Goal: Task Accomplishment & Management: Complete application form

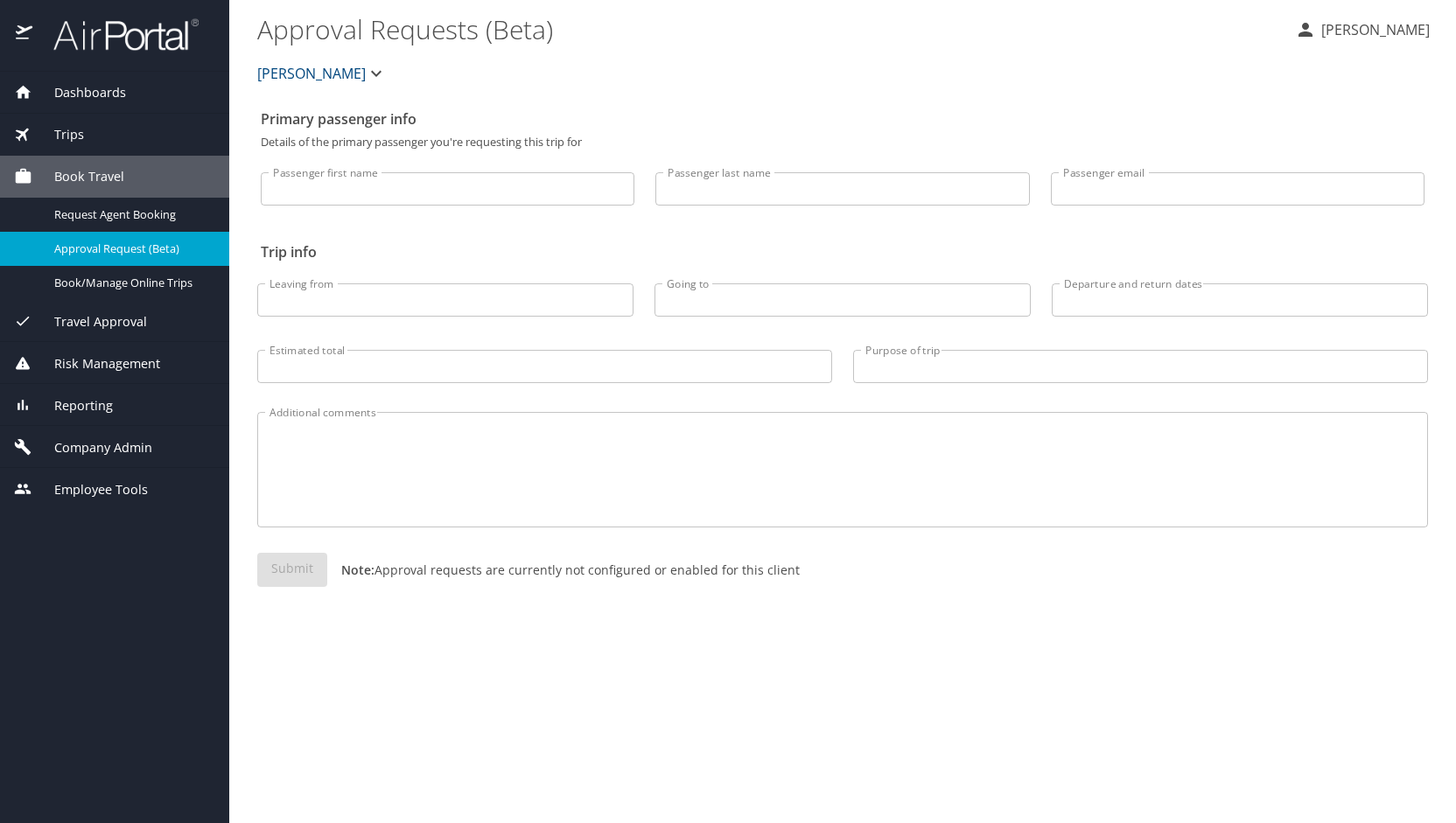
click at [62, 446] on span "Company Admin" at bounding box center [92, 447] width 120 height 19
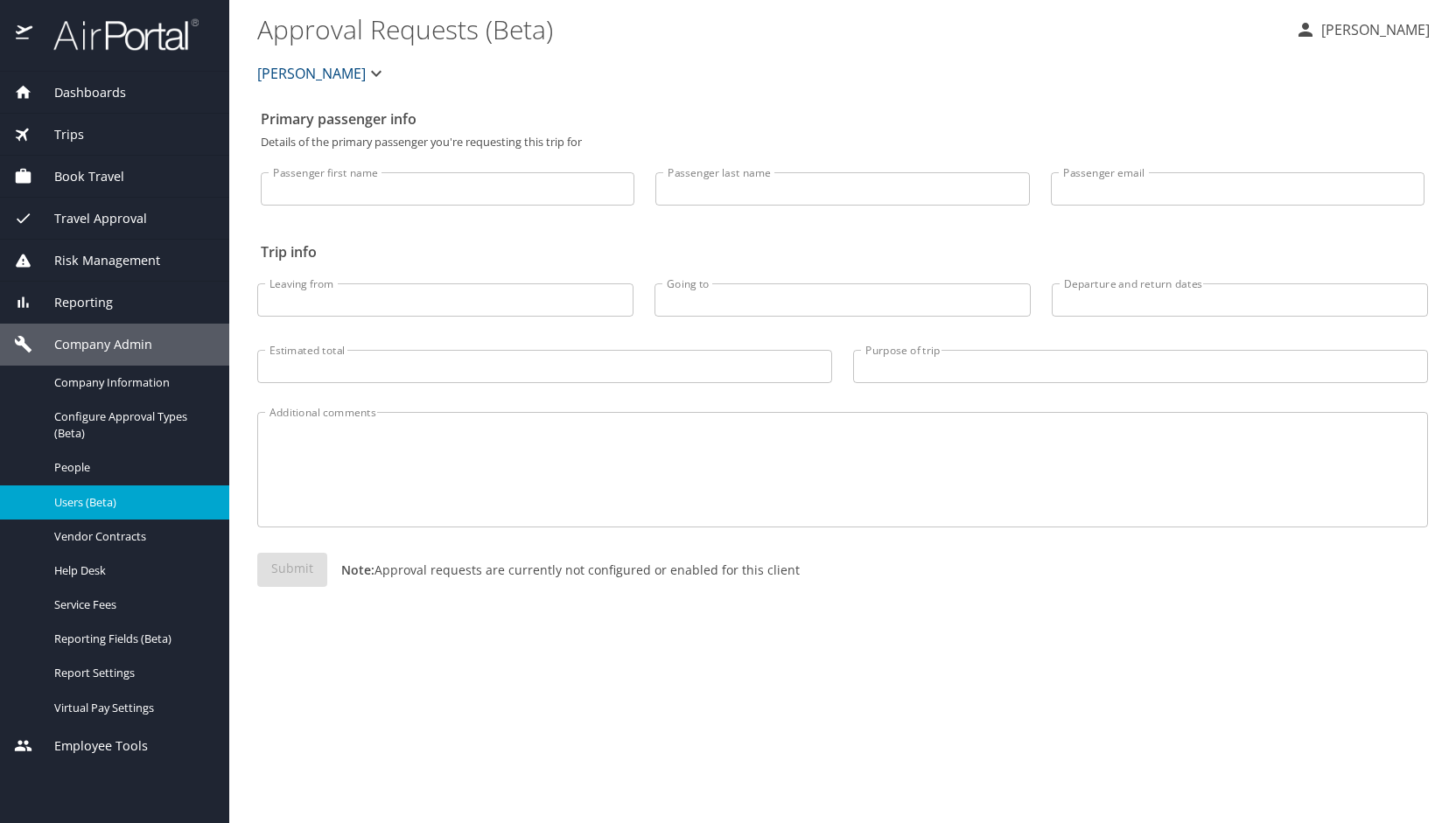
click at [88, 499] on span "Users (Beta)" at bounding box center [132, 502] width 154 height 17
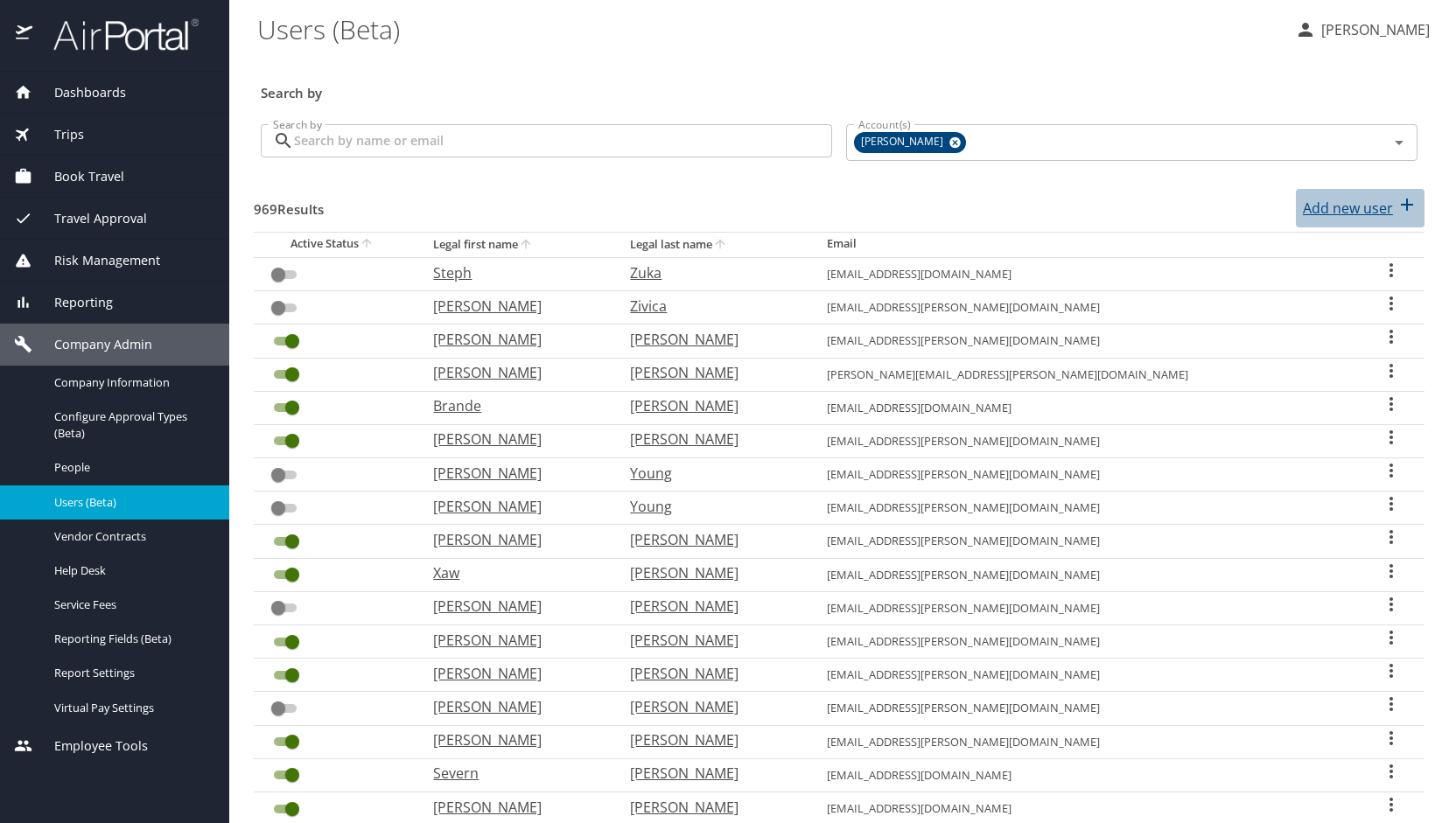
click at [1344, 203] on p "Add new user" at bounding box center [1348, 208] width 90 height 21
select select "US"
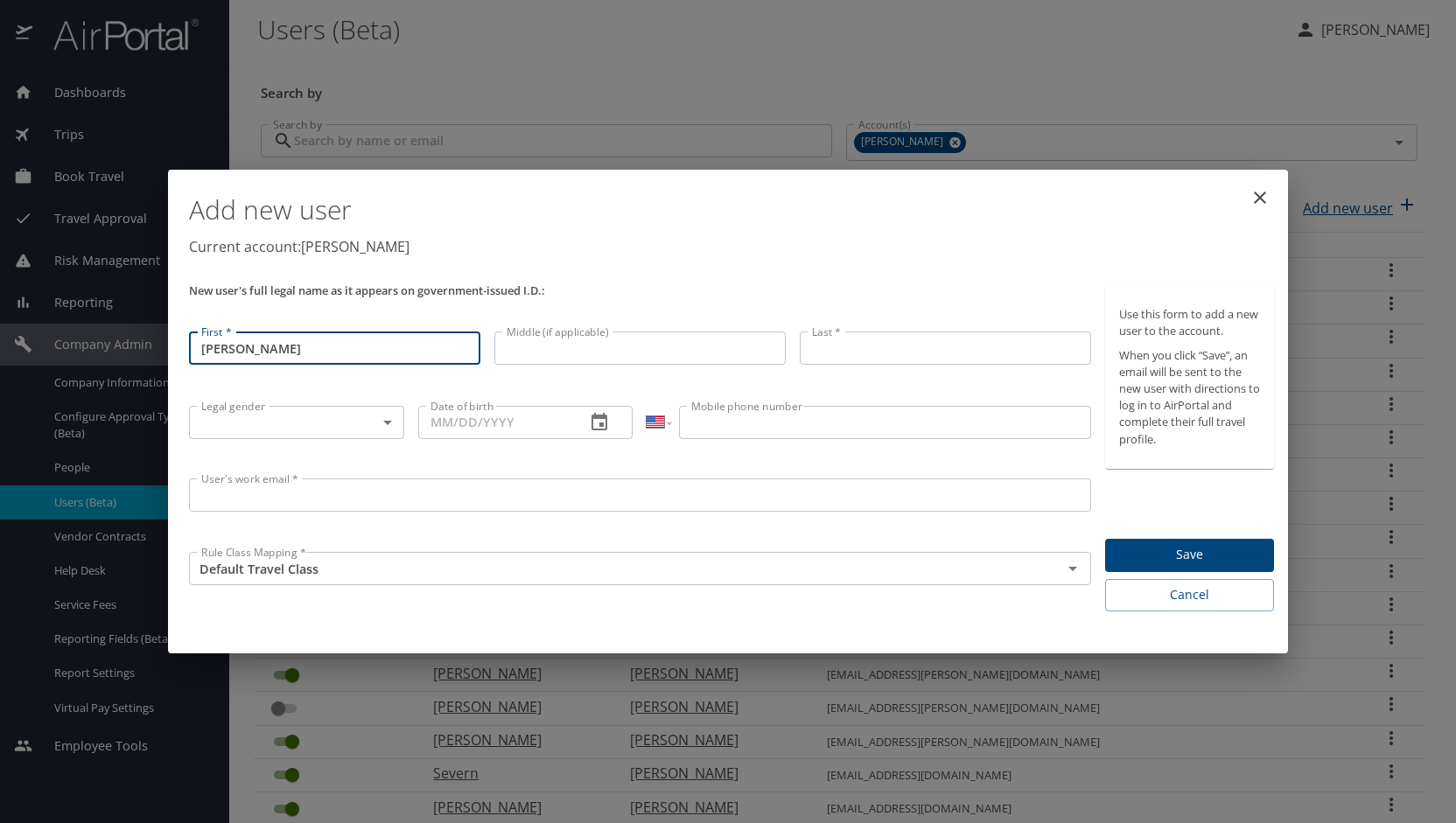
type input "[PERSON_NAME]"
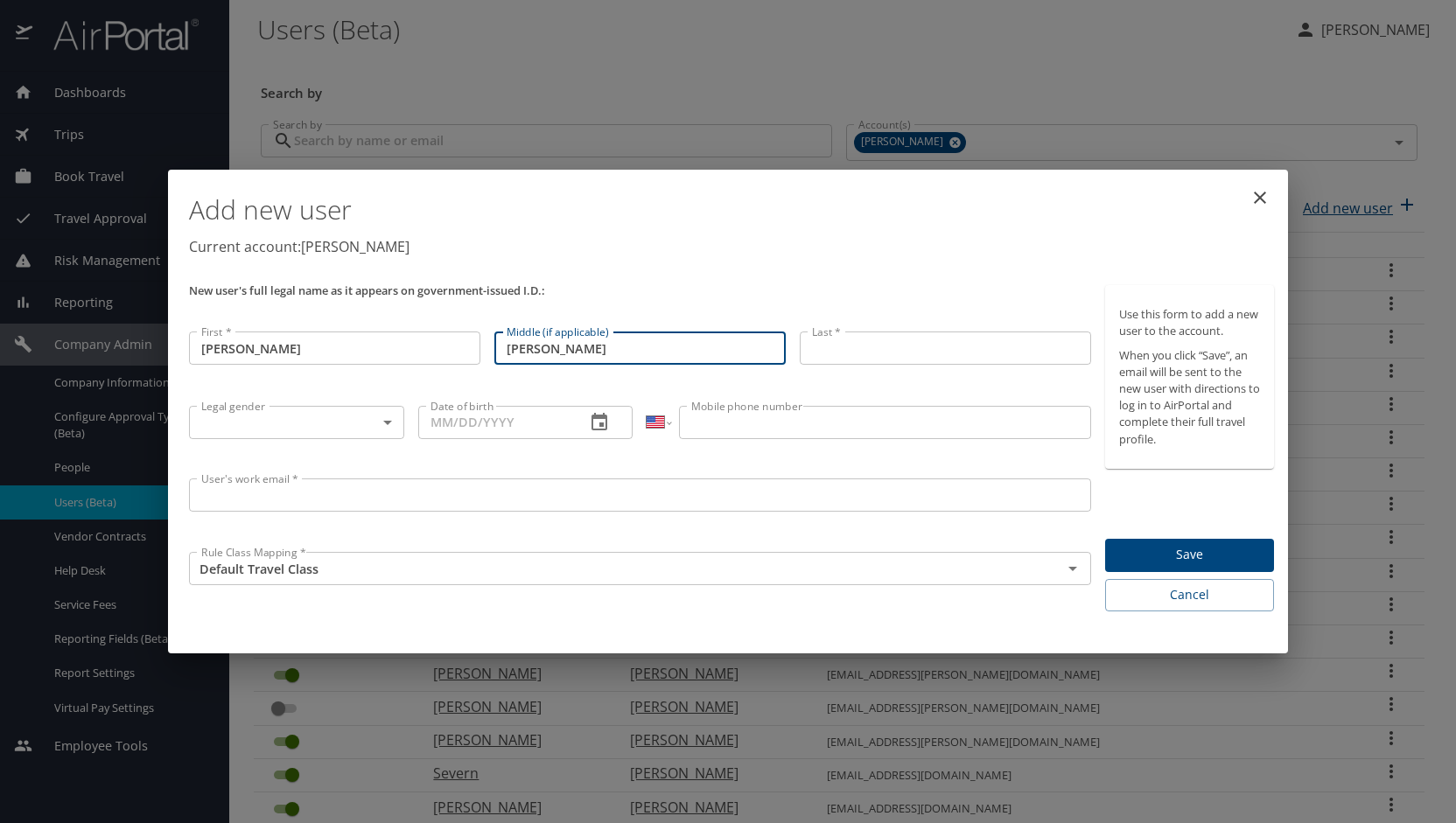
type input "[PERSON_NAME]"
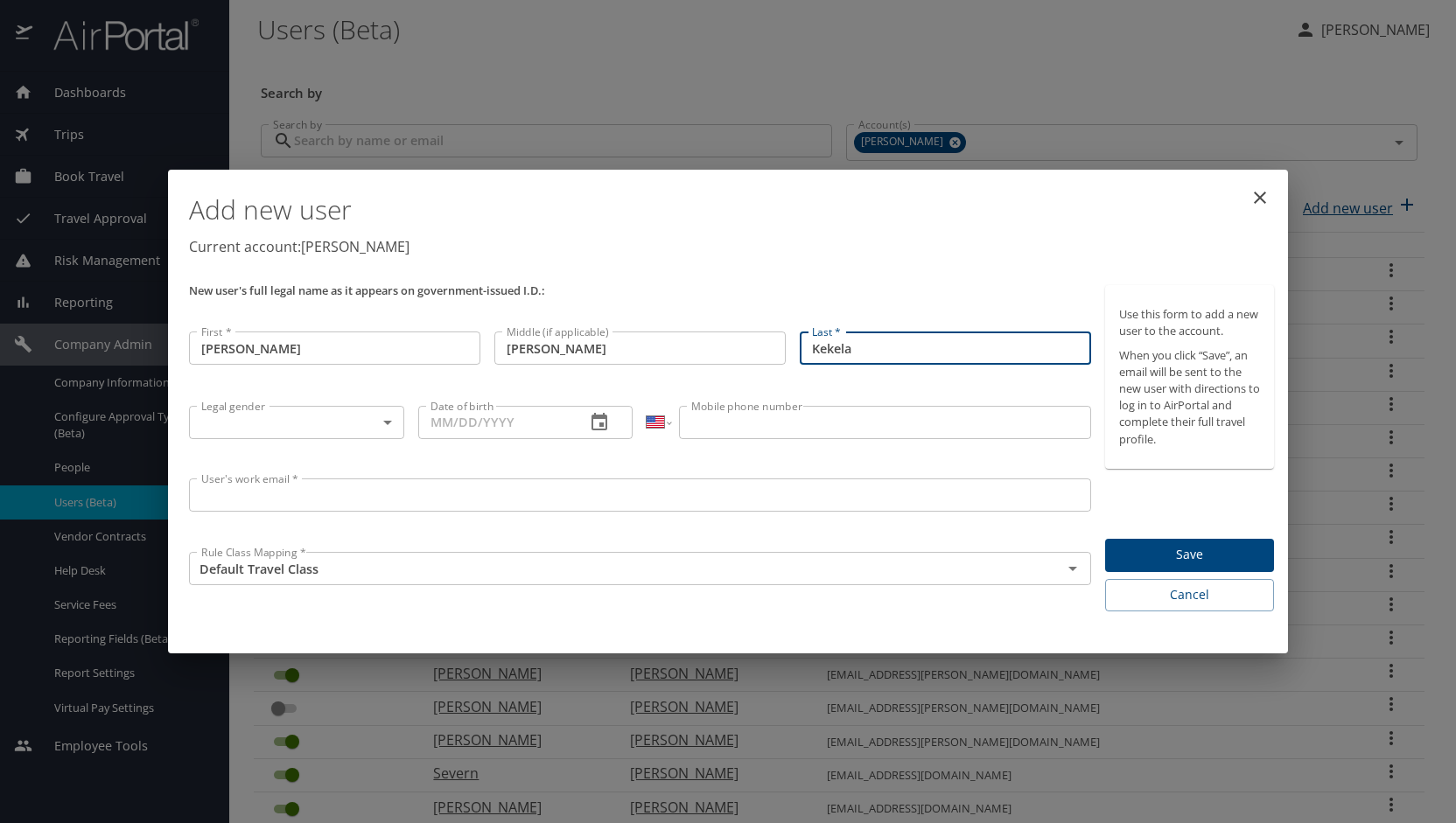
type input "Kekela"
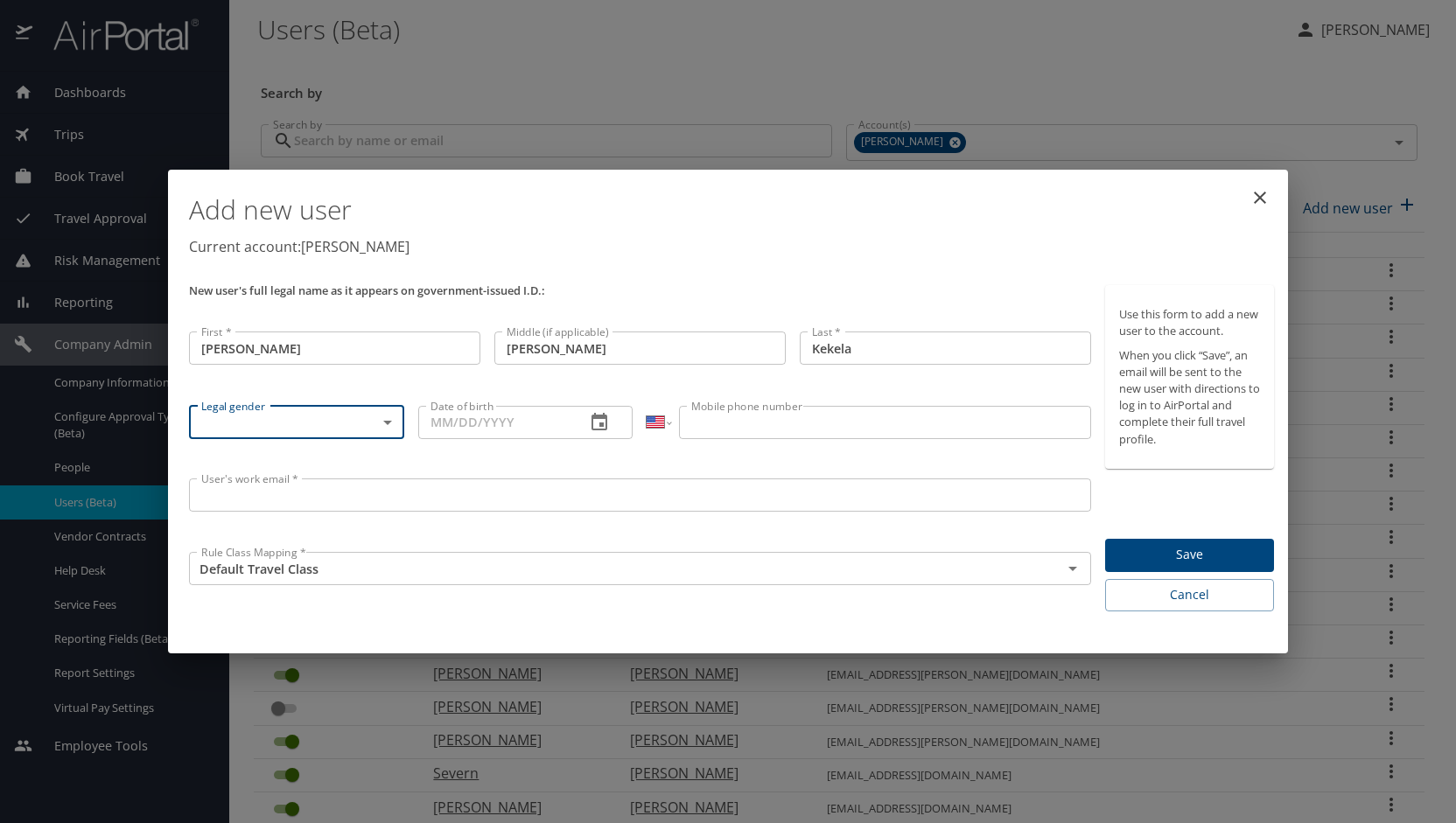
click at [385, 421] on body "Dashboards AirPortal 360™ Manager My Travel Dashboard Trips Airtinerary® Lookup…" at bounding box center [728, 411] width 1456 height 823
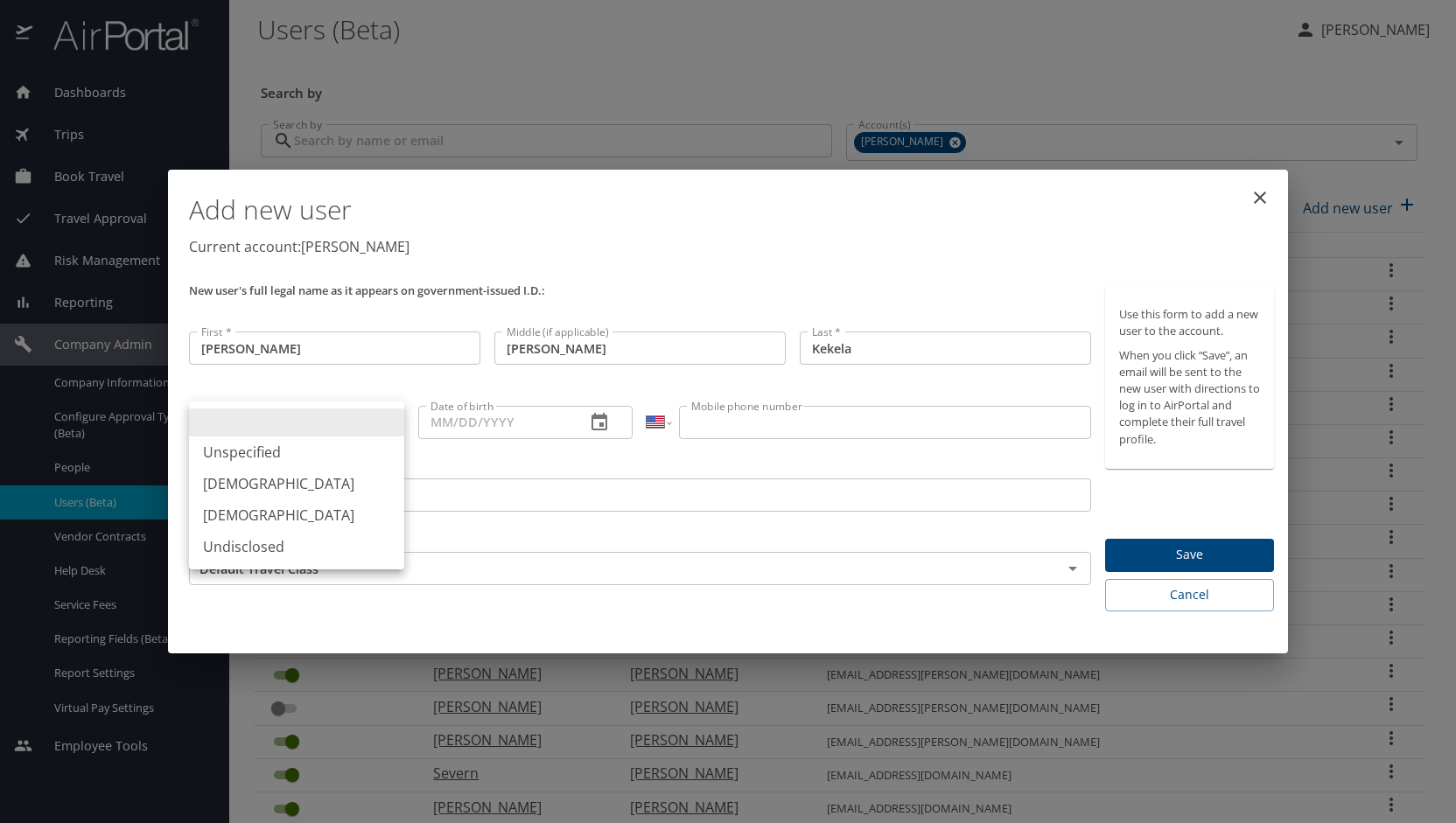
click at [336, 480] on li "[DEMOGRAPHIC_DATA]" at bounding box center [297, 484] width 215 height 31
type input "[DEMOGRAPHIC_DATA]"
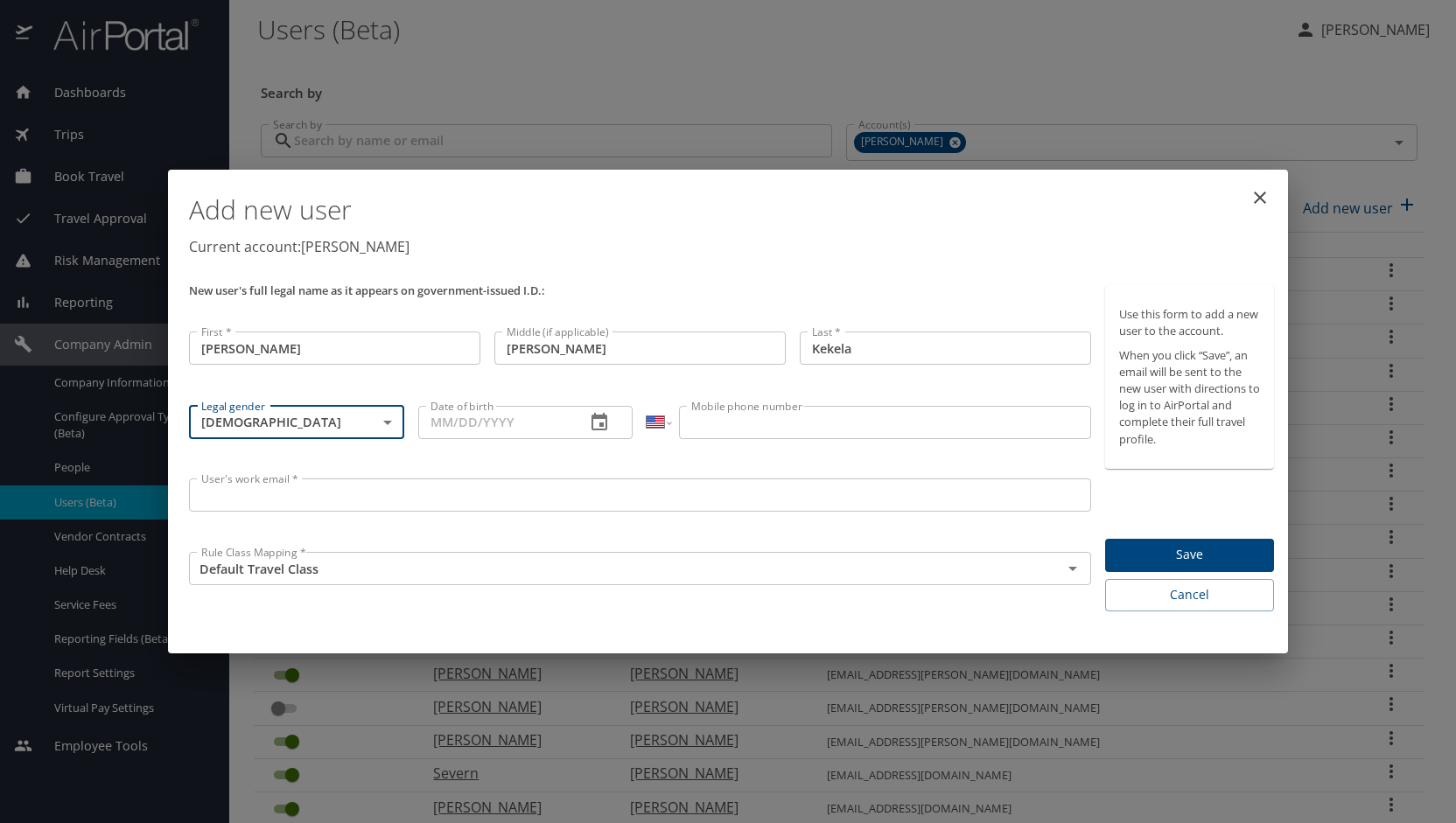
click at [489, 426] on input "Date of birth" at bounding box center [495, 422] width 154 height 33
type input "[DATE]"
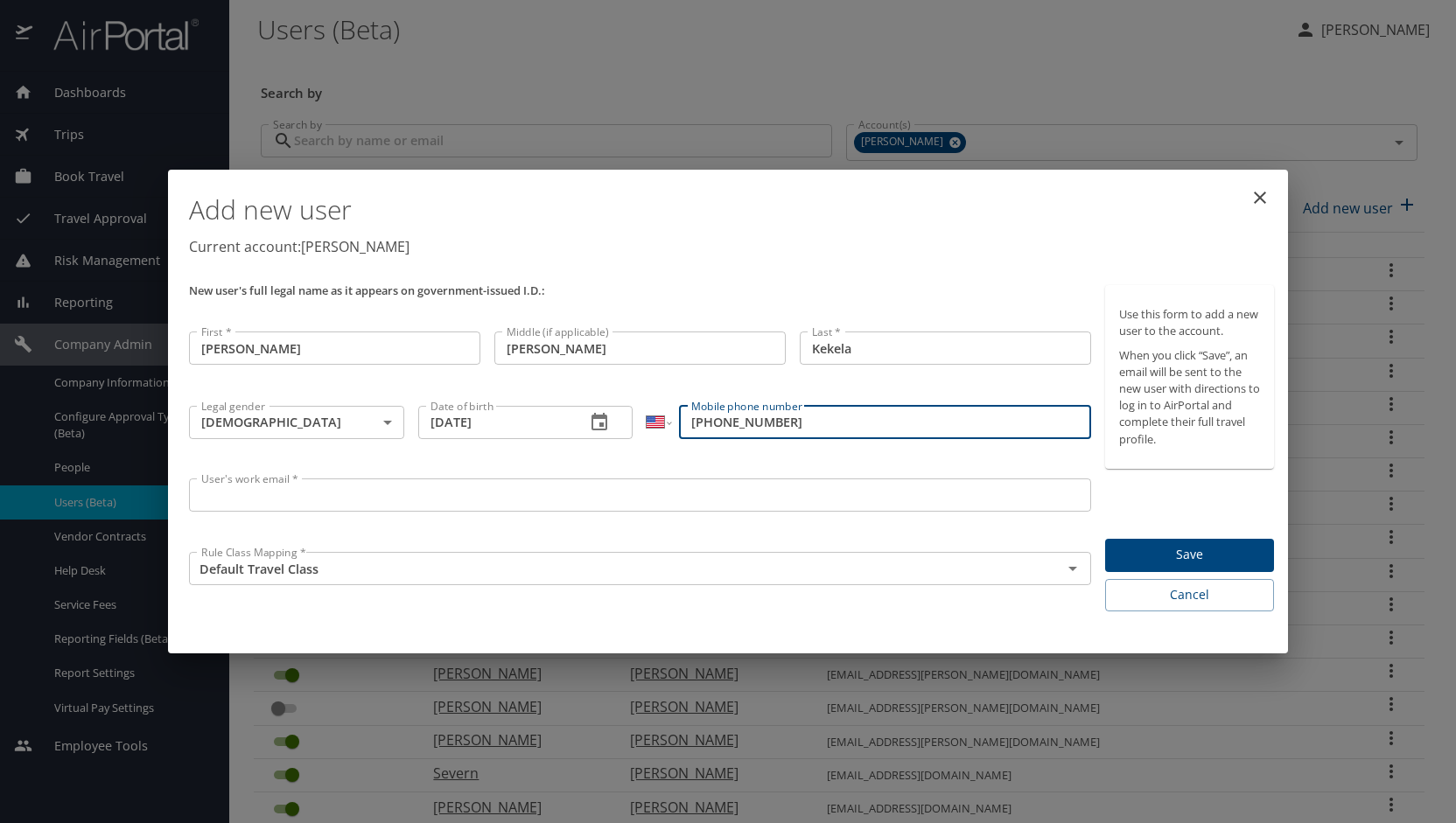
type input "[PHONE_NUMBER]"
click at [308, 498] on input "User's work email *" at bounding box center [640, 494] width 902 height 33
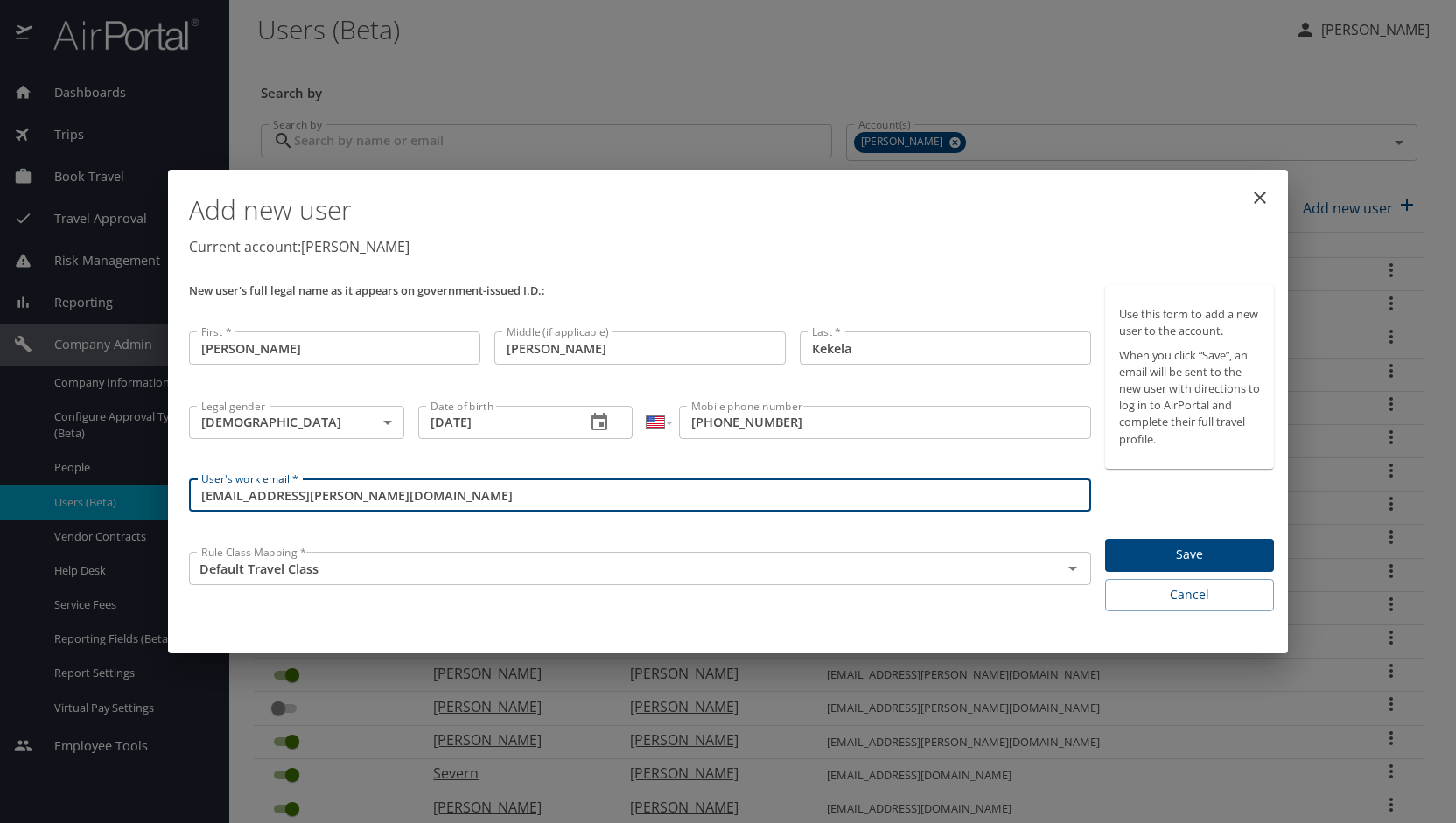
type input "[EMAIL_ADDRESS][PERSON_NAME][DOMAIN_NAME]"
click at [1167, 539] on button "Save" at bounding box center [1190, 556] width 168 height 34
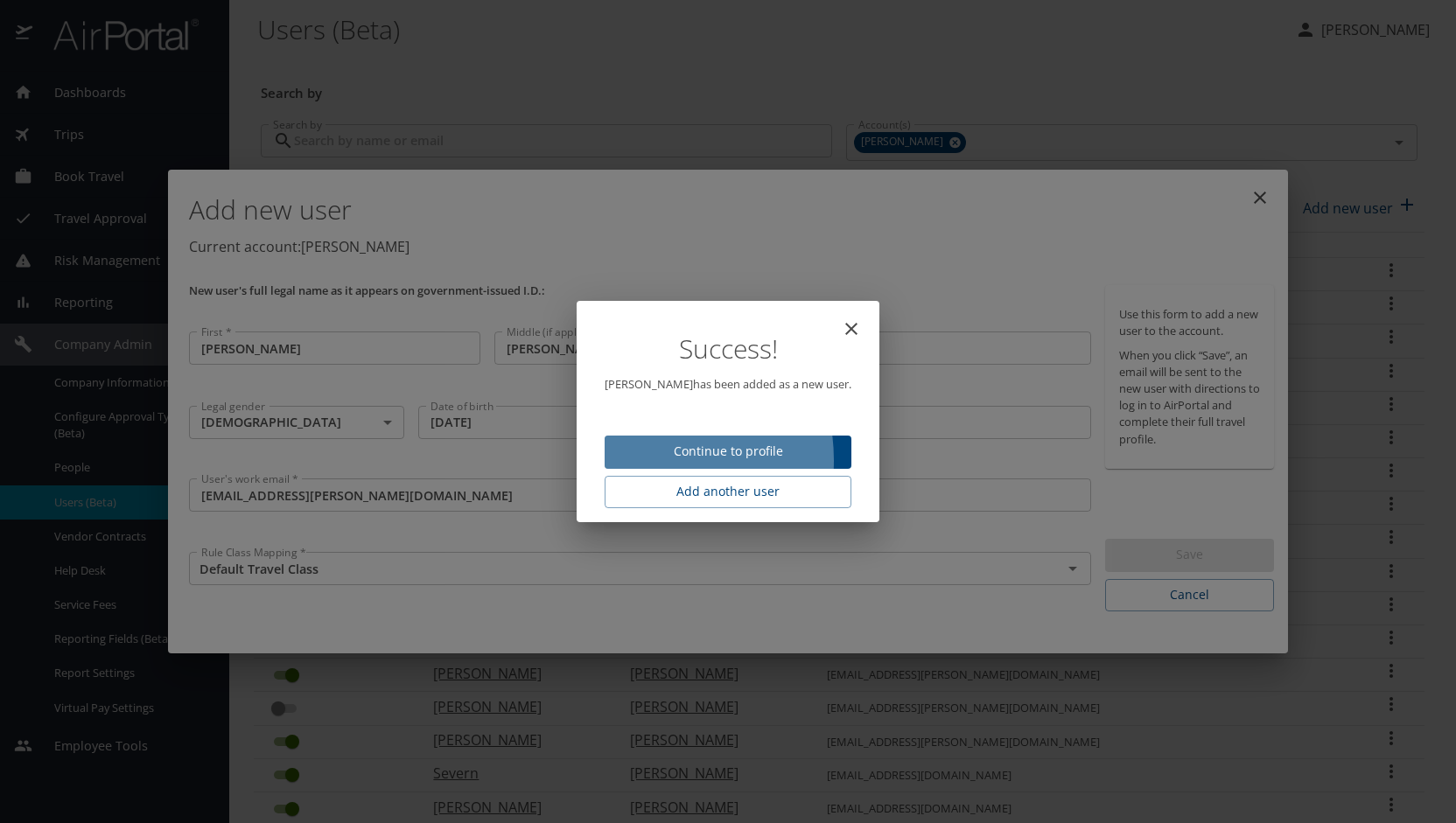
click at [634, 461] on span "Continue to profile" at bounding box center [728, 451] width 219 height 21
select select "US"
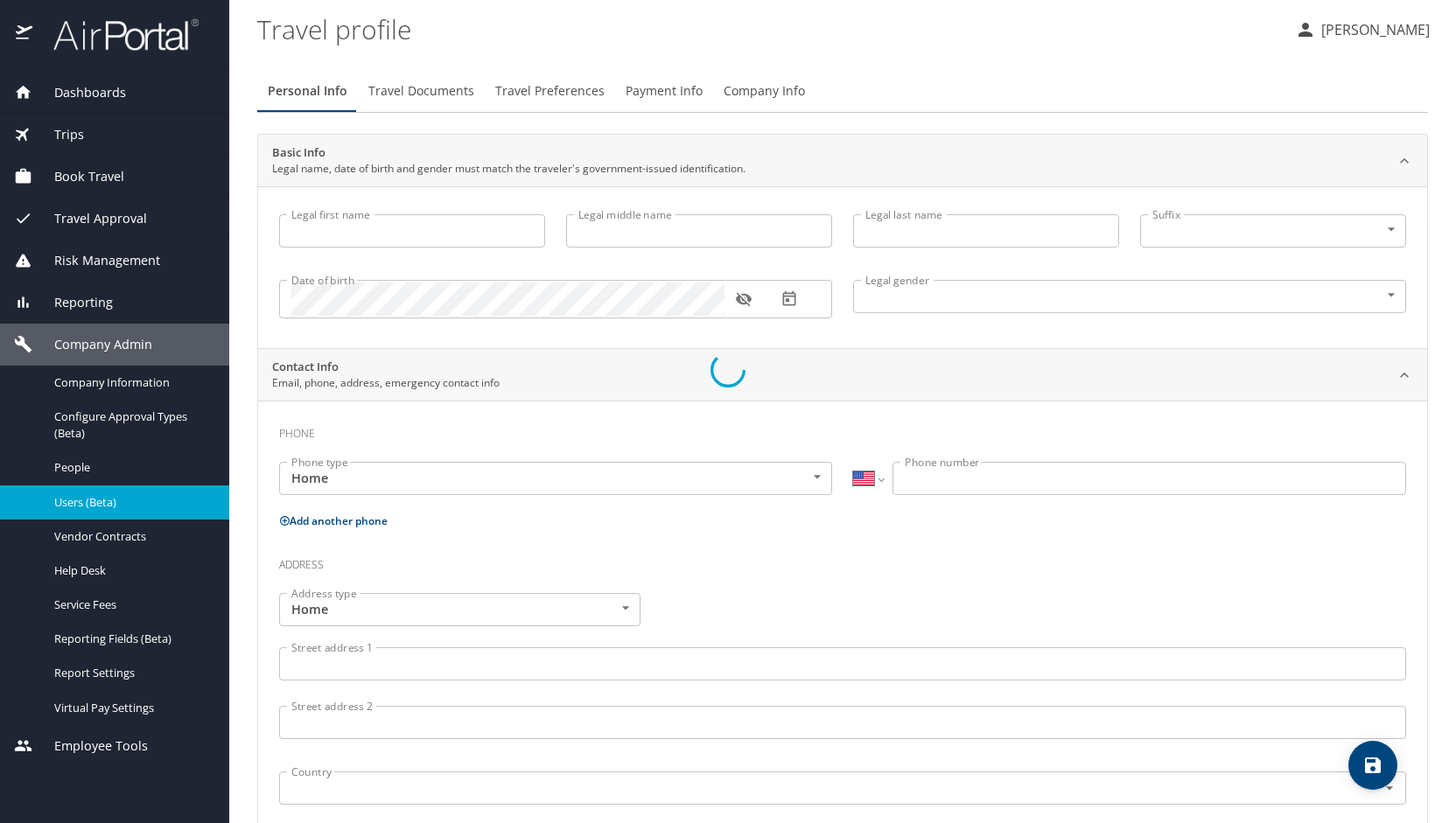
type input "[PERSON_NAME]"
type input "Kekela"
type input "[DEMOGRAPHIC_DATA]"
select select "US"
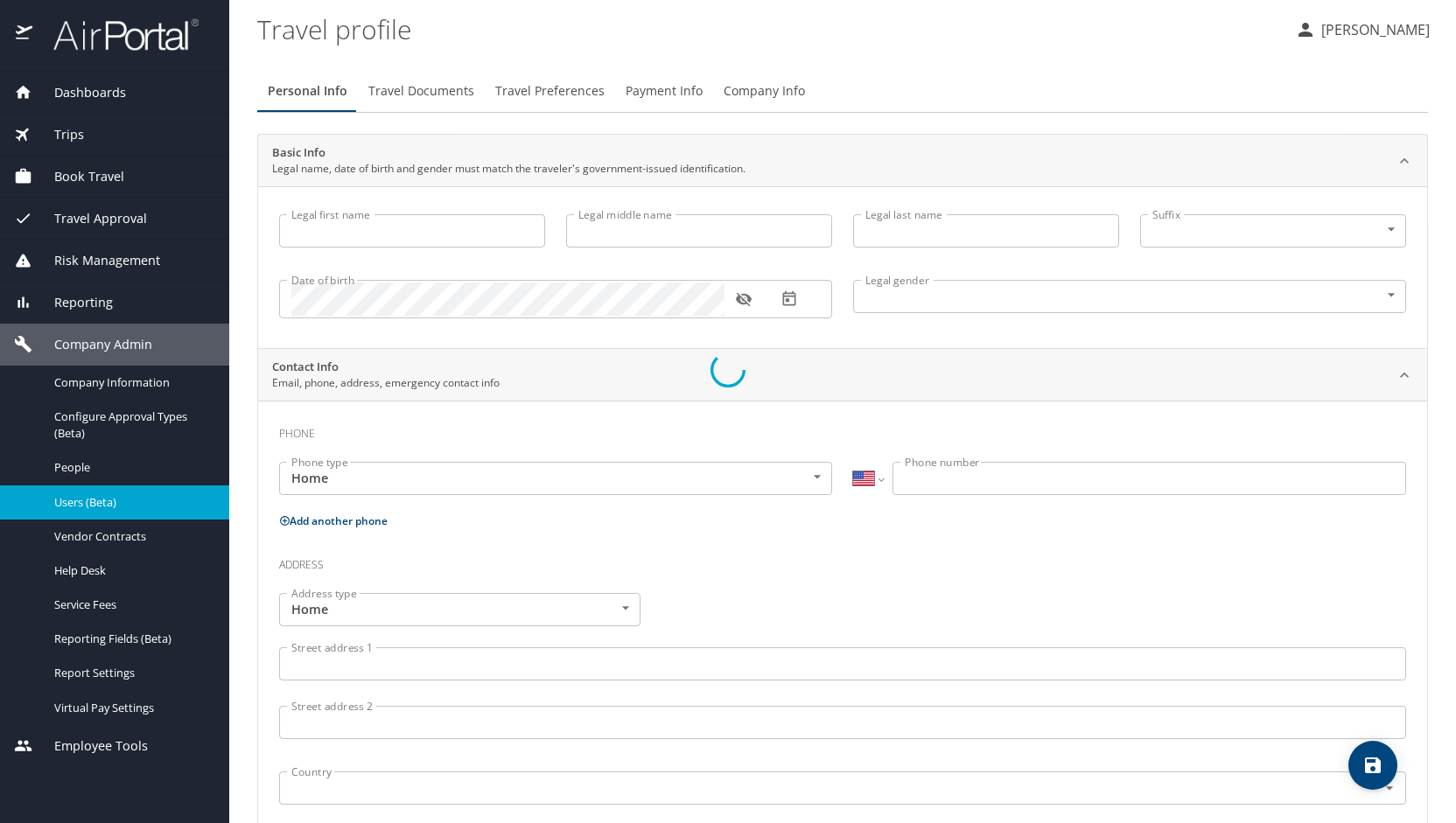
select select "US"
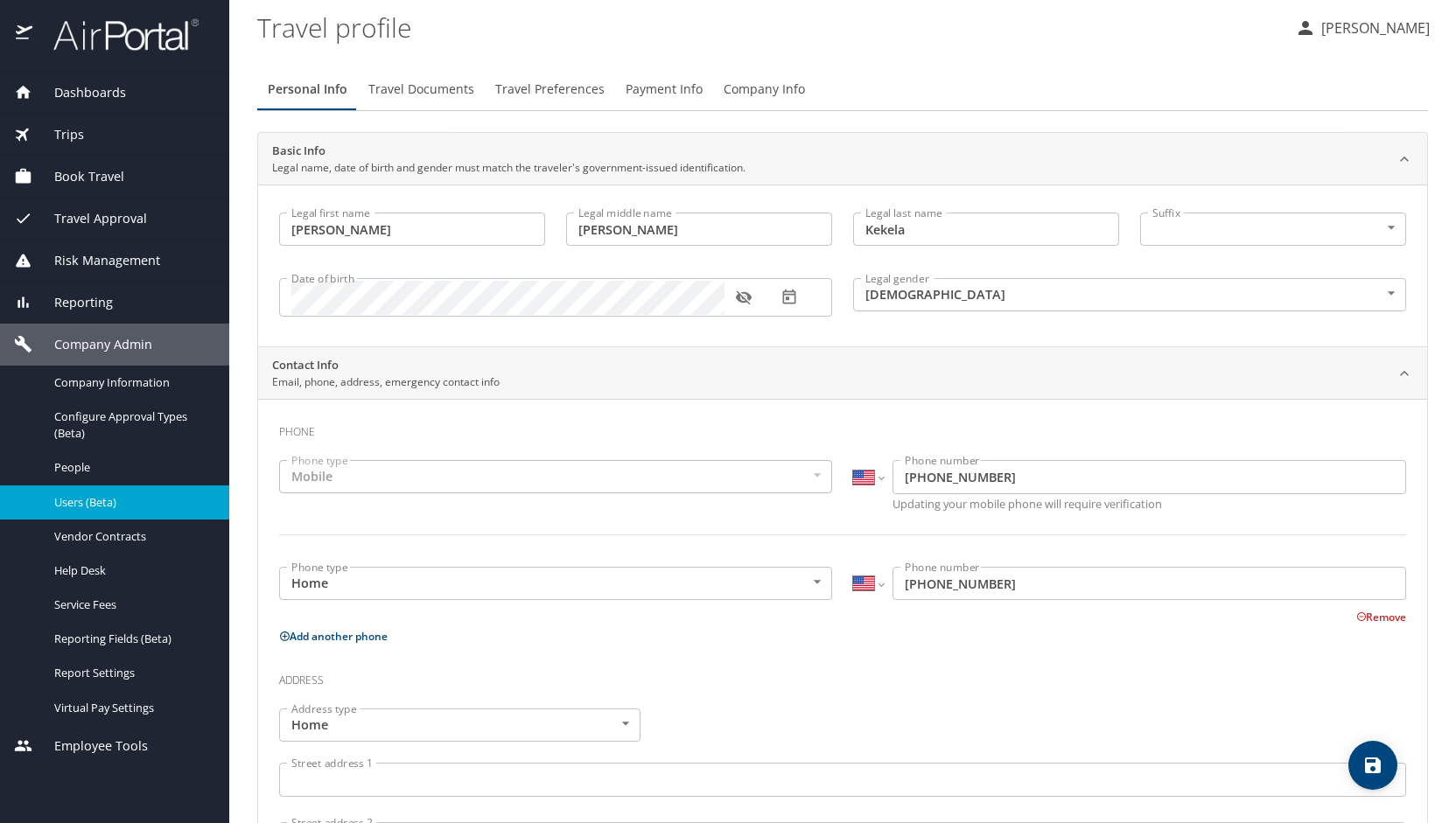
scroll to position [177, 0]
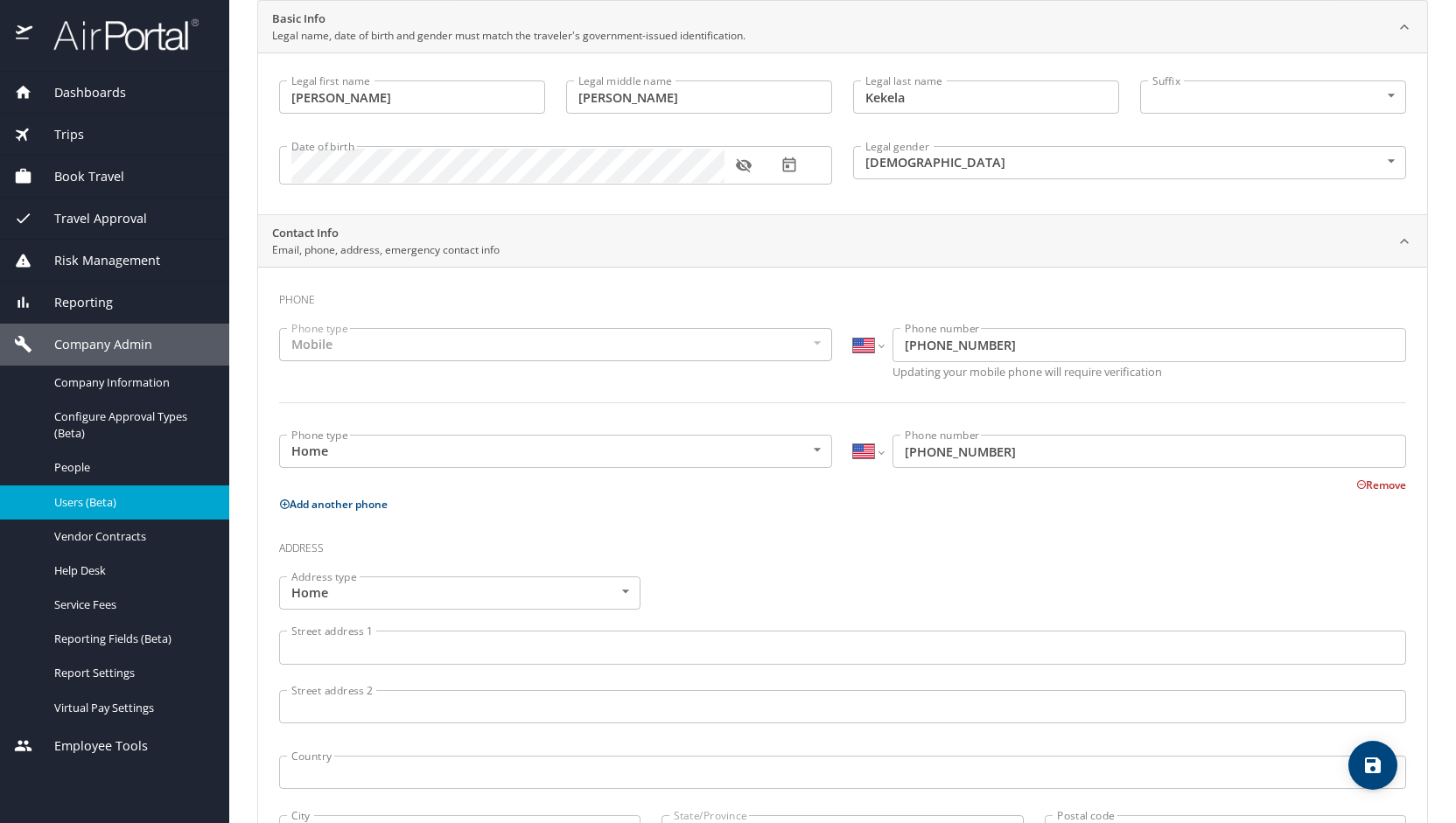
click at [538, 648] on input "Street address 1" at bounding box center [843, 647] width 1127 height 33
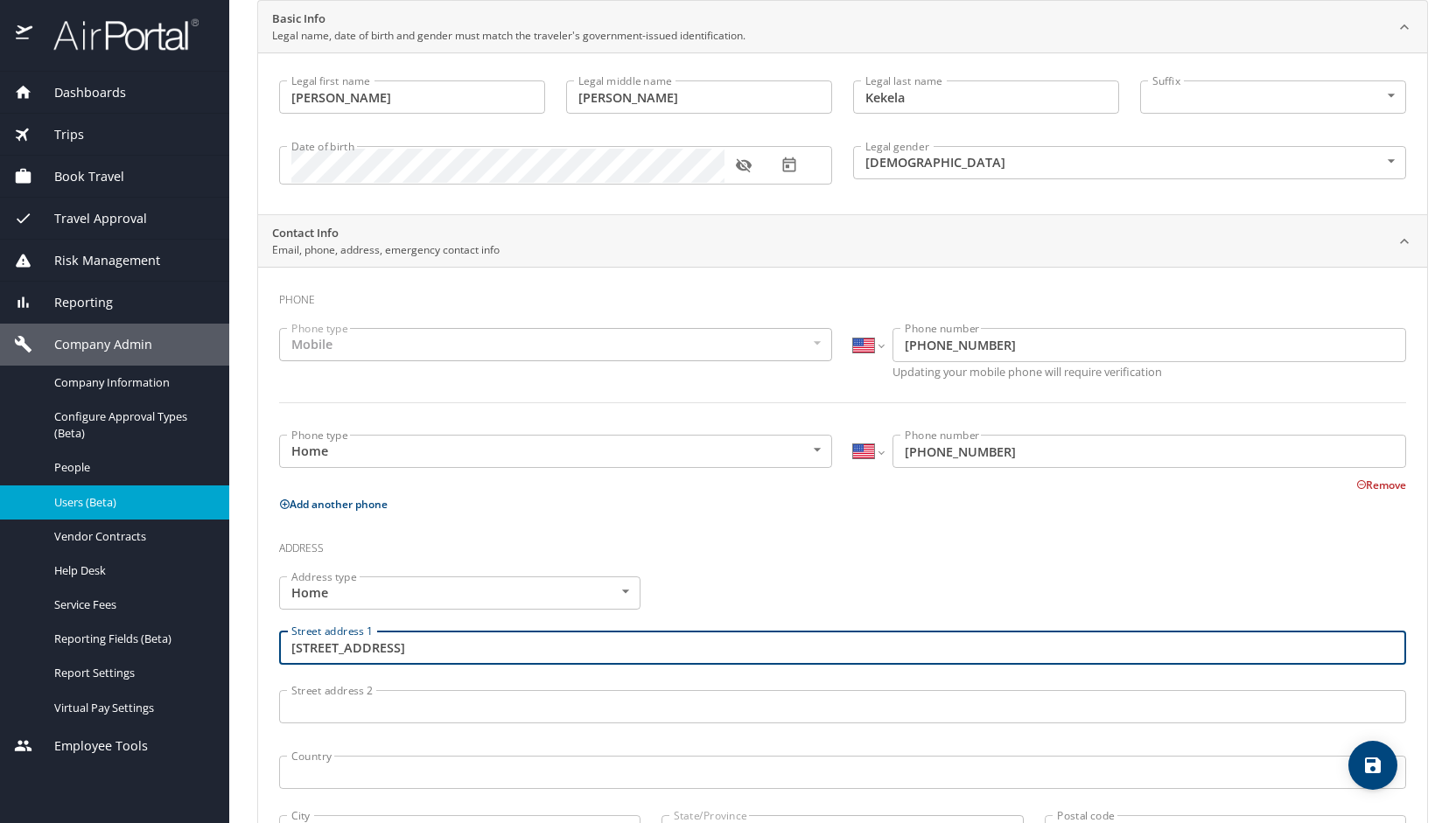
type input "[STREET_ADDRESS]"
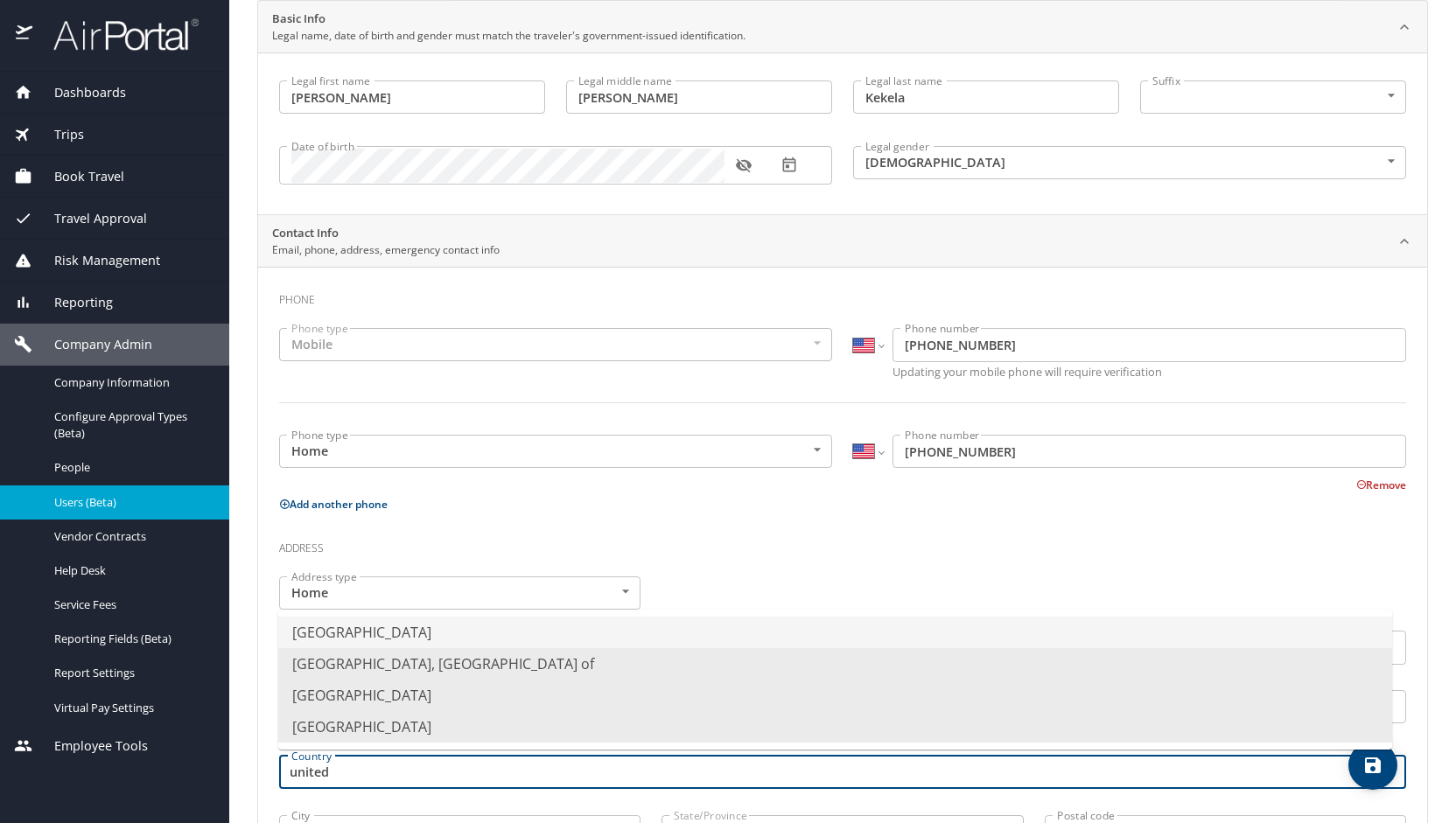
click at [530, 628] on li "[GEOGRAPHIC_DATA]" at bounding box center [835, 632] width 1114 height 31
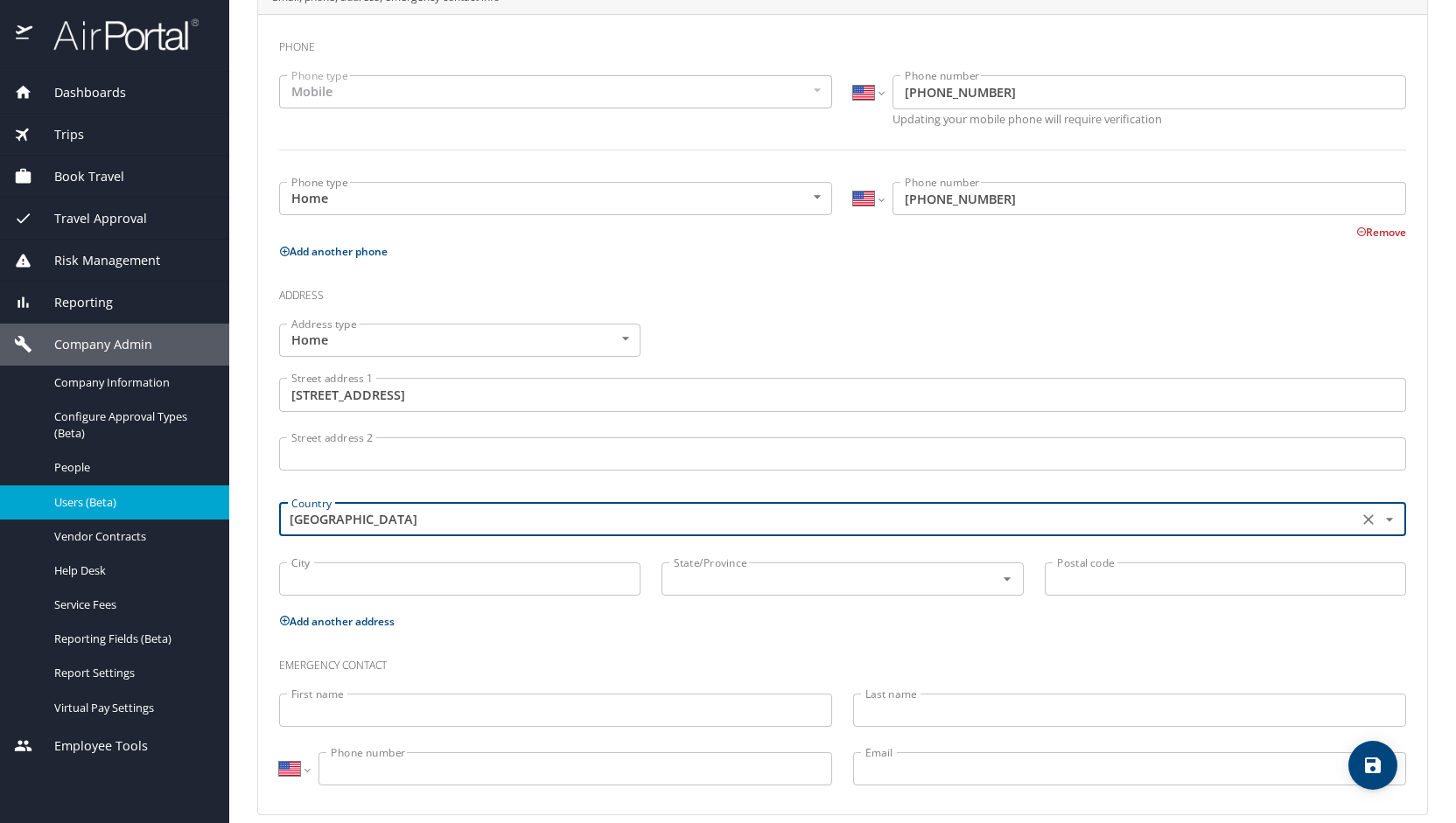
scroll to position [431, 0]
type input "[GEOGRAPHIC_DATA]"
click at [466, 580] on input "City" at bounding box center [460, 578] width 361 height 33
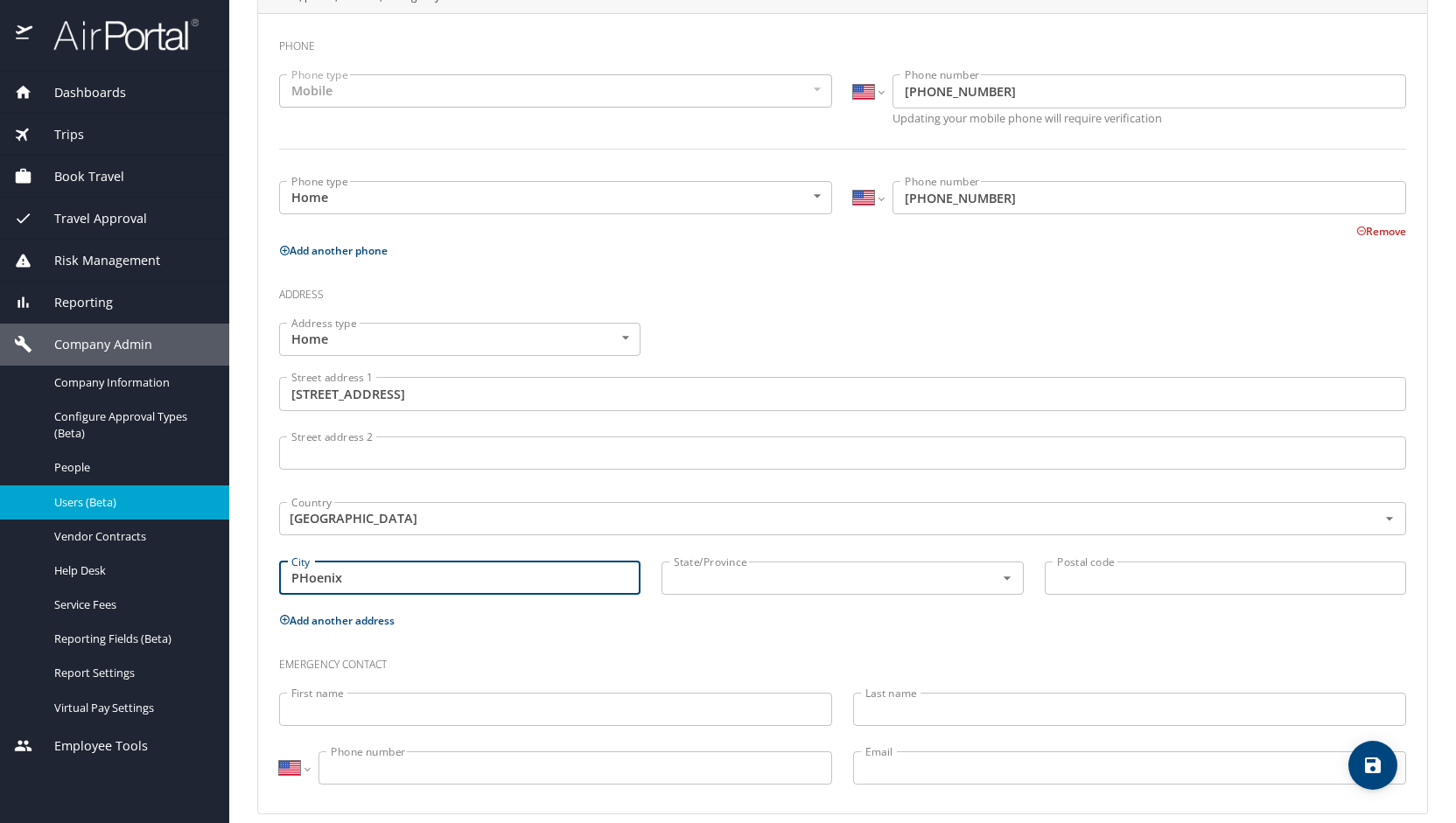
type input "PHoenix"
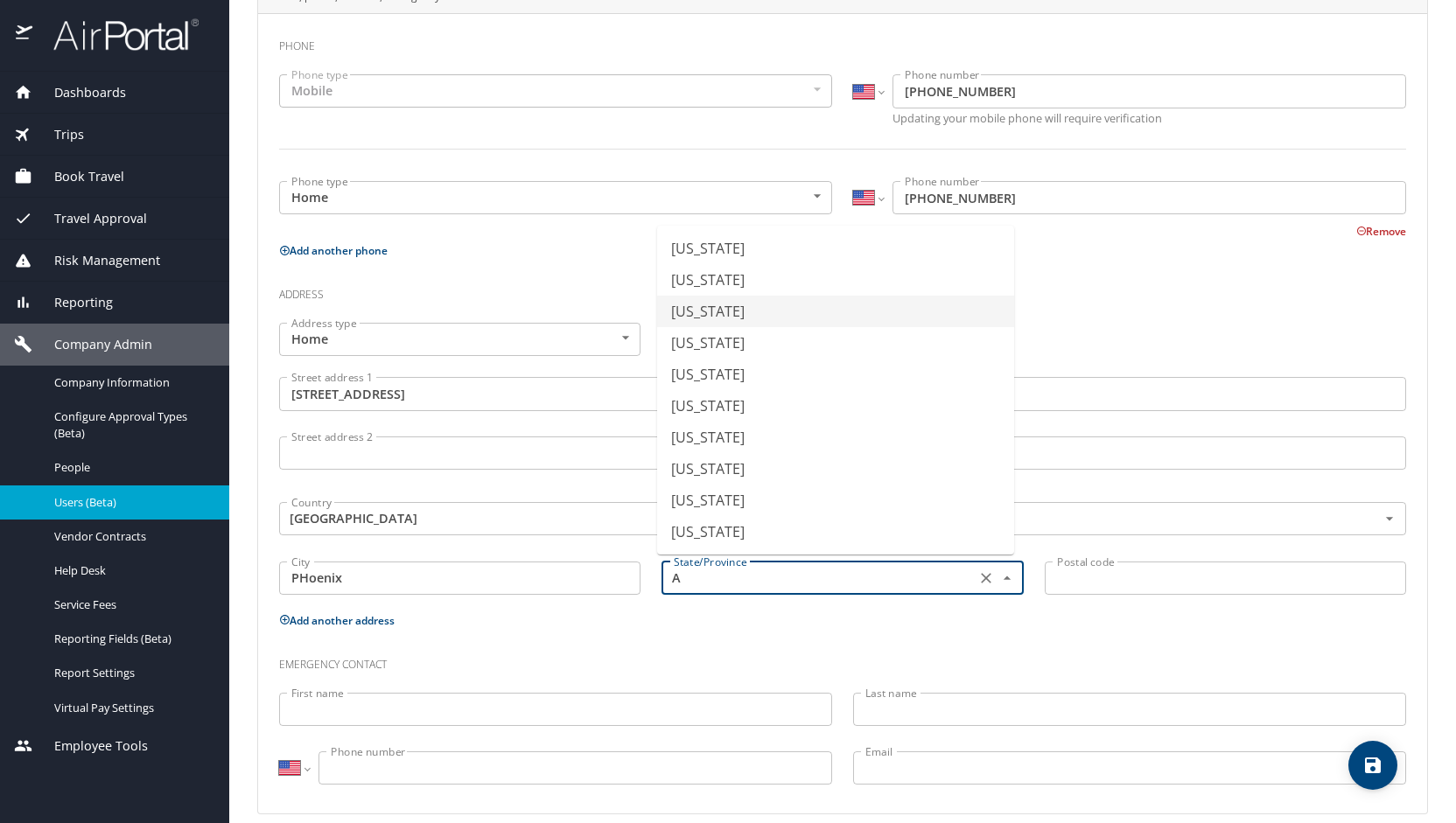
click at [677, 323] on li "[US_STATE]" at bounding box center [835, 311] width 357 height 31
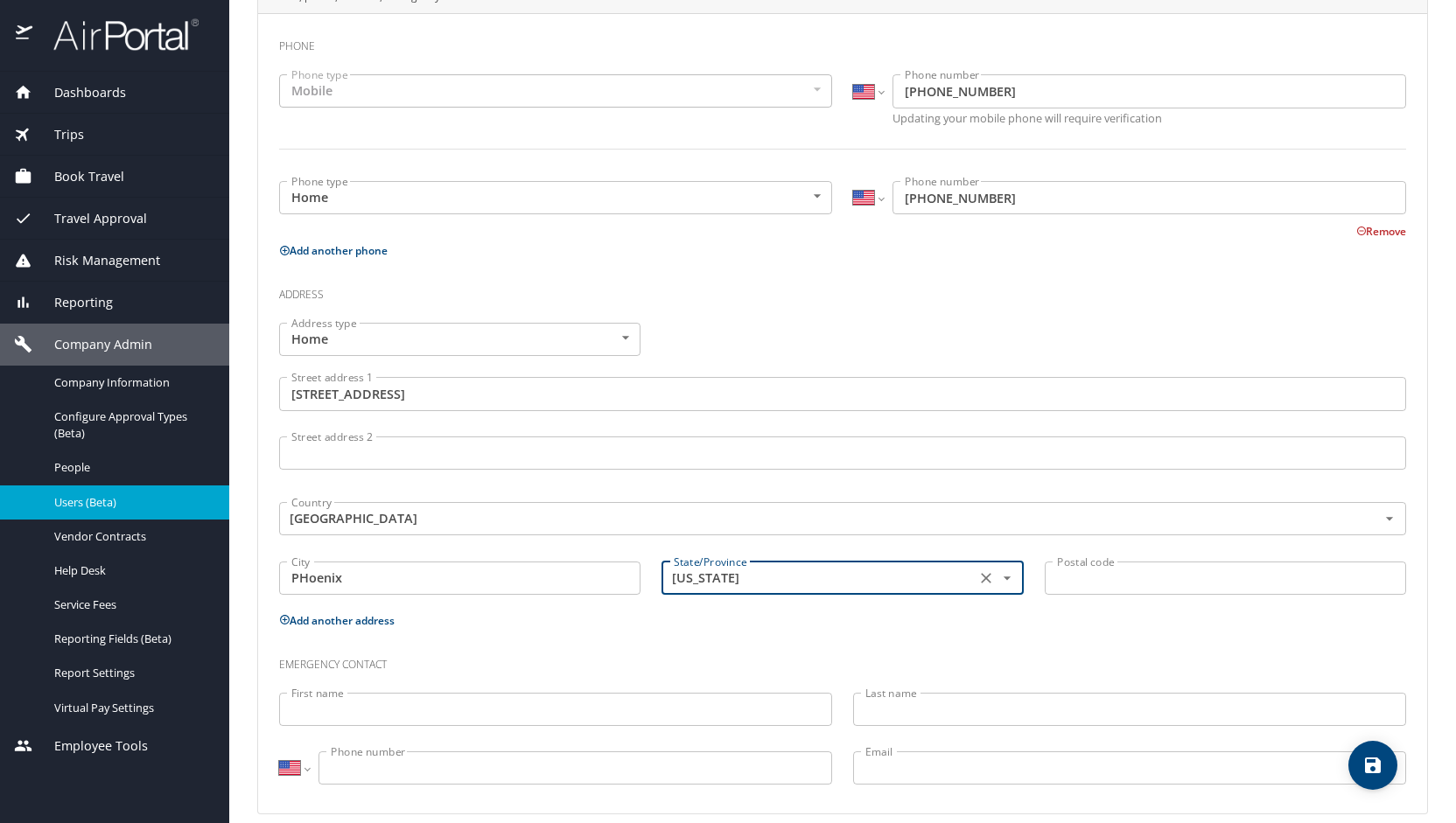
type input "[US_STATE]"
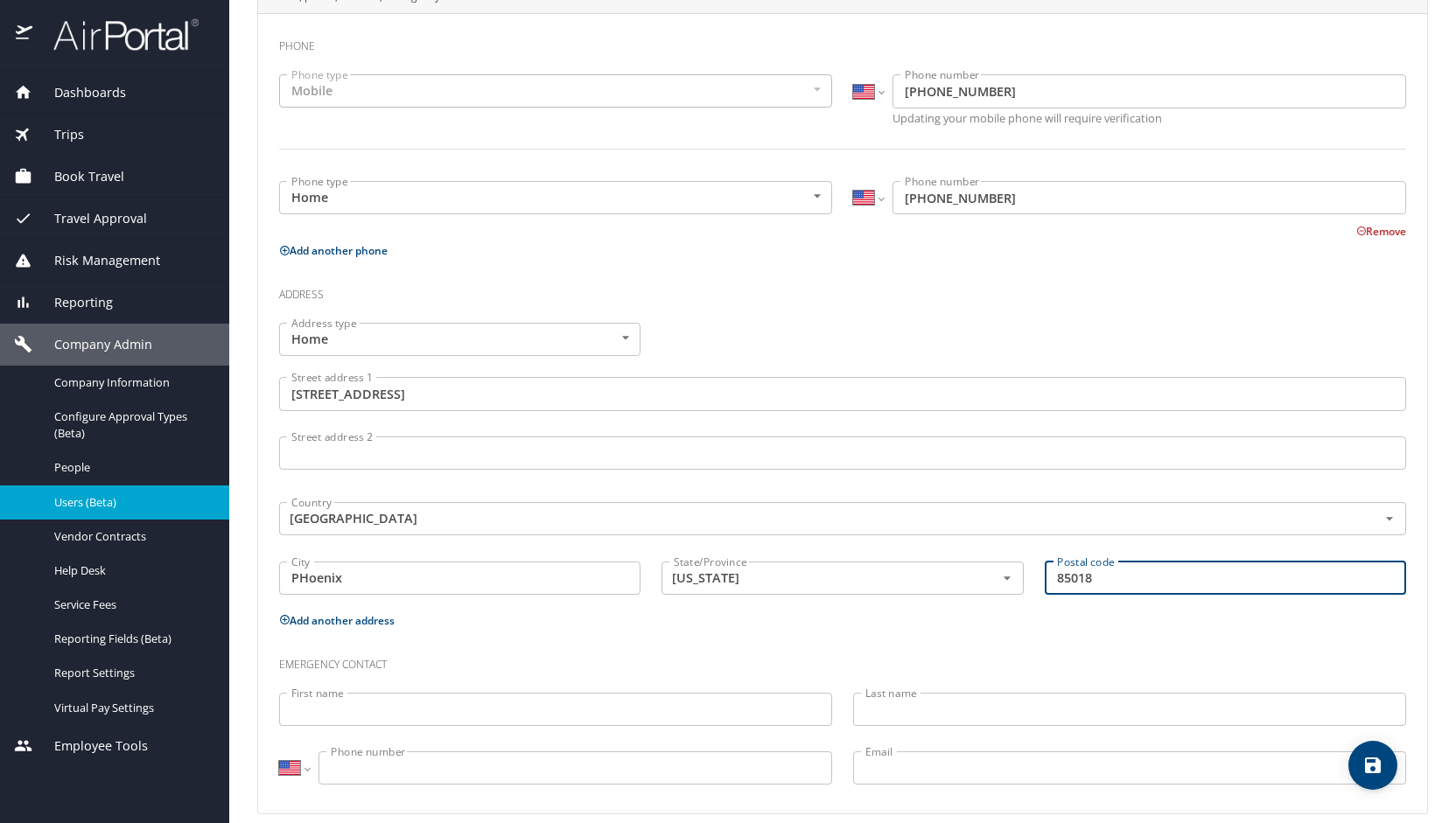
type input "85018"
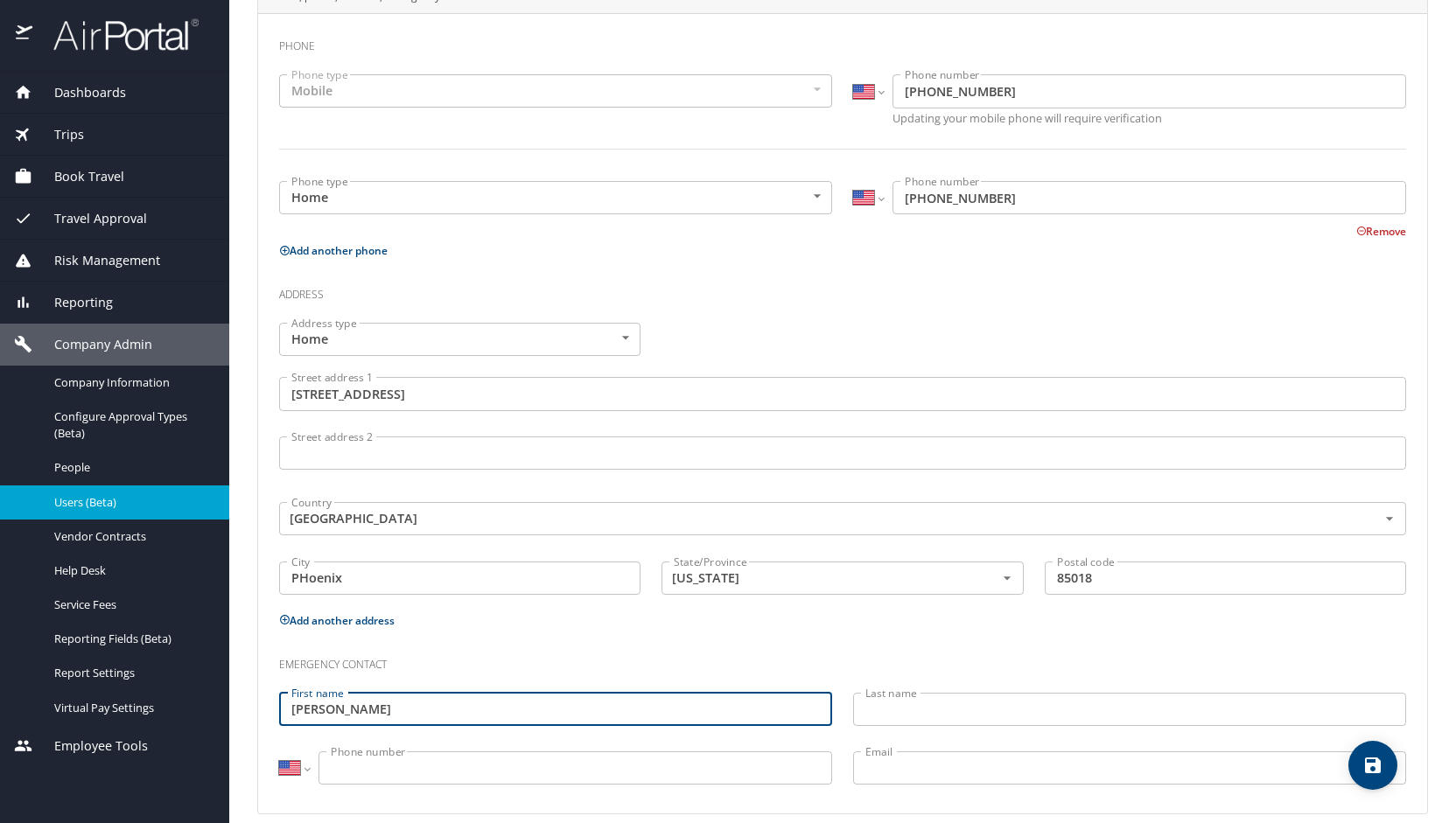
type input "[PERSON_NAME]"
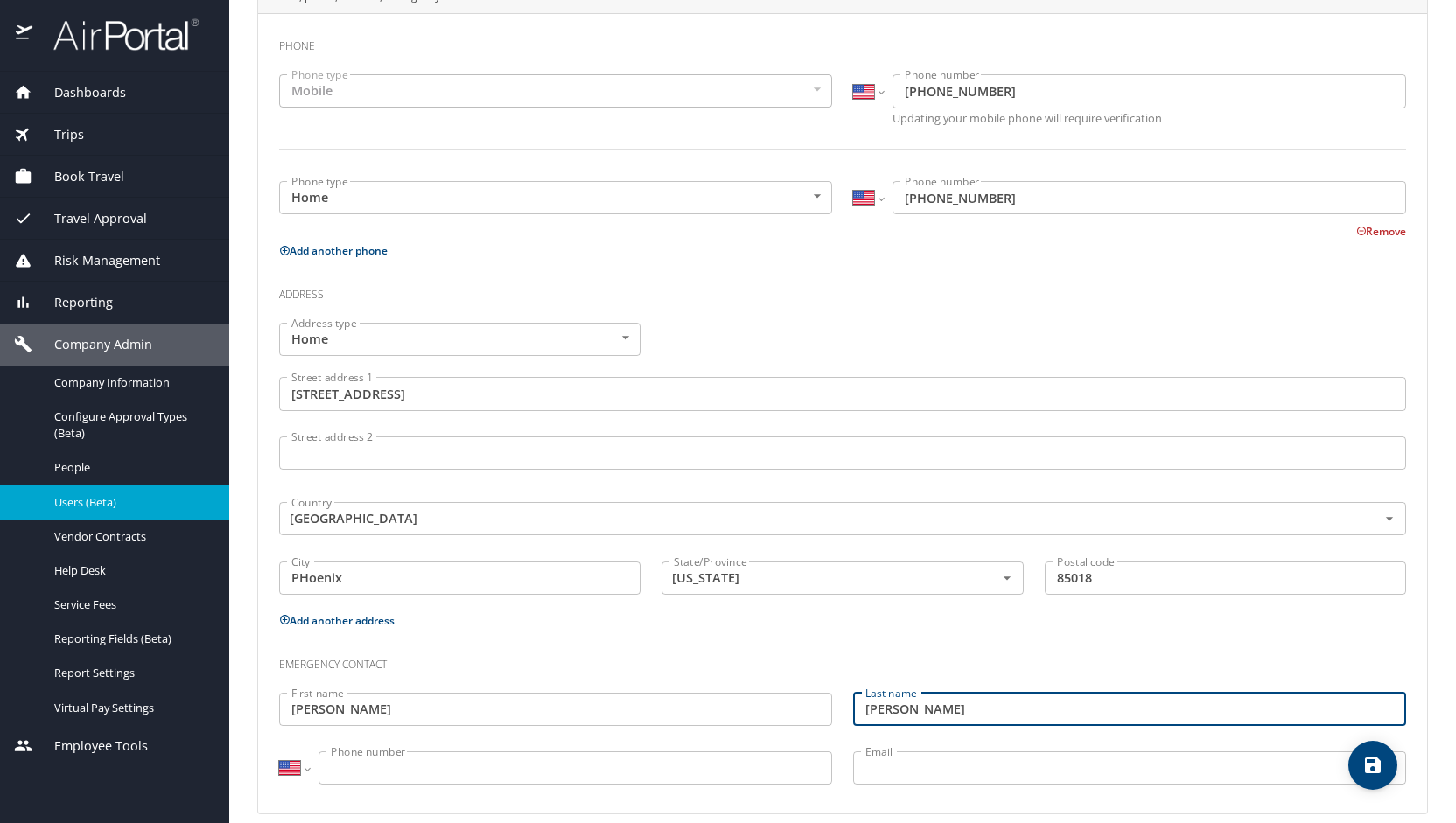
type input "[PERSON_NAME]"
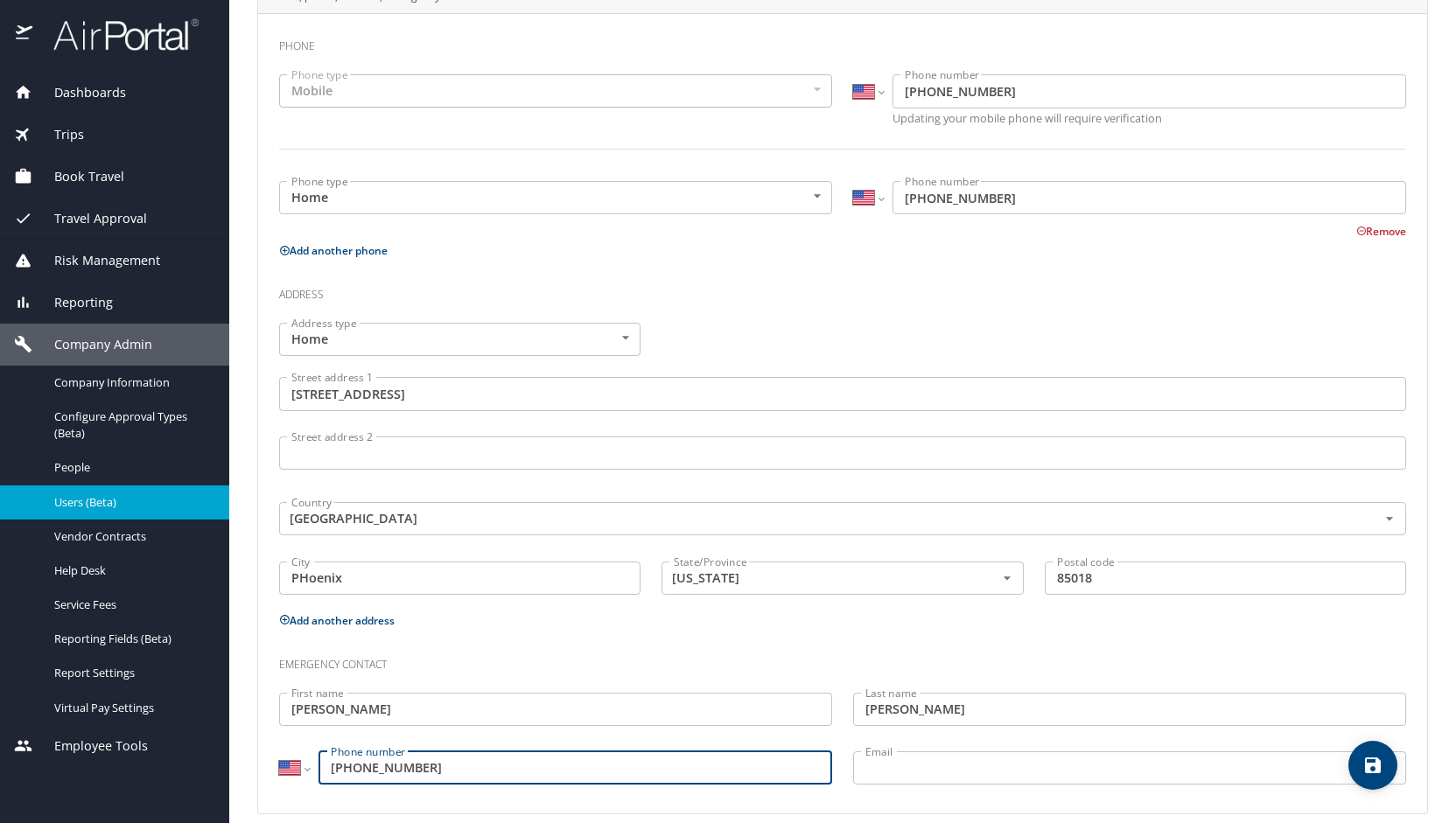
type input "[PHONE_NUMBER]"
click at [1375, 757] on icon "save" at bounding box center [1373, 765] width 21 height 21
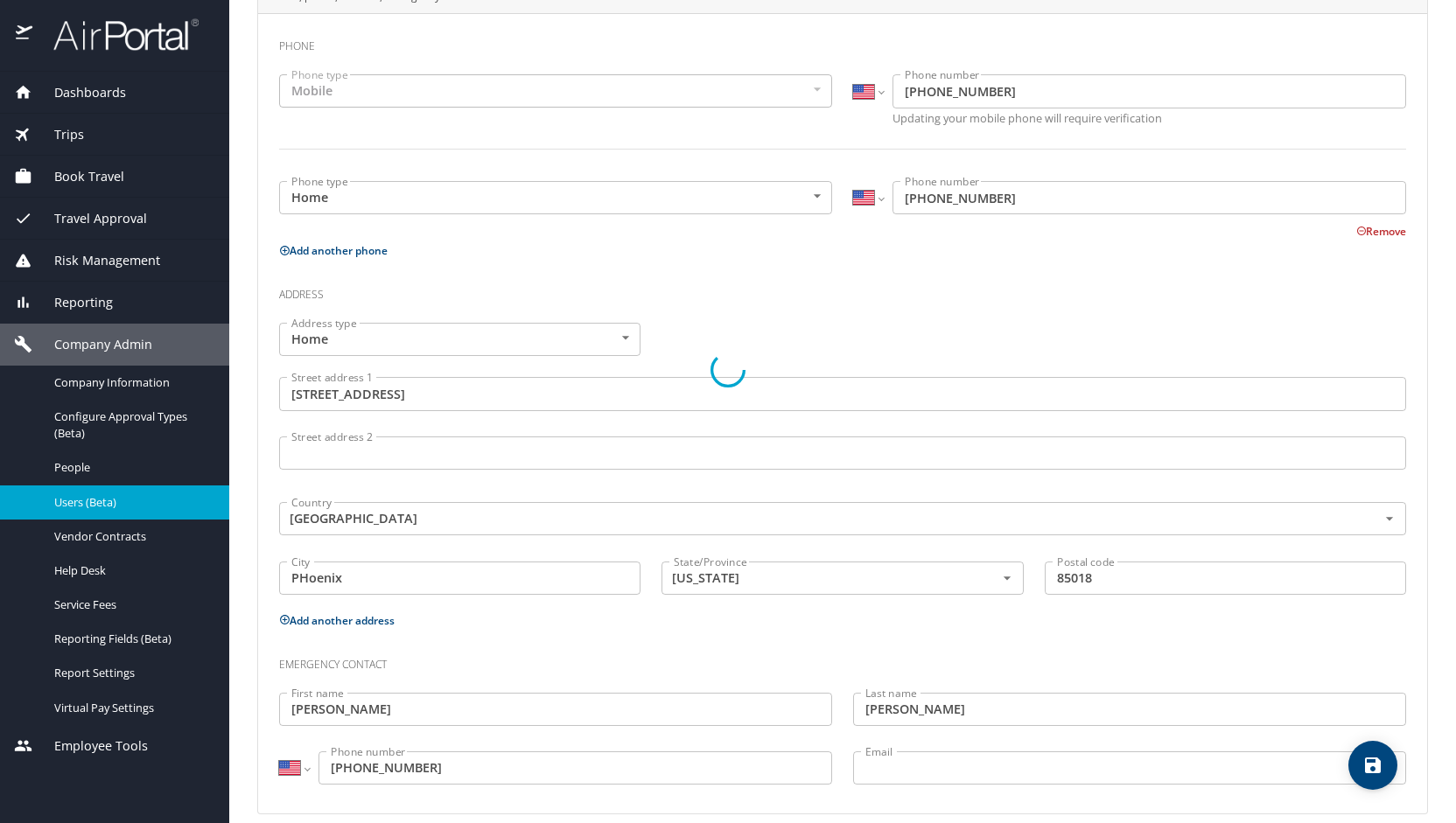
select select "US"
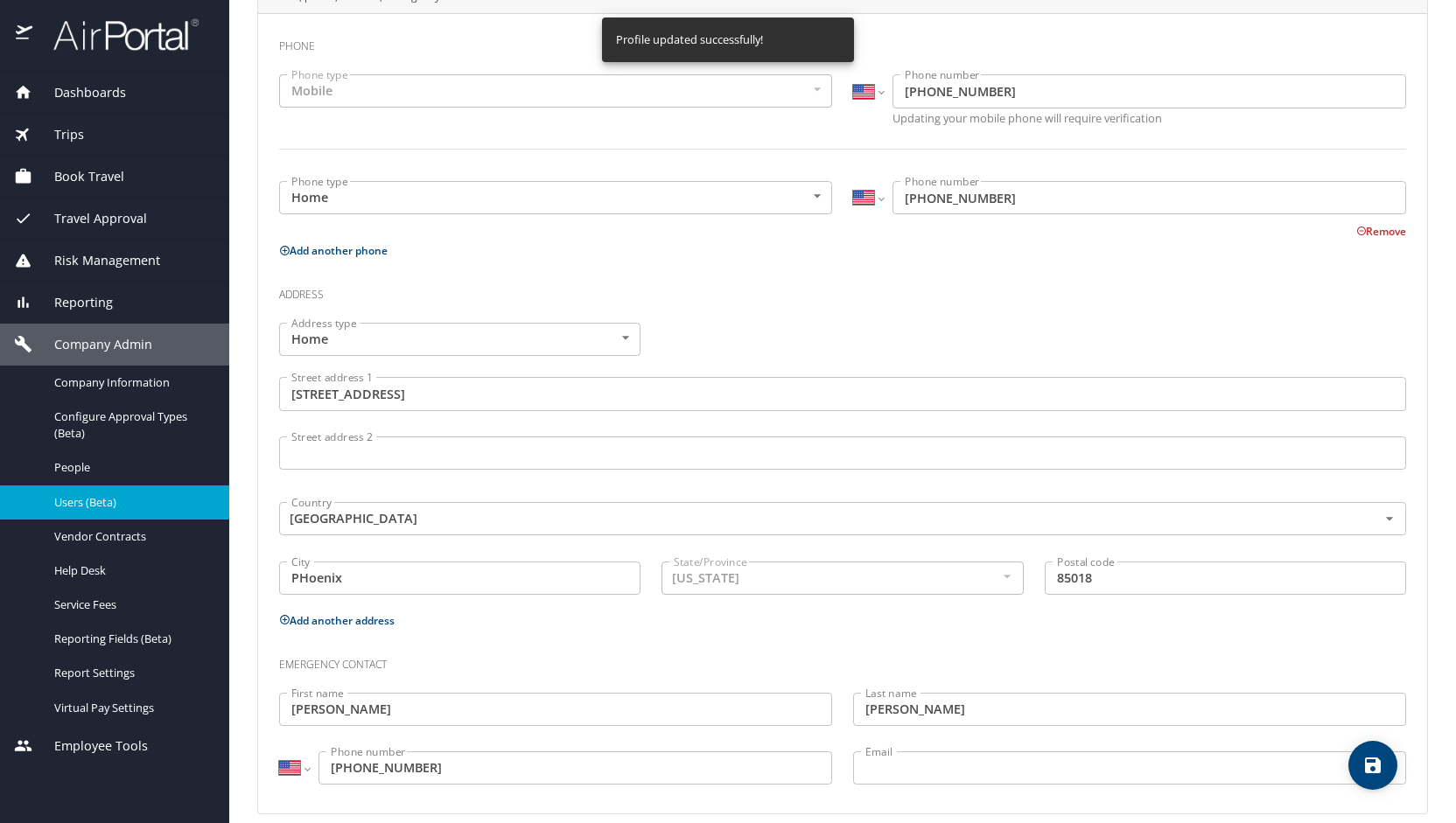
select select "US"
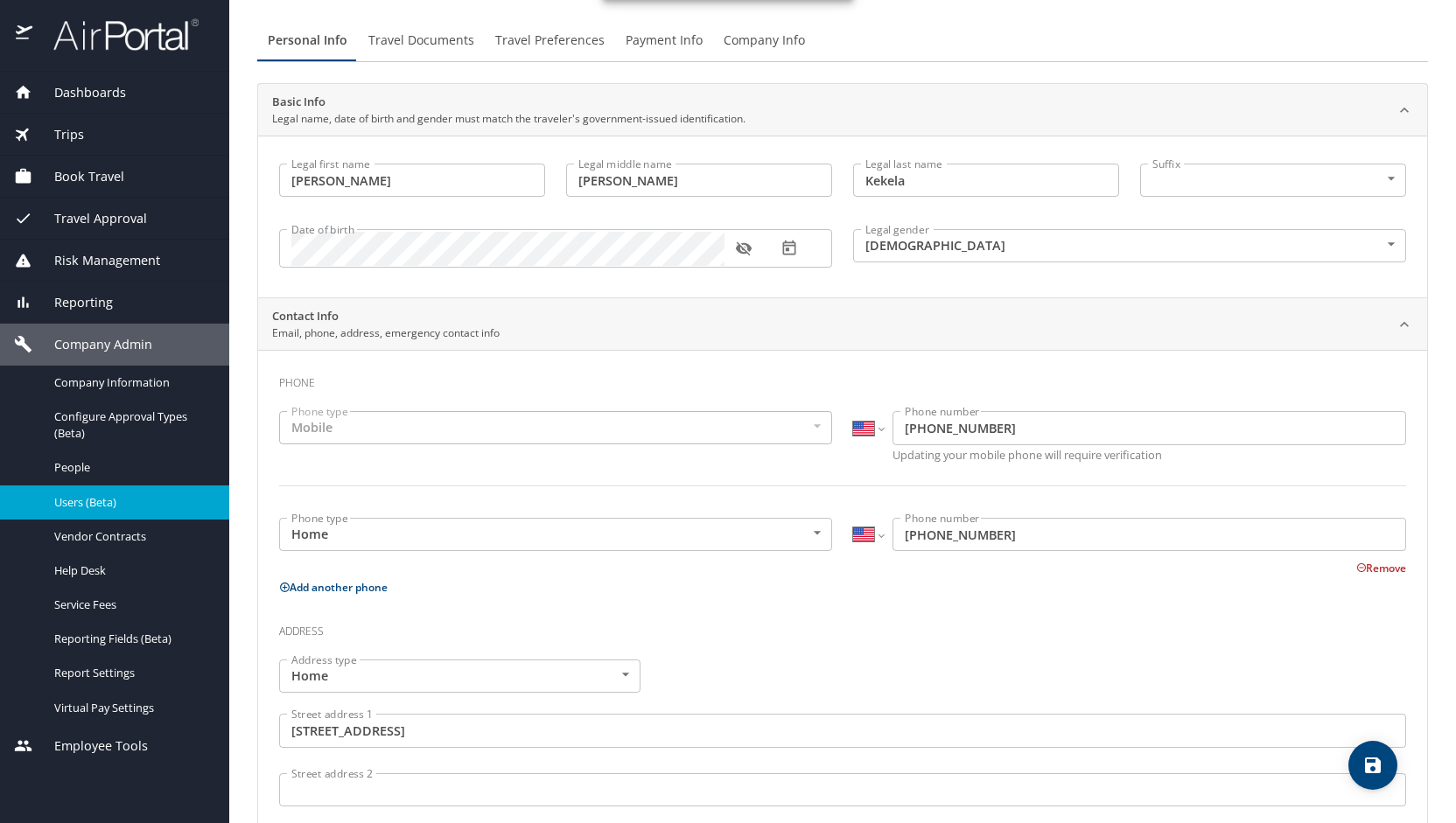
scroll to position [0, 0]
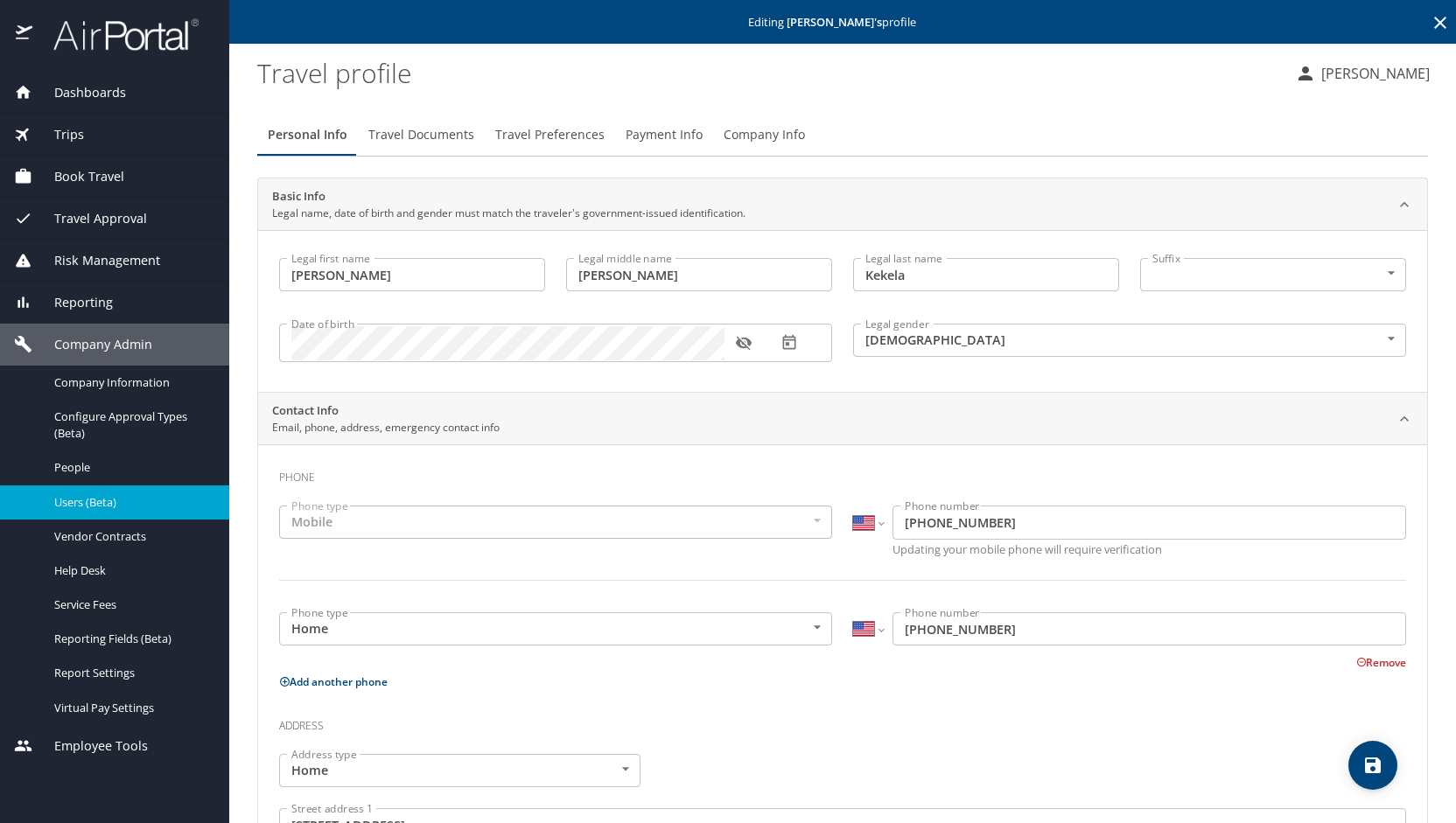
click at [513, 132] on span "Travel Preferences" at bounding box center [550, 135] width 109 height 21
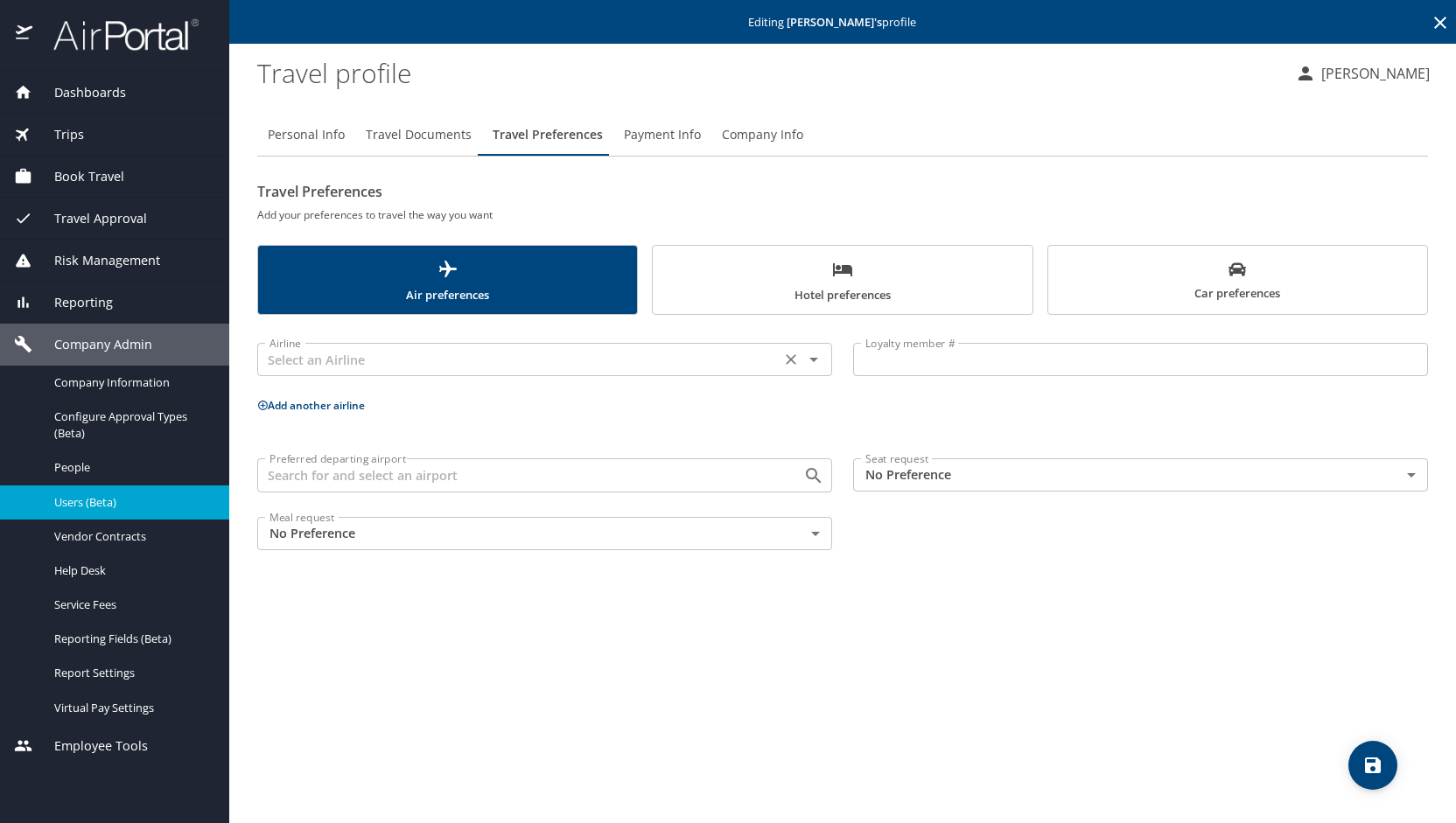
click at [391, 354] on input "text" at bounding box center [519, 359] width 513 height 22
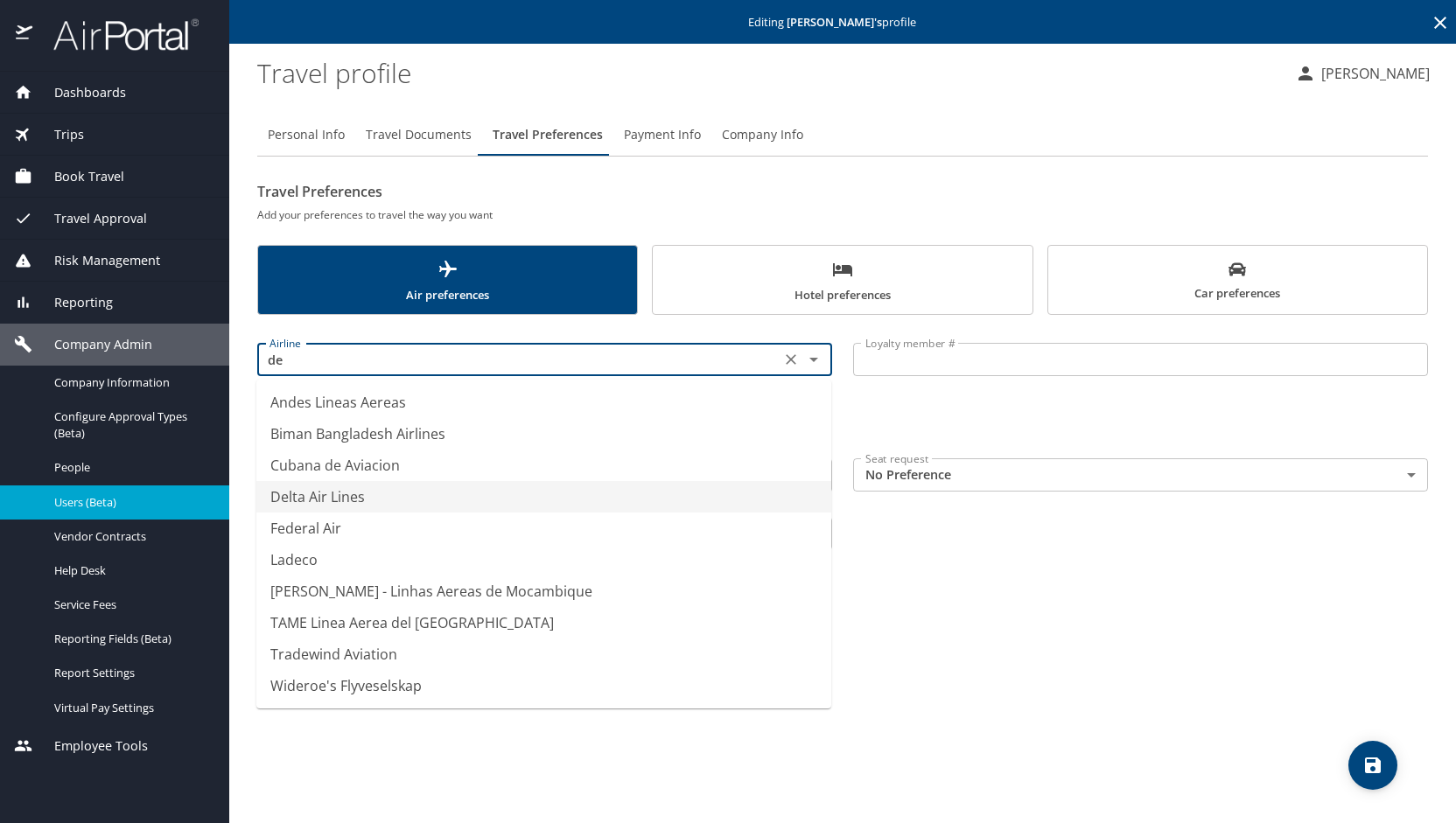
click at [376, 496] on li "Delta Air Lines" at bounding box center [544, 496] width 575 height 31
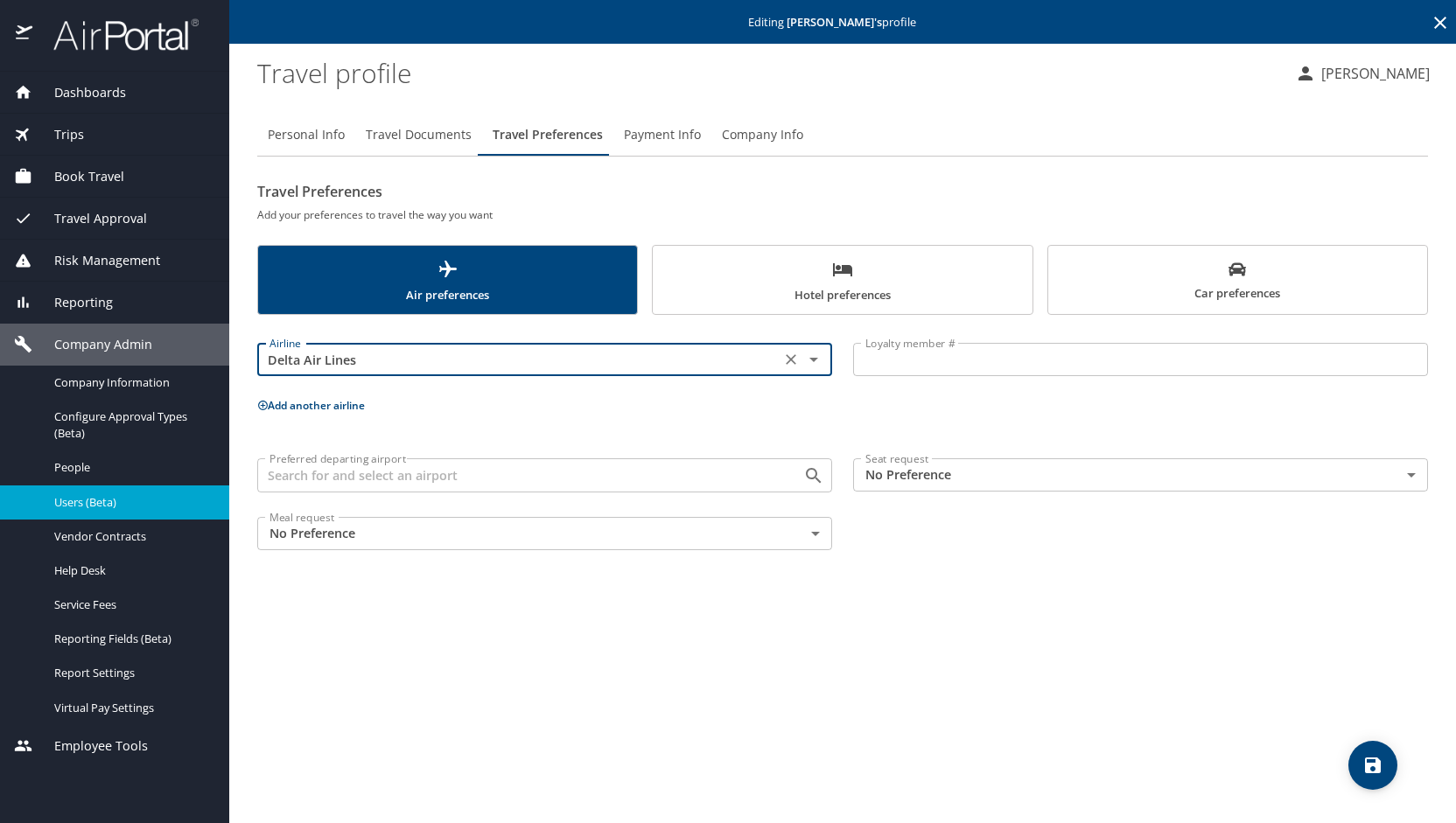
type input "Delta Air Lines"
click at [920, 363] on input "Loyalty member #" at bounding box center [1141, 359] width 575 height 33
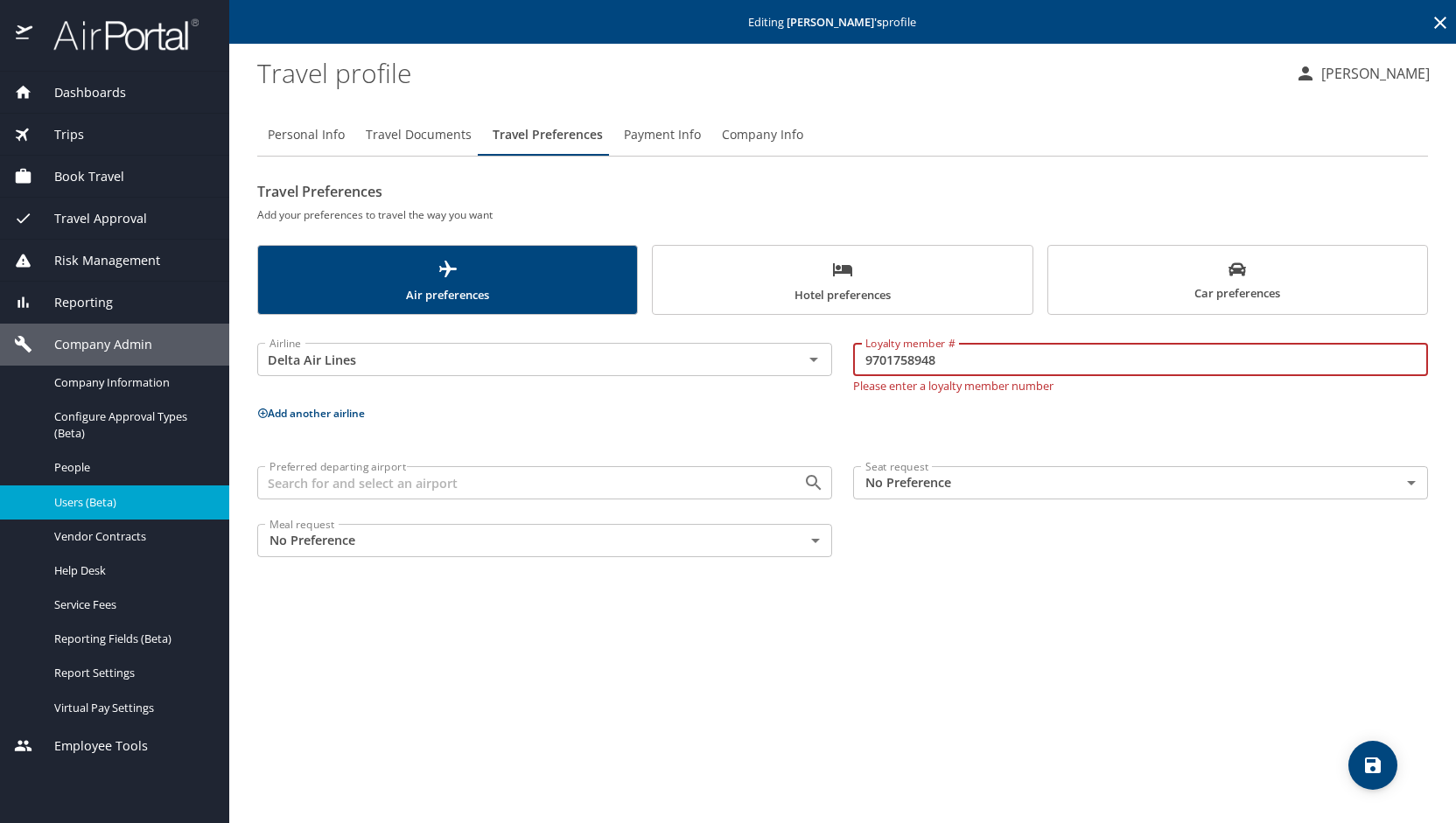
type input "9701758948"
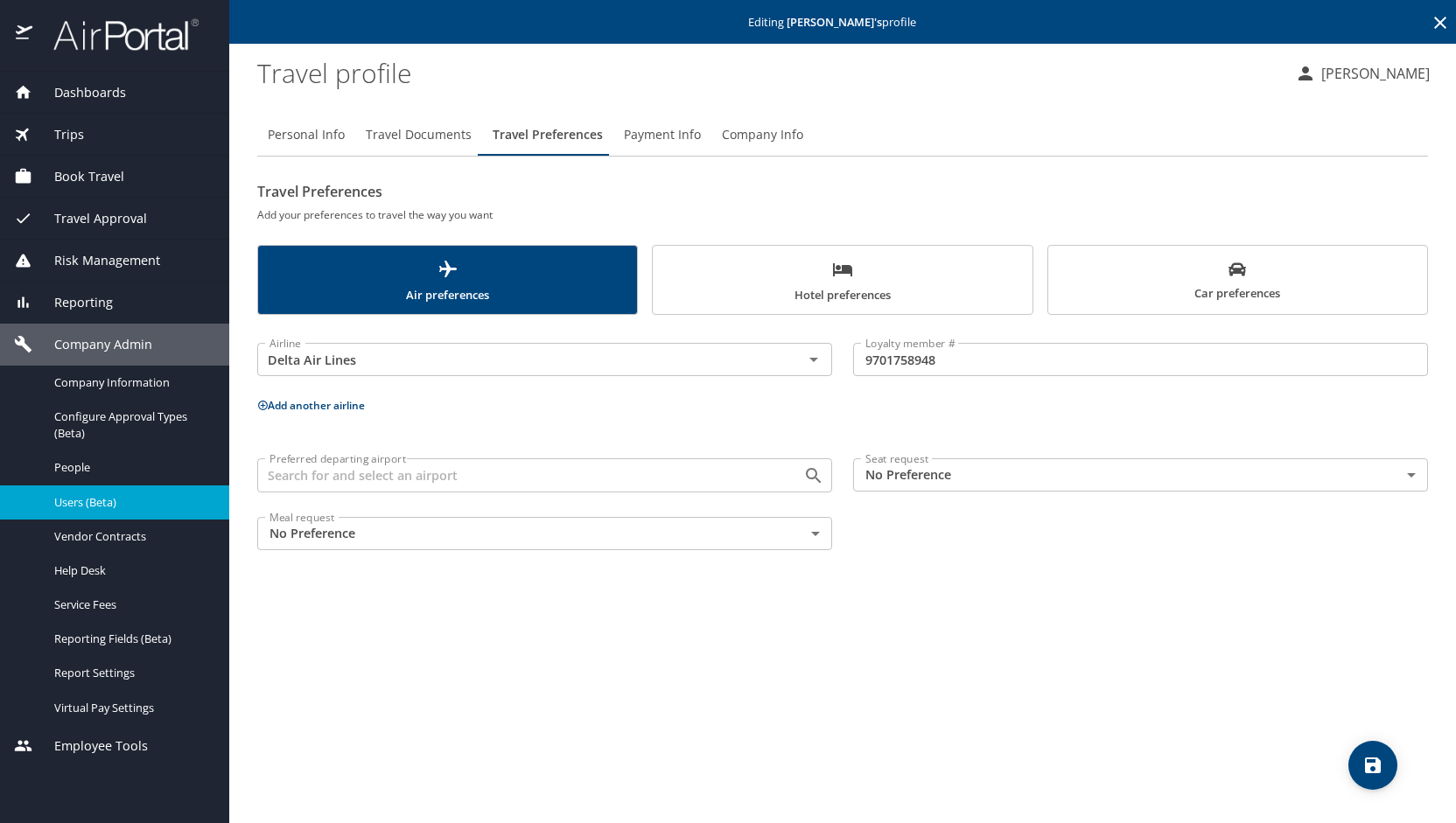
click at [339, 406] on button "Add another airline" at bounding box center [311, 405] width 108 height 15
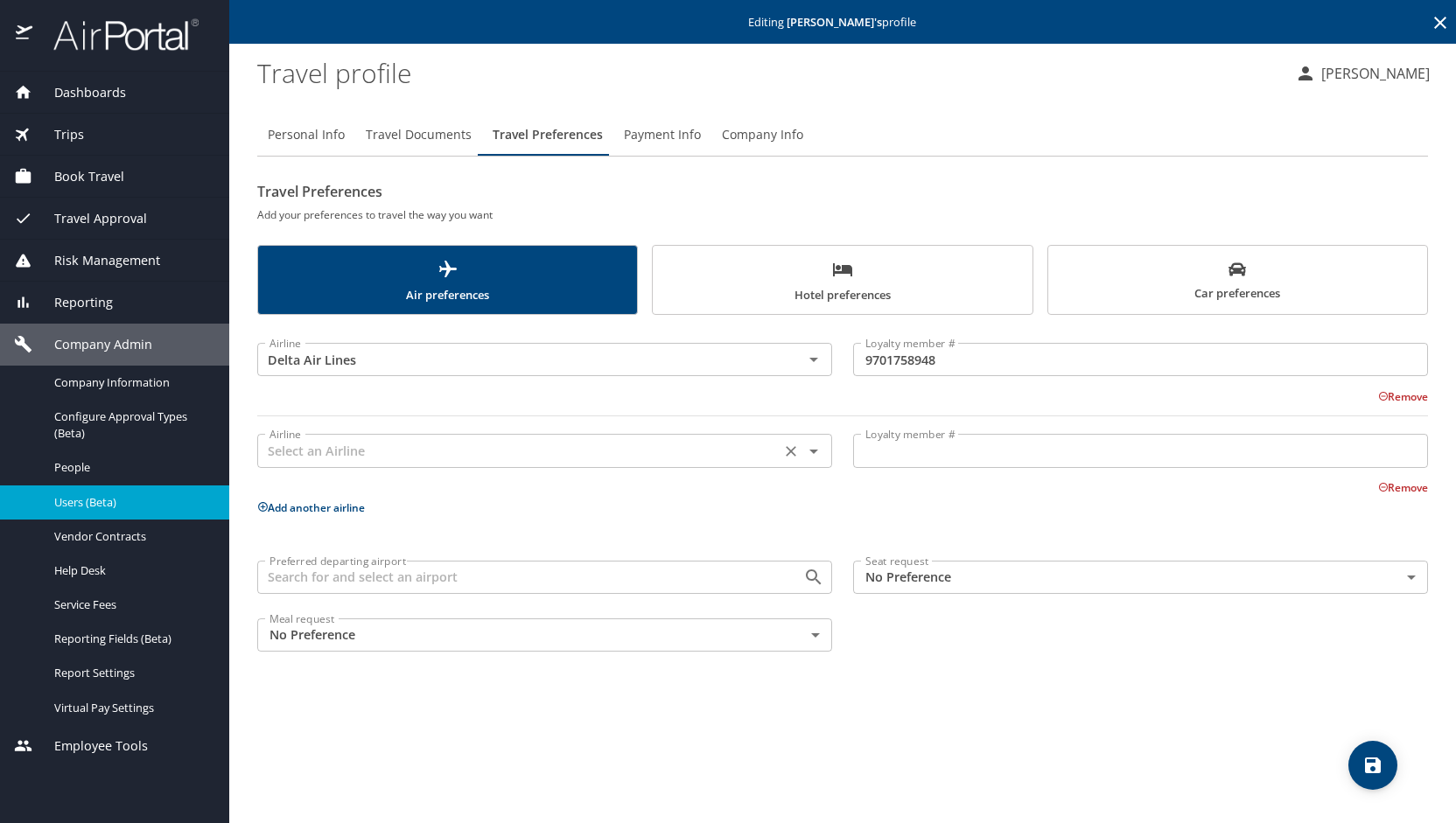
click at [335, 461] on input "text" at bounding box center [519, 450] width 513 height 22
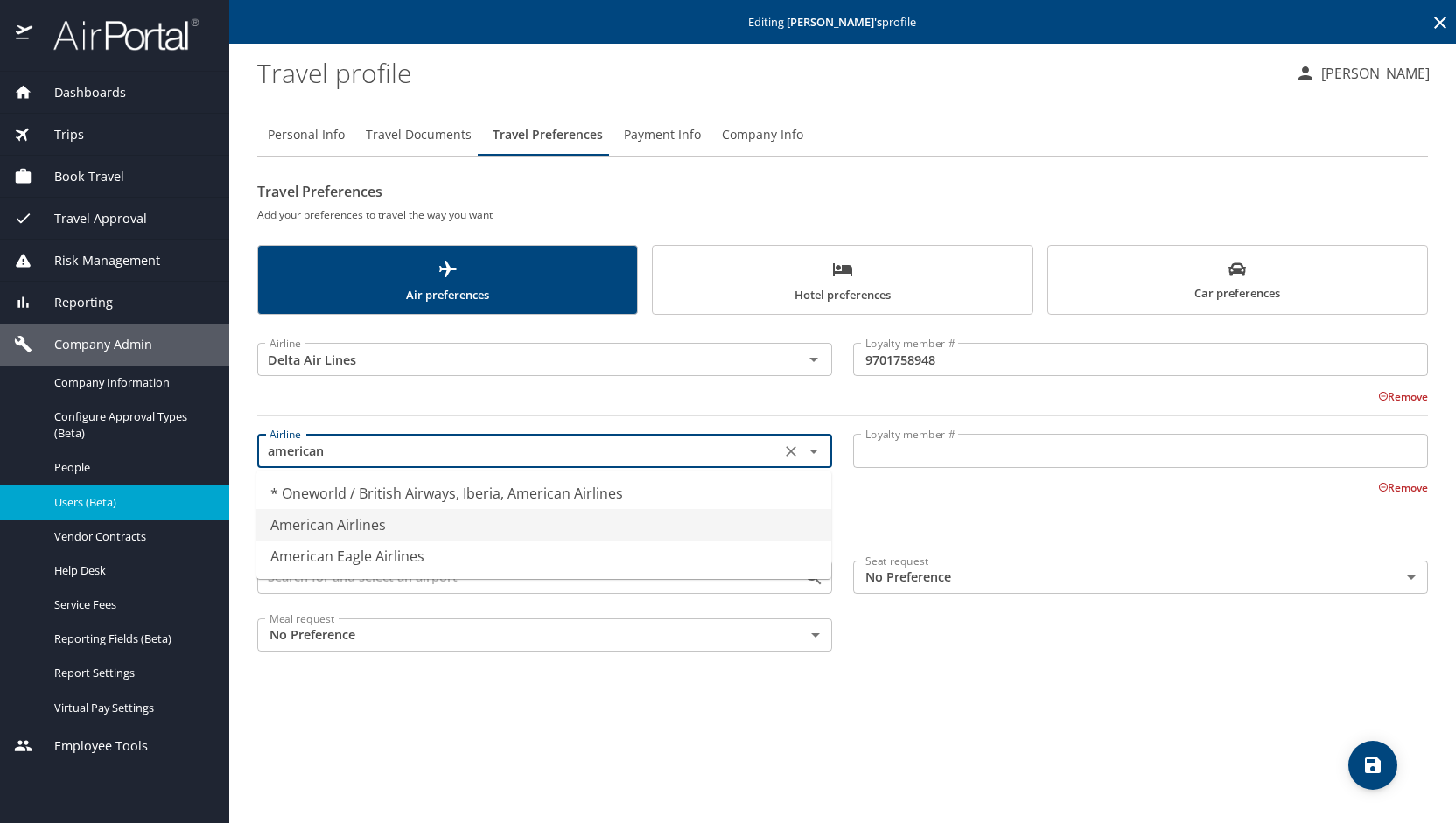
click at [347, 512] on li "American Airlines" at bounding box center [544, 524] width 575 height 31
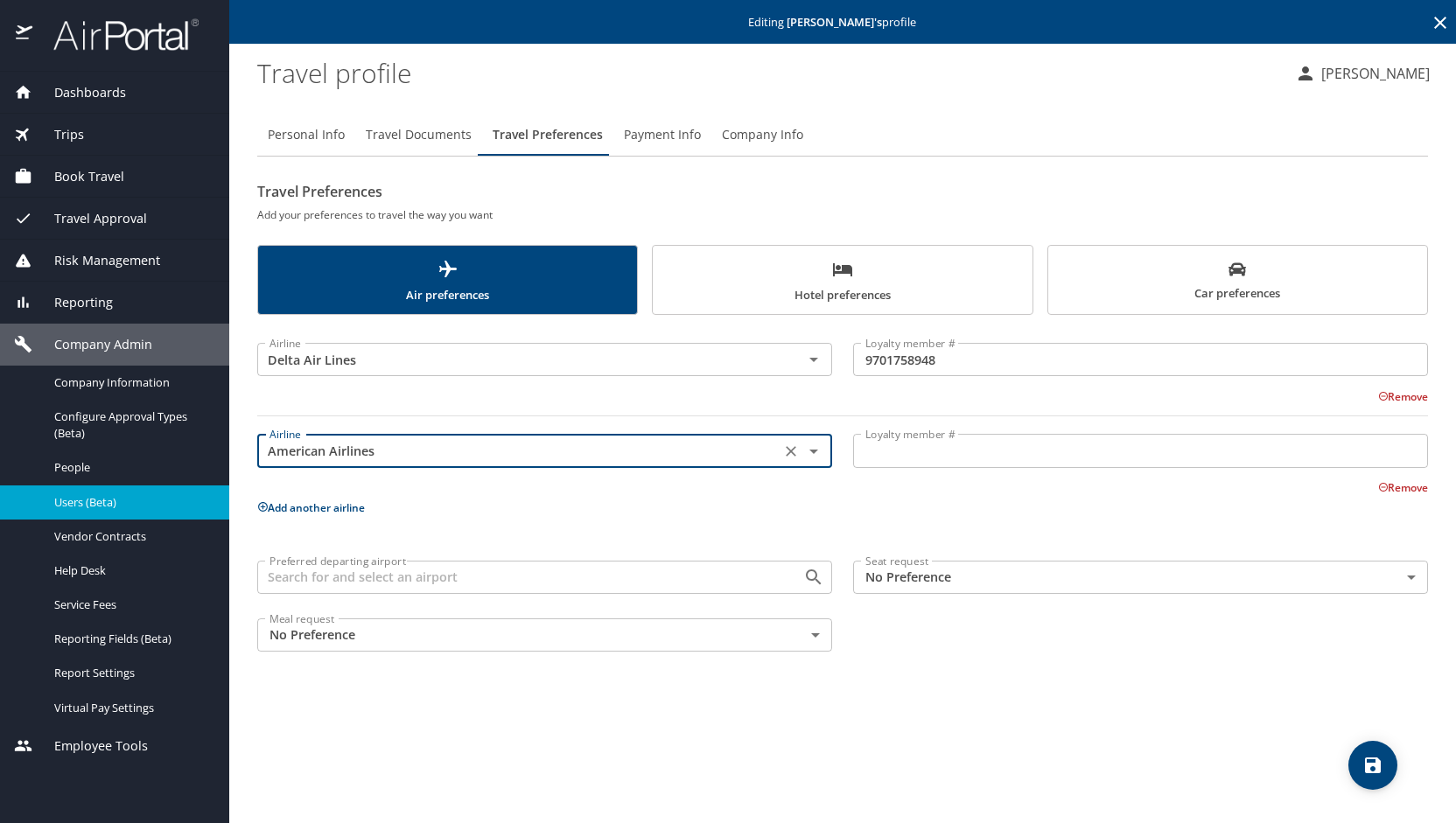
type input "American Airlines"
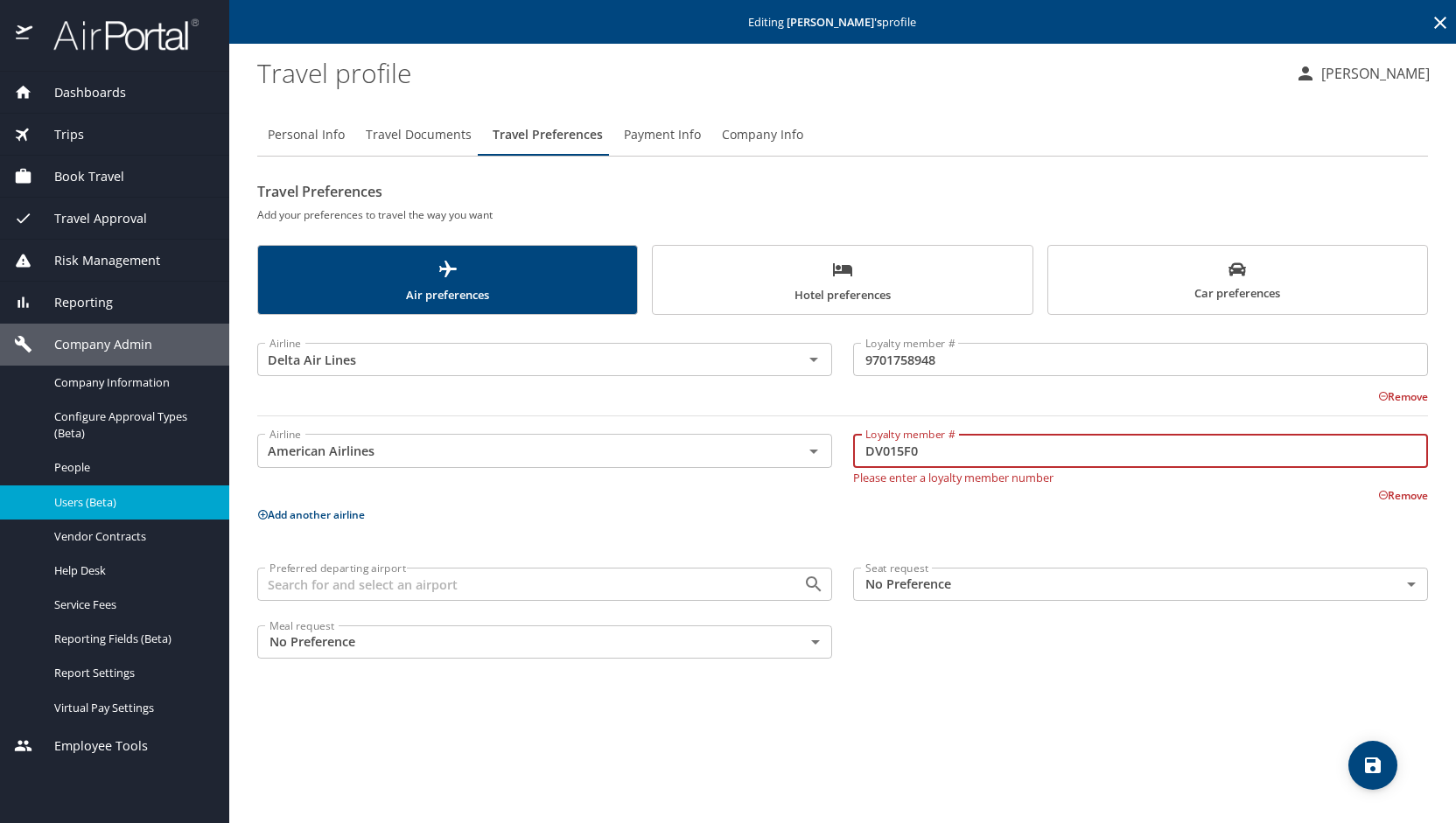
type input "DV015F0"
click at [1415, 582] on body "Dashboards AirPortal 360™ Manager My Travel Dashboard Trips Airtinerary® Lookup…" at bounding box center [728, 411] width 1456 height 823
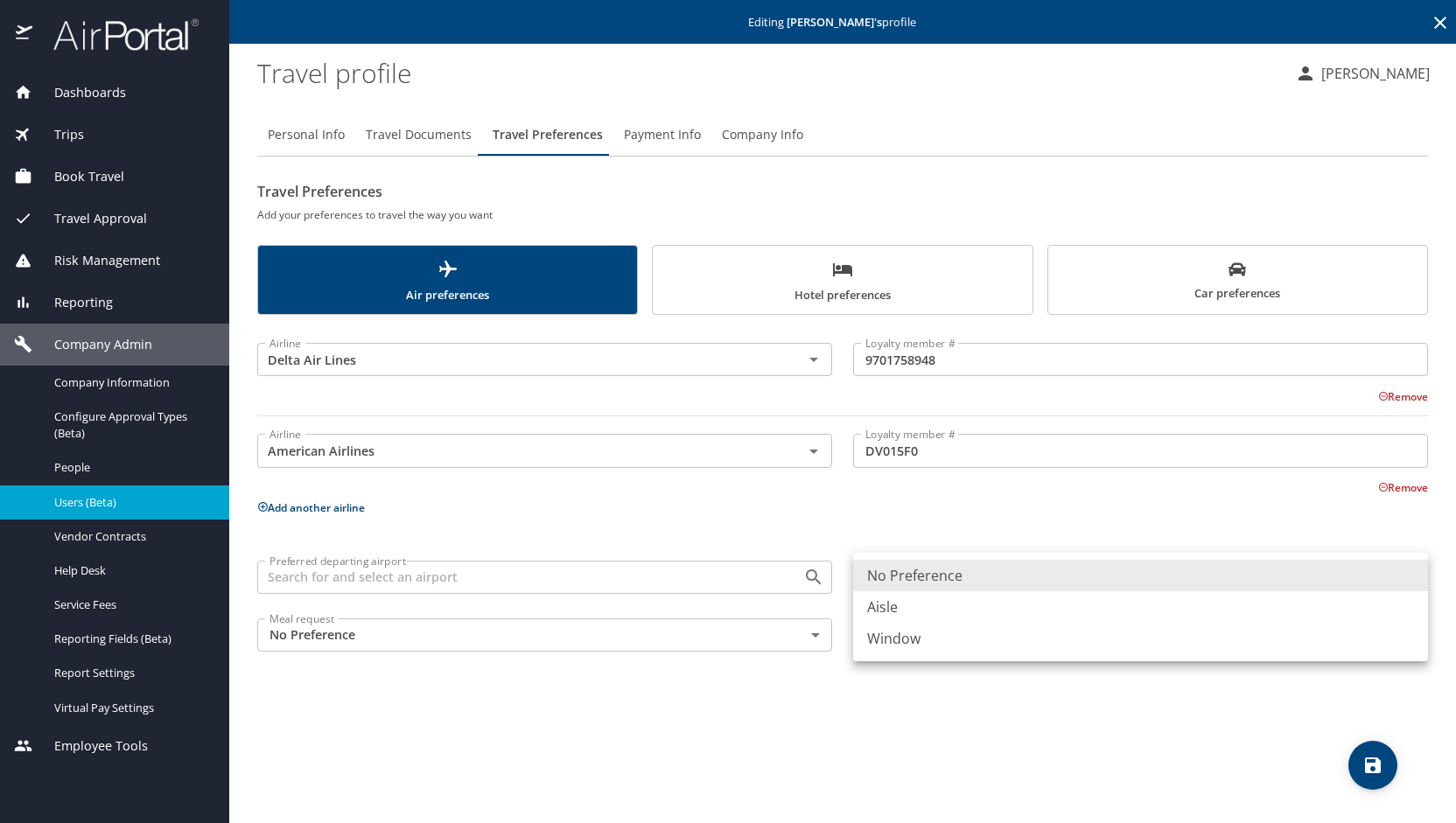
click at [1054, 612] on li "Aisle" at bounding box center [1141, 606] width 575 height 31
type input "Aisle"
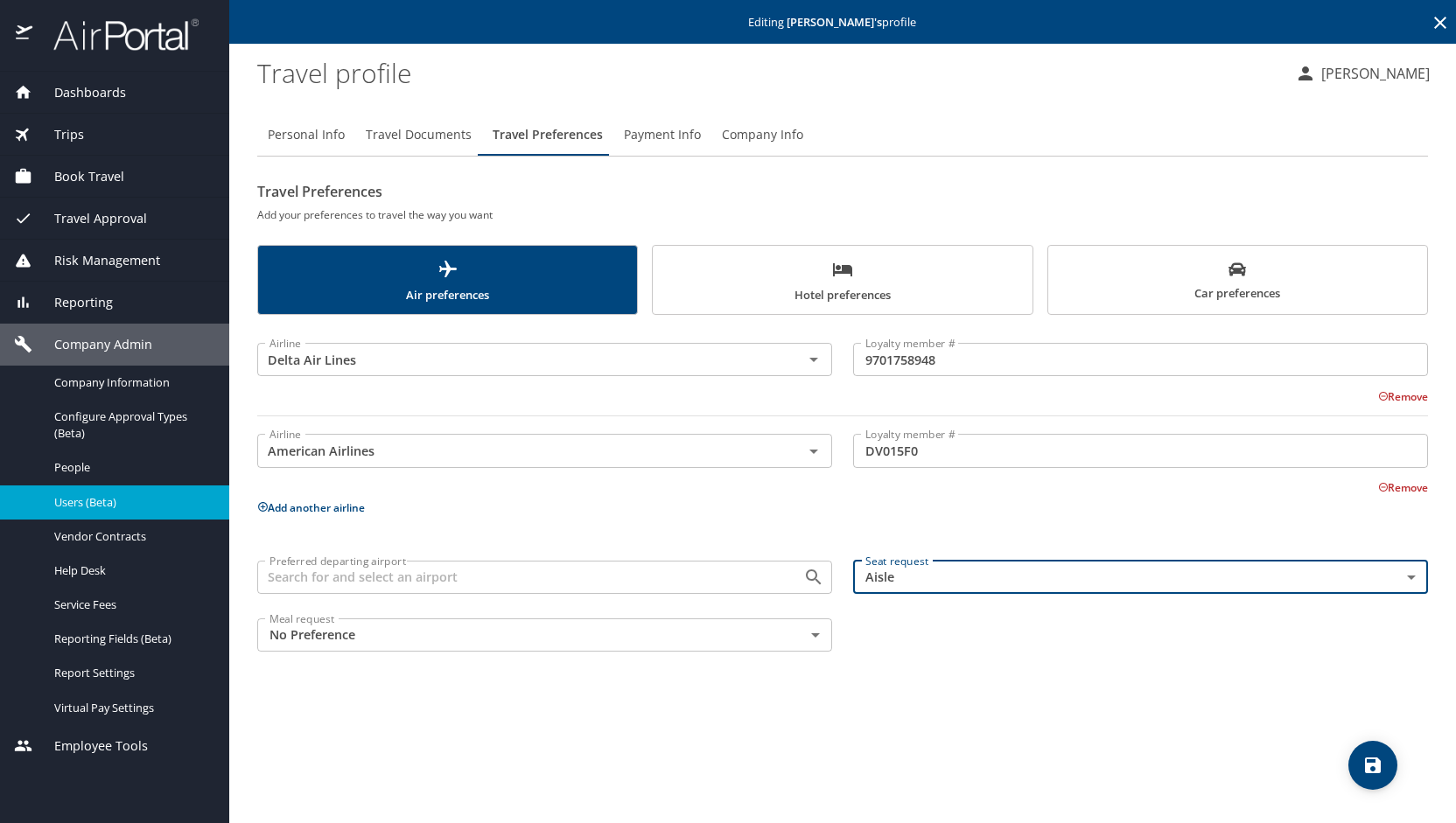
click at [437, 562] on div "Preferred departing airport" at bounding box center [545, 577] width 575 height 33
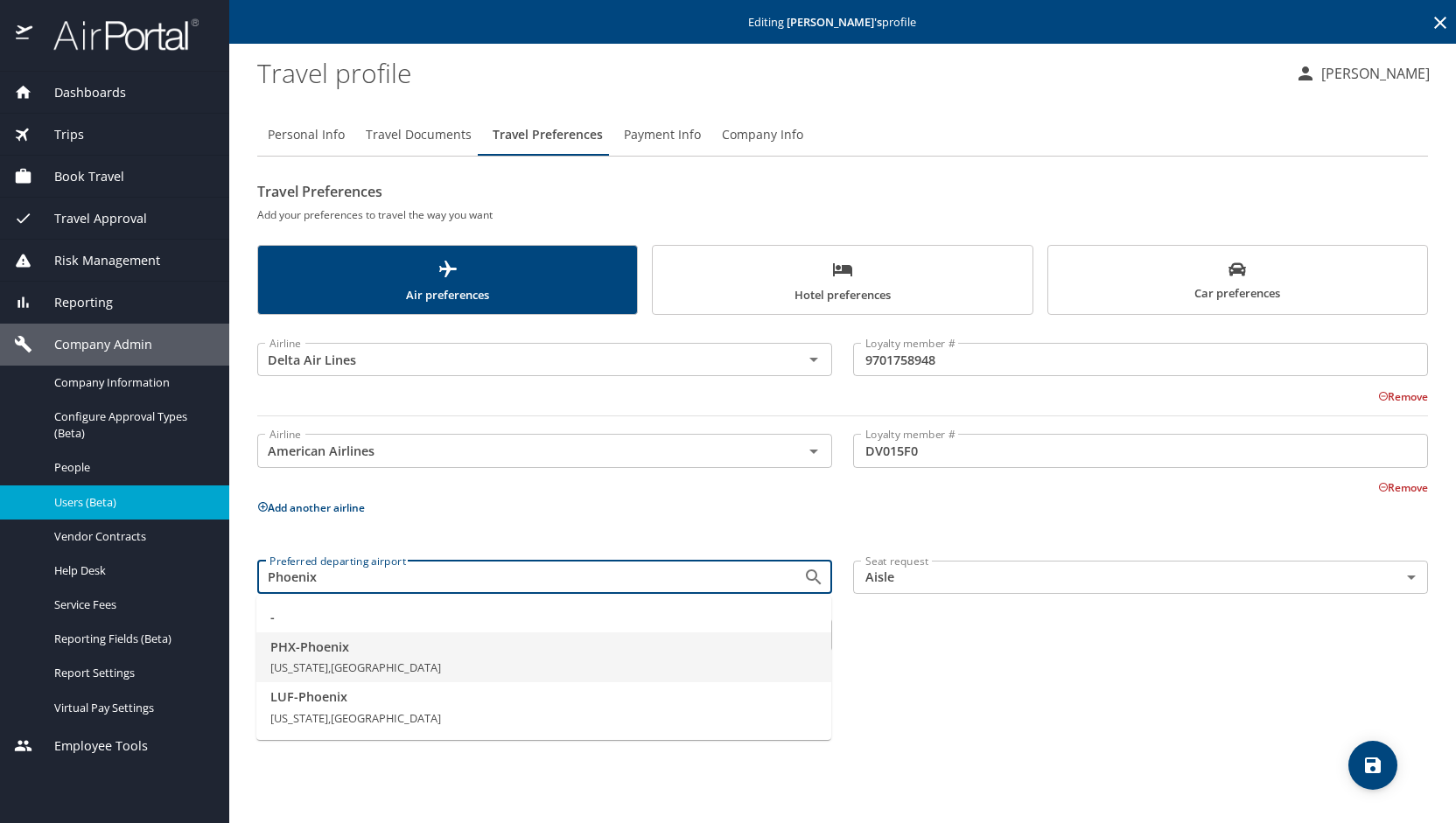
click at [374, 650] on span "PHX - [GEOGRAPHIC_DATA]" at bounding box center [544, 647] width 547 height 19
type input "PHX - [GEOGRAPHIC_DATA]"
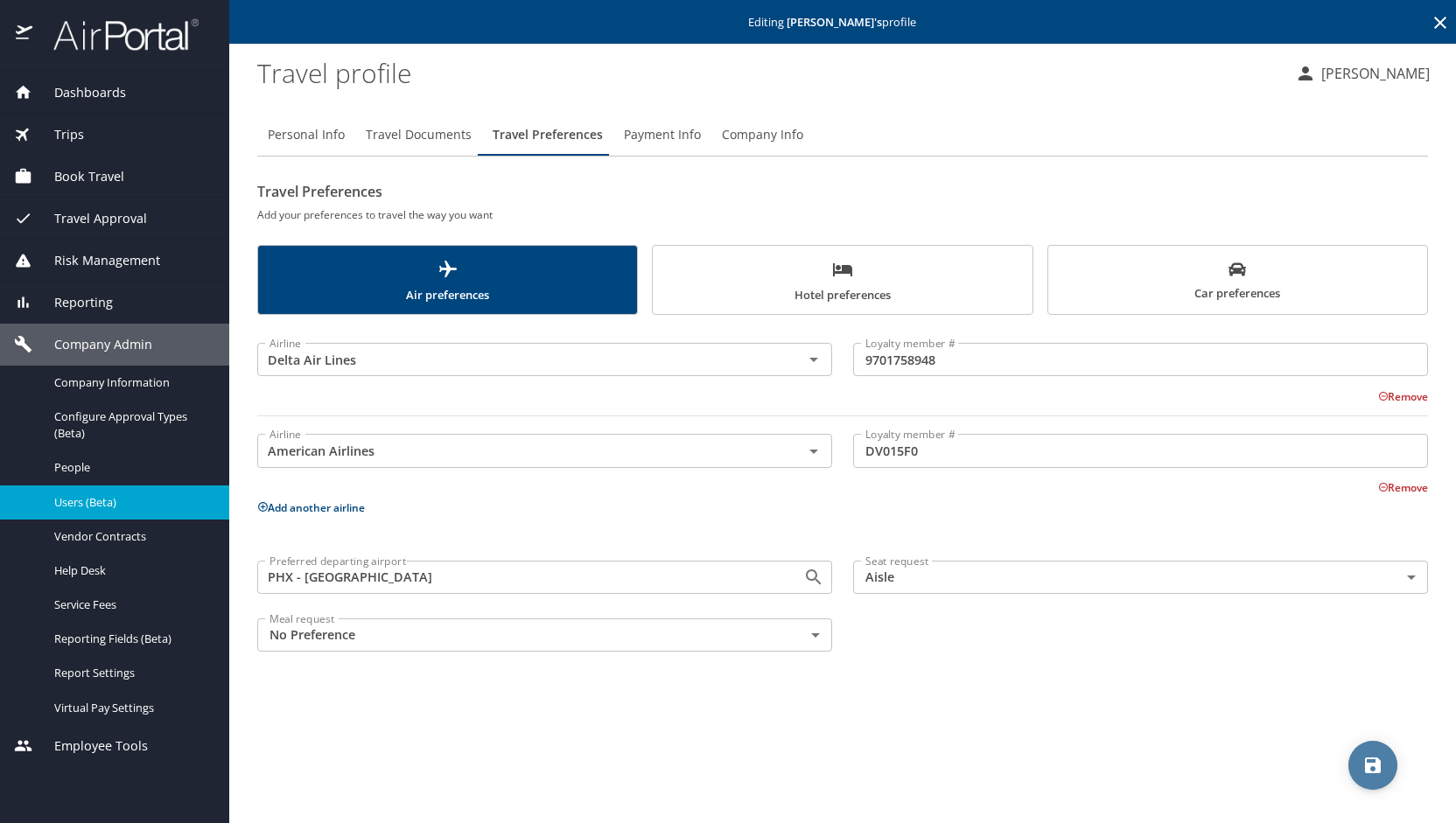
click at [1376, 770] on icon "save" at bounding box center [1374, 766] width 16 height 16
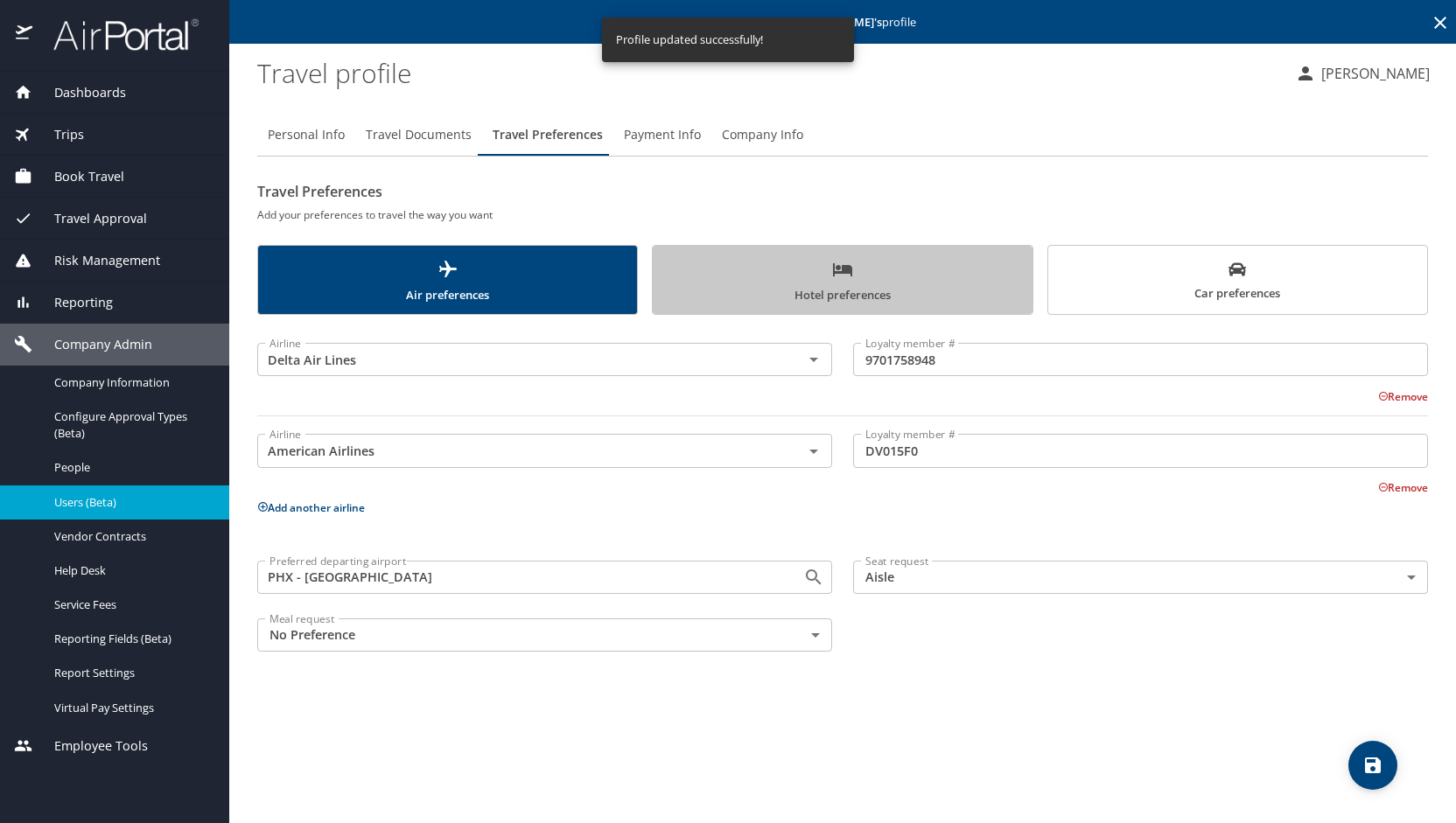
click at [800, 265] on span "Hotel preferences" at bounding box center [841, 282] width 358 height 47
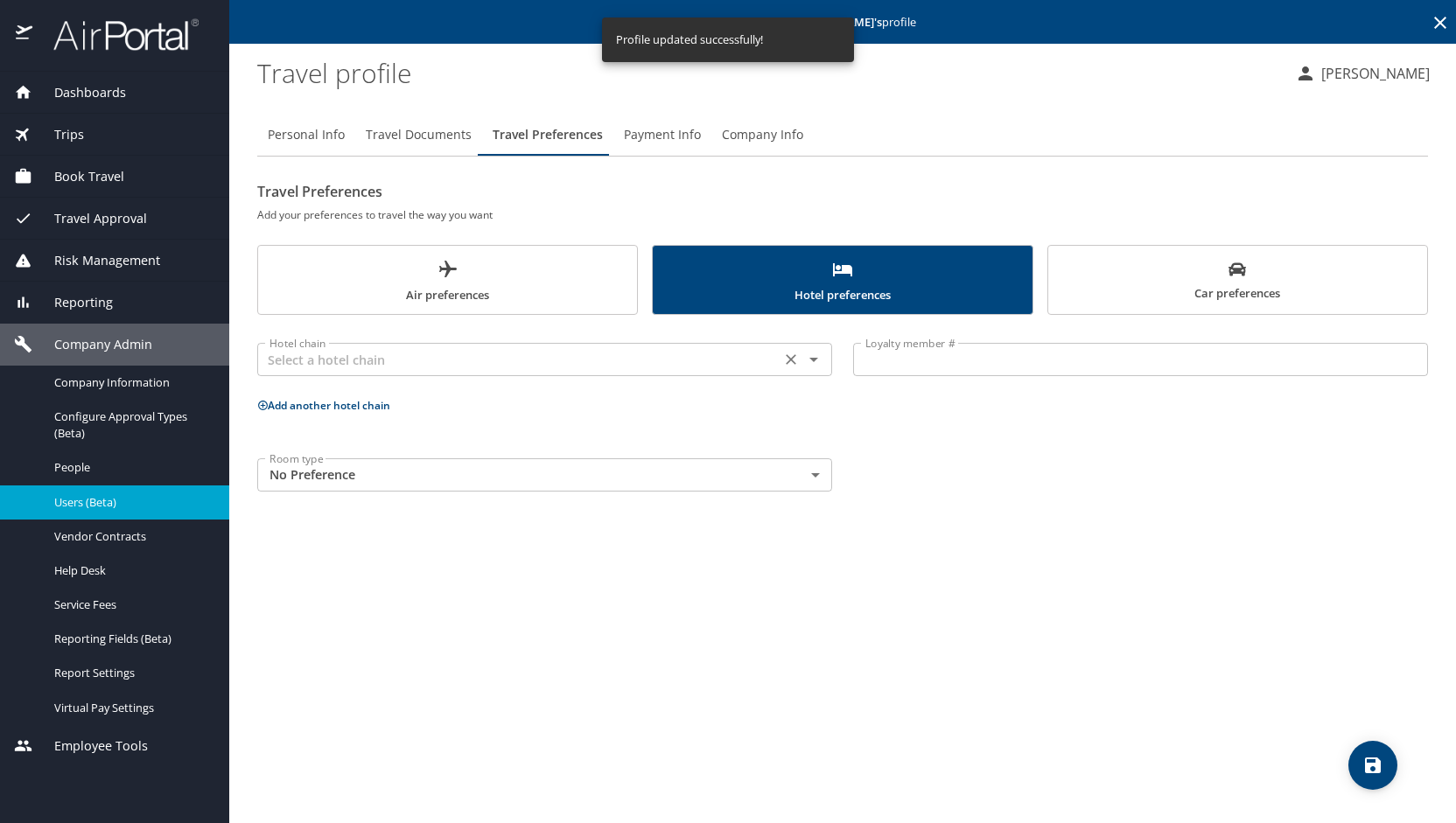
click at [351, 363] on input "text" at bounding box center [519, 359] width 513 height 22
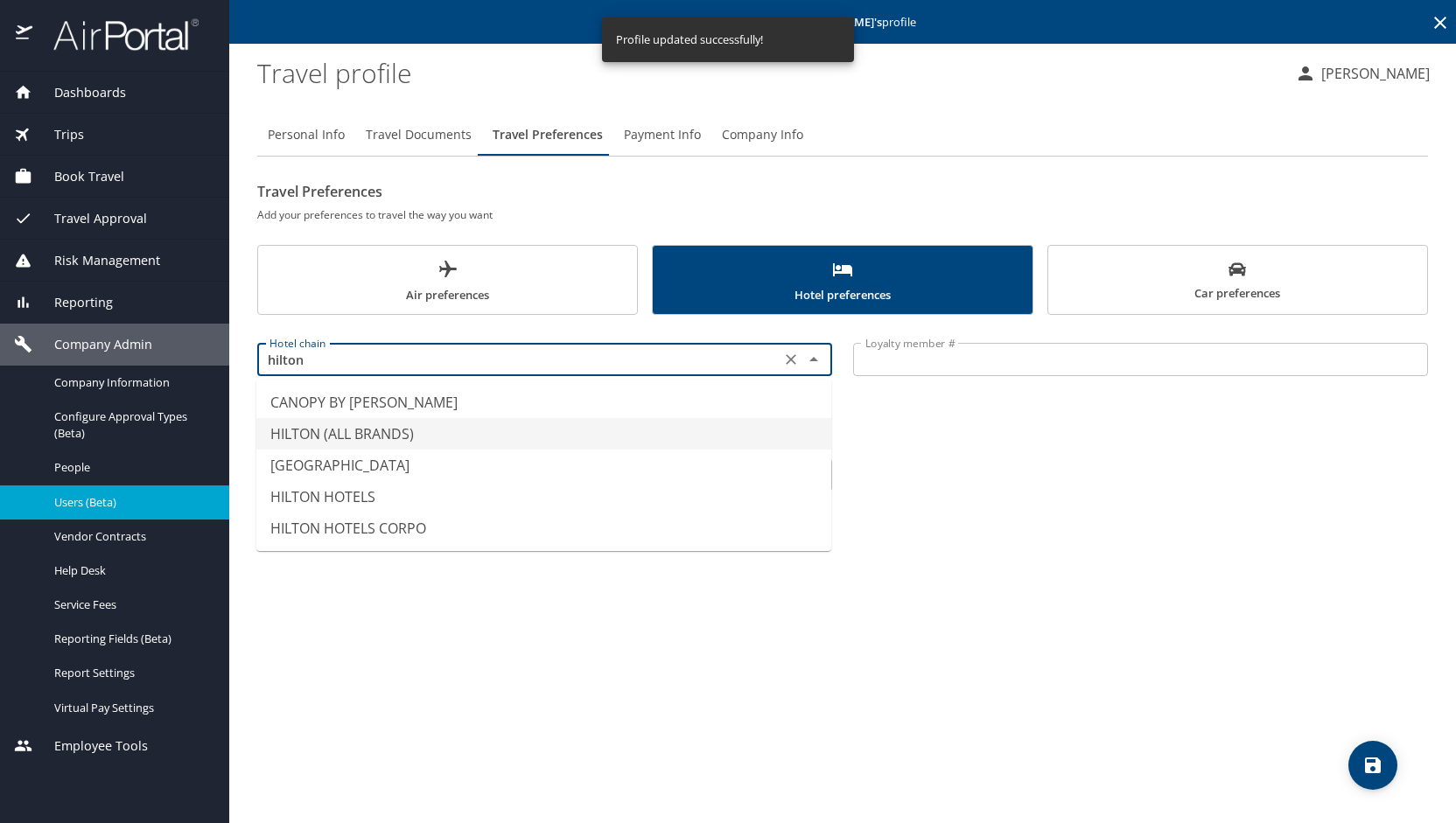
click at [349, 424] on li "HILTON (ALL BRANDS)" at bounding box center [544, 433] width 575 height 31
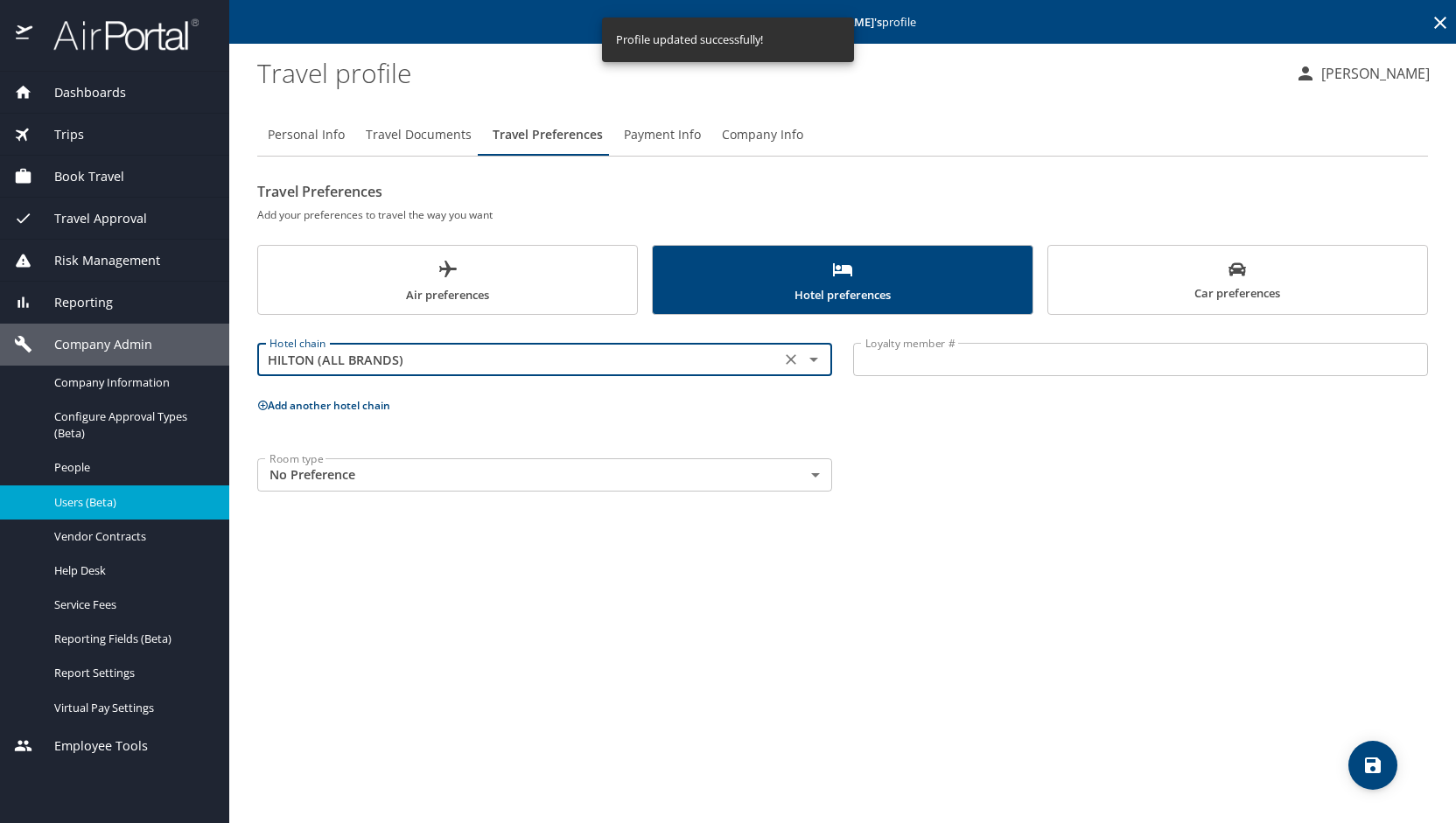
type input "HILTON (ALL BRANDS)"
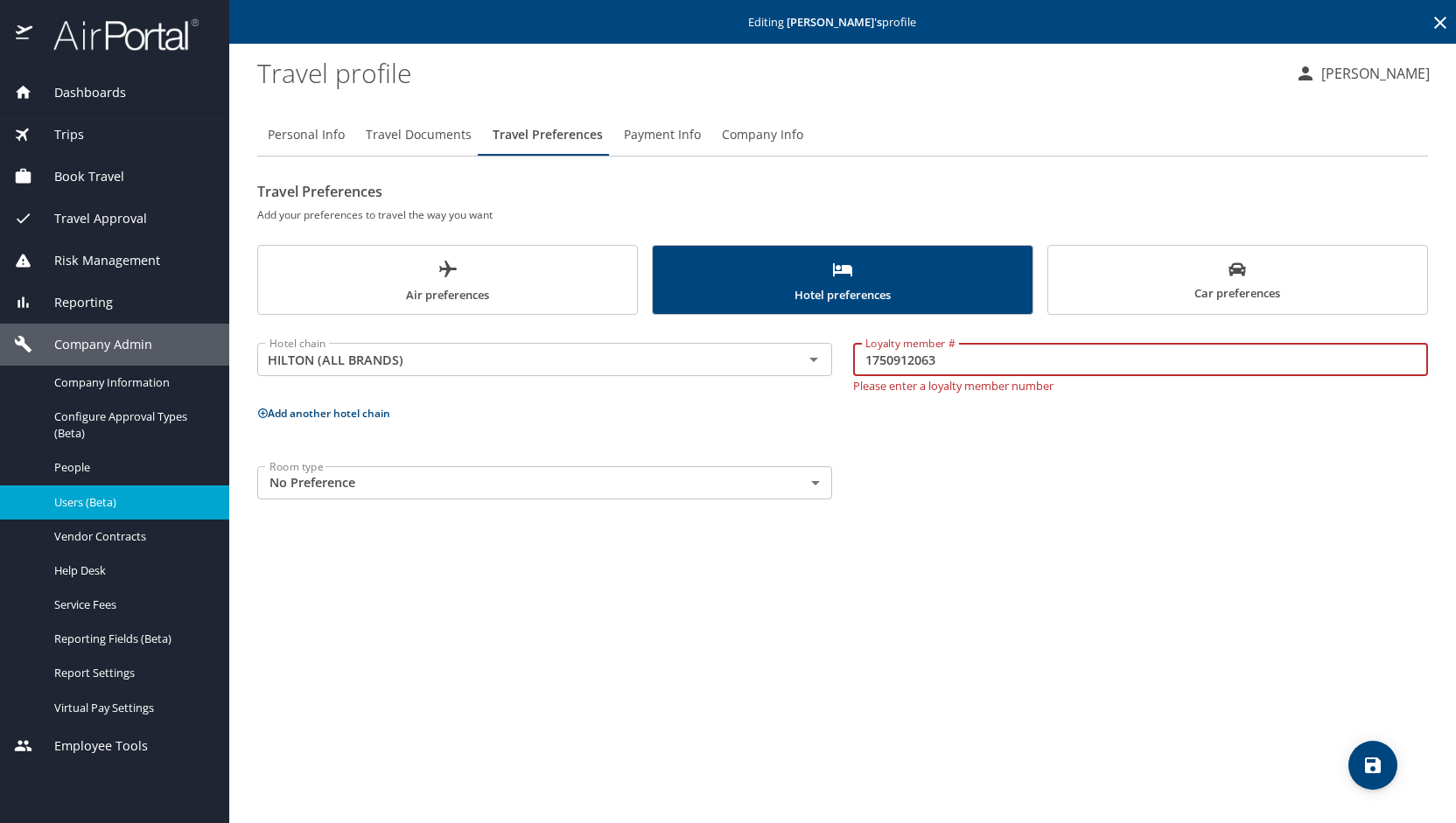
type input "1750912063"
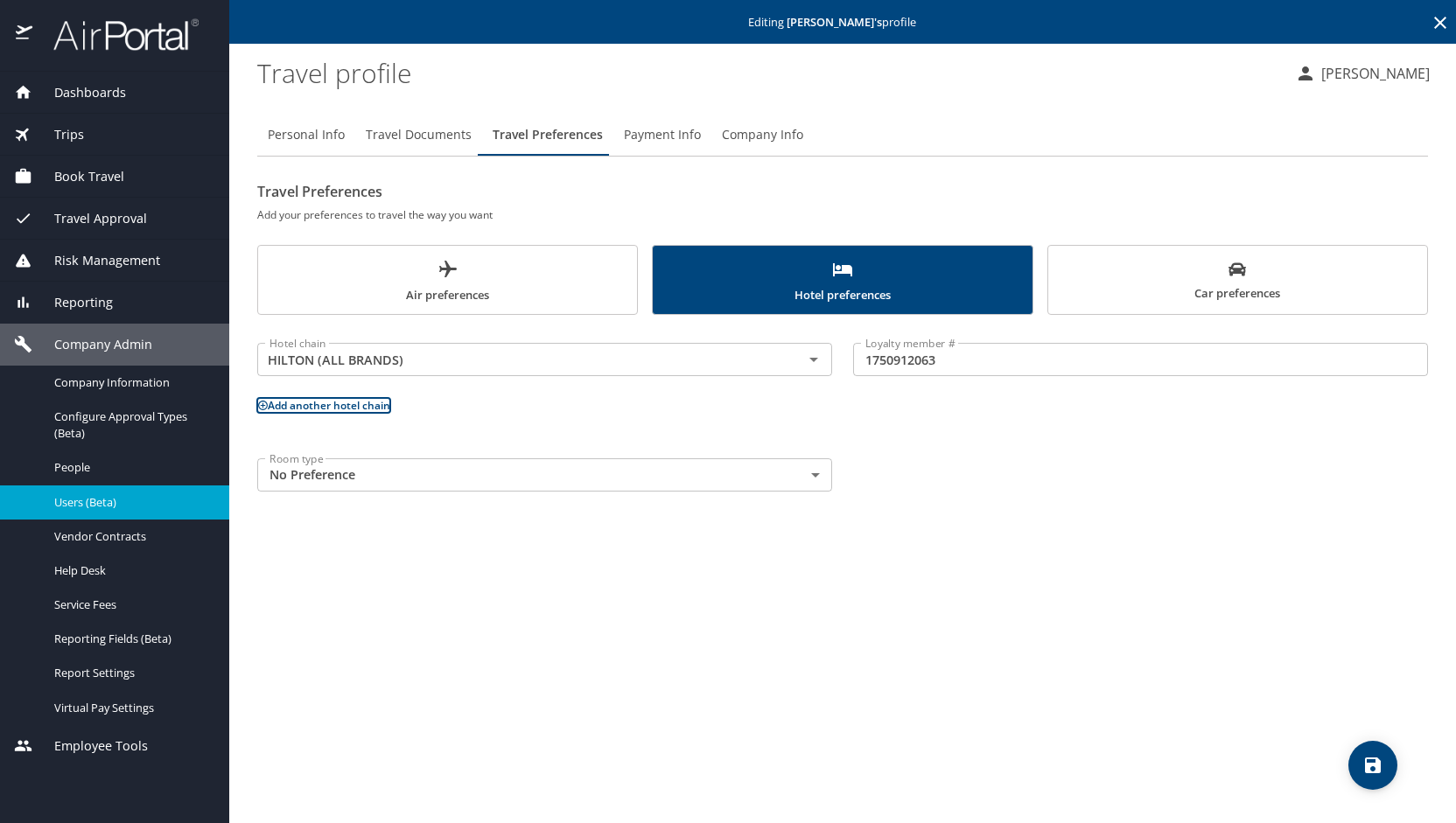
click at [332, 404] on button "Add another hotel chain" at bounding box center [323, 405] width 133 height 15
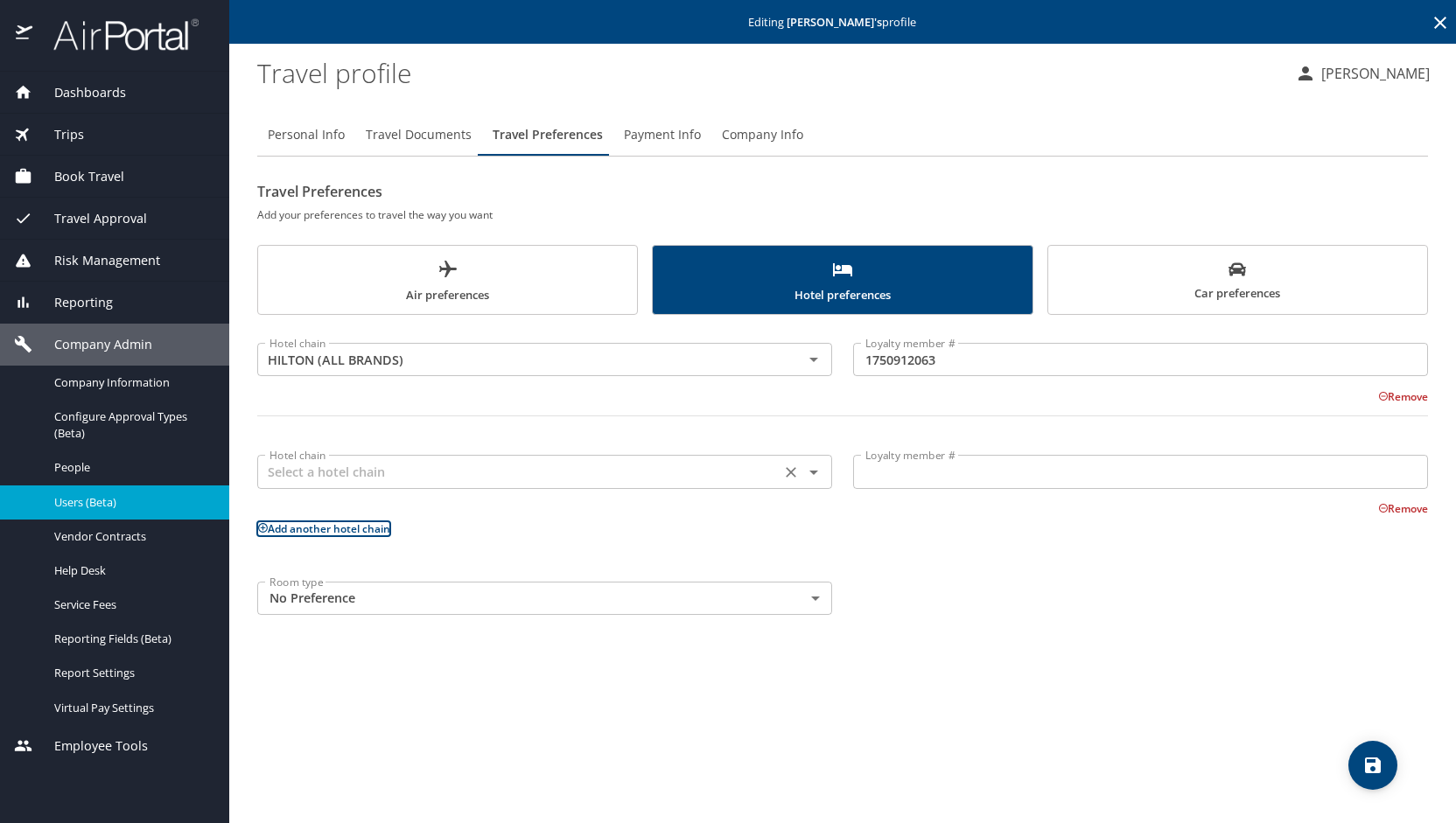
click at [334, 468] on input "text" at bounding box center [519, 471] width 513 height 22
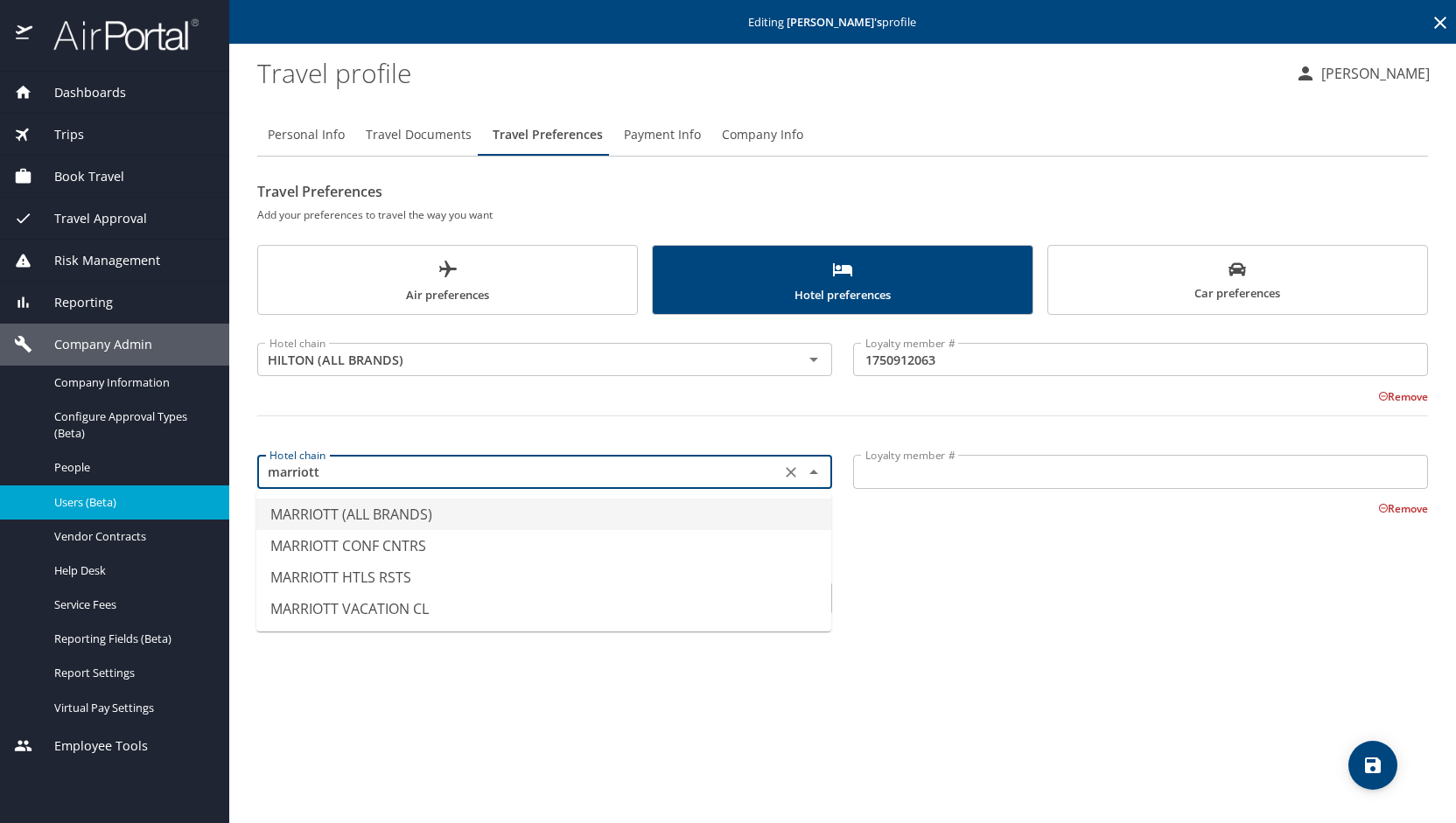
click at [340, 509] on li "MARRIOTT (ALL BRANDS)" at bounding box center [544, 514] width 575 height 31
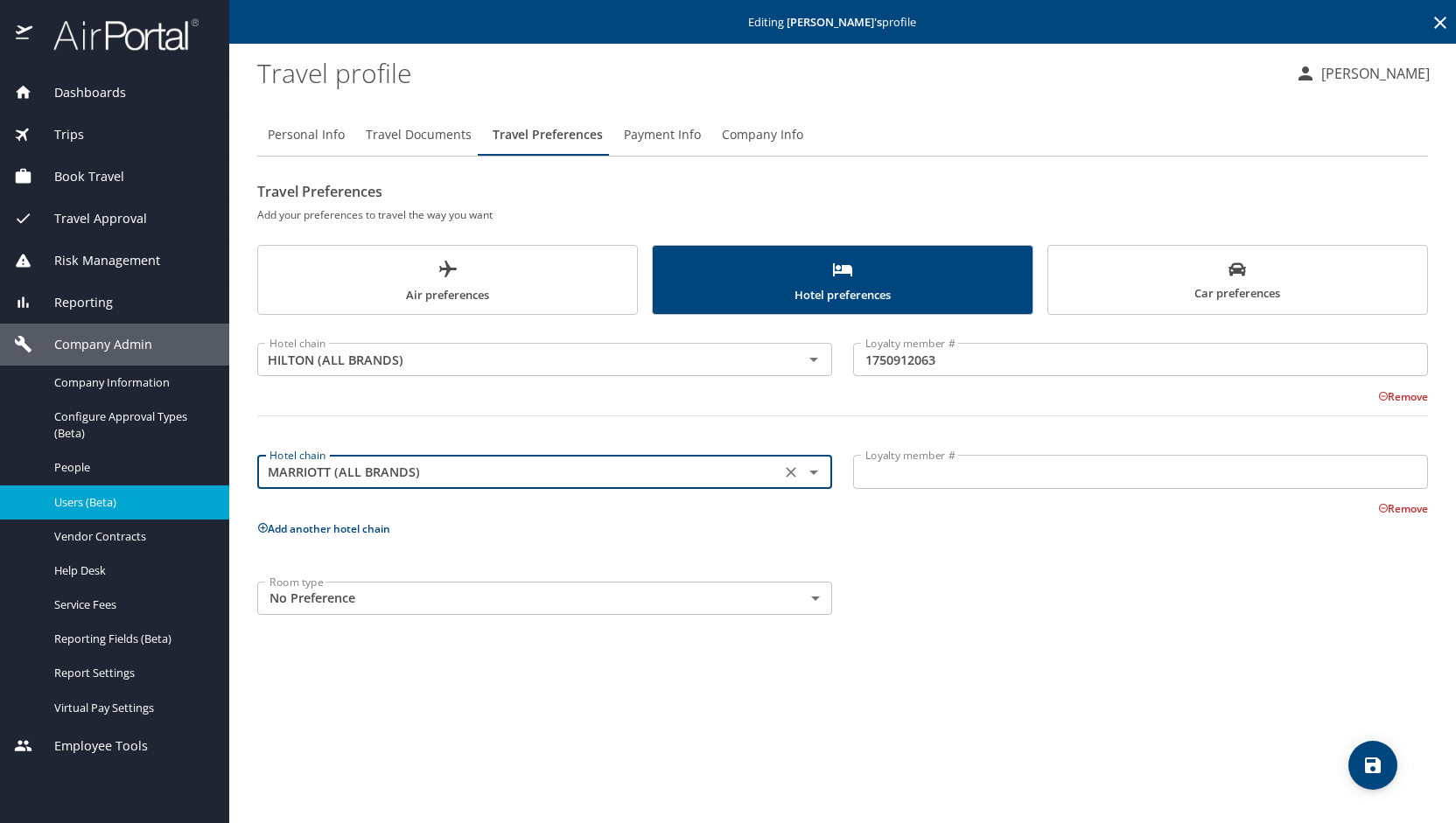
type input "MARRIOTT (ALL BRANDS)"
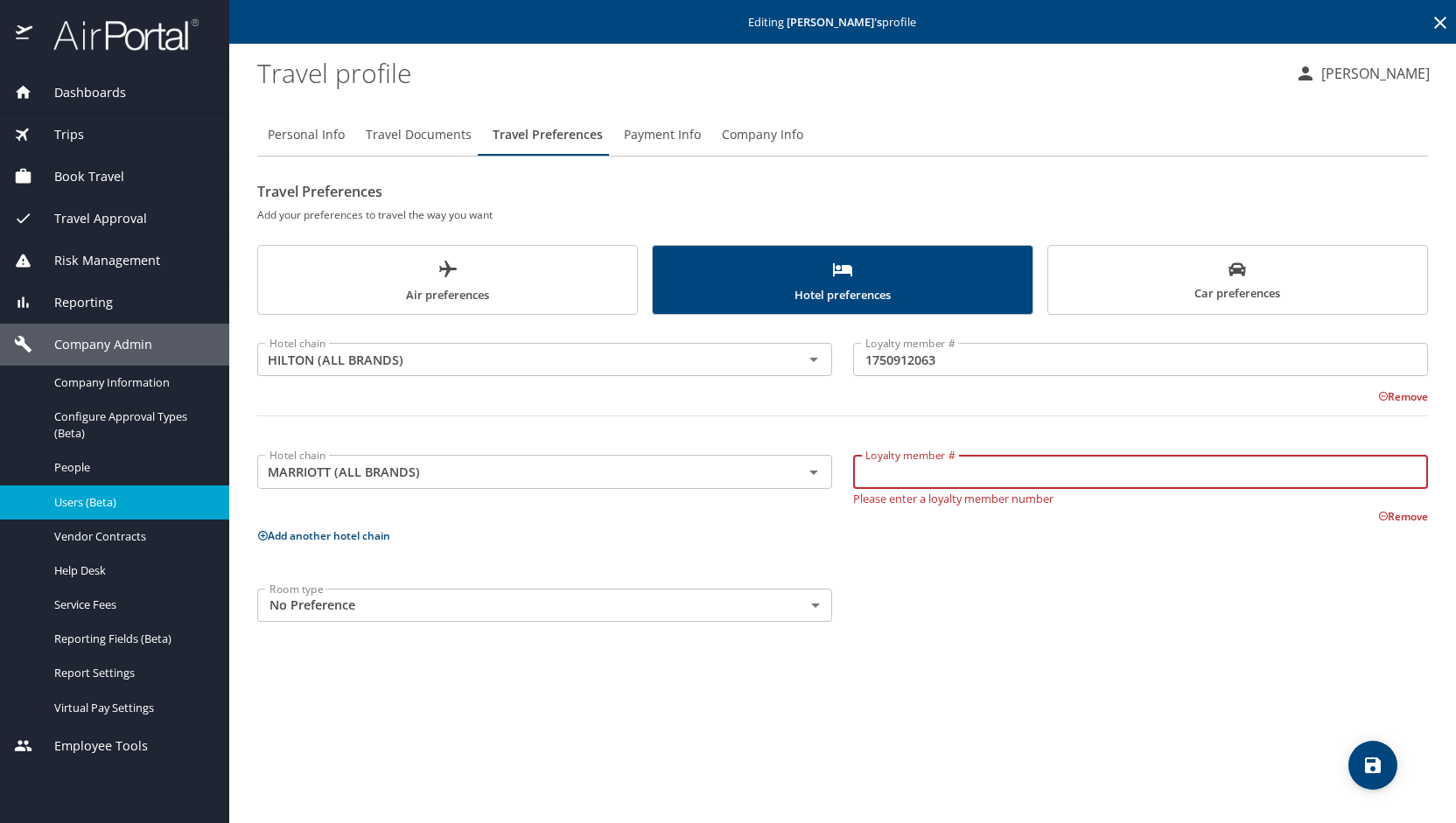
paste input "007196359"
type input "007196359"
click at [807, 604] on body "Dashboards AirPortal 360™ Manager My Travel Dashboard Trips Airtinerary® Lookup…" at bounding box center [728, 411] width 1456 height 823
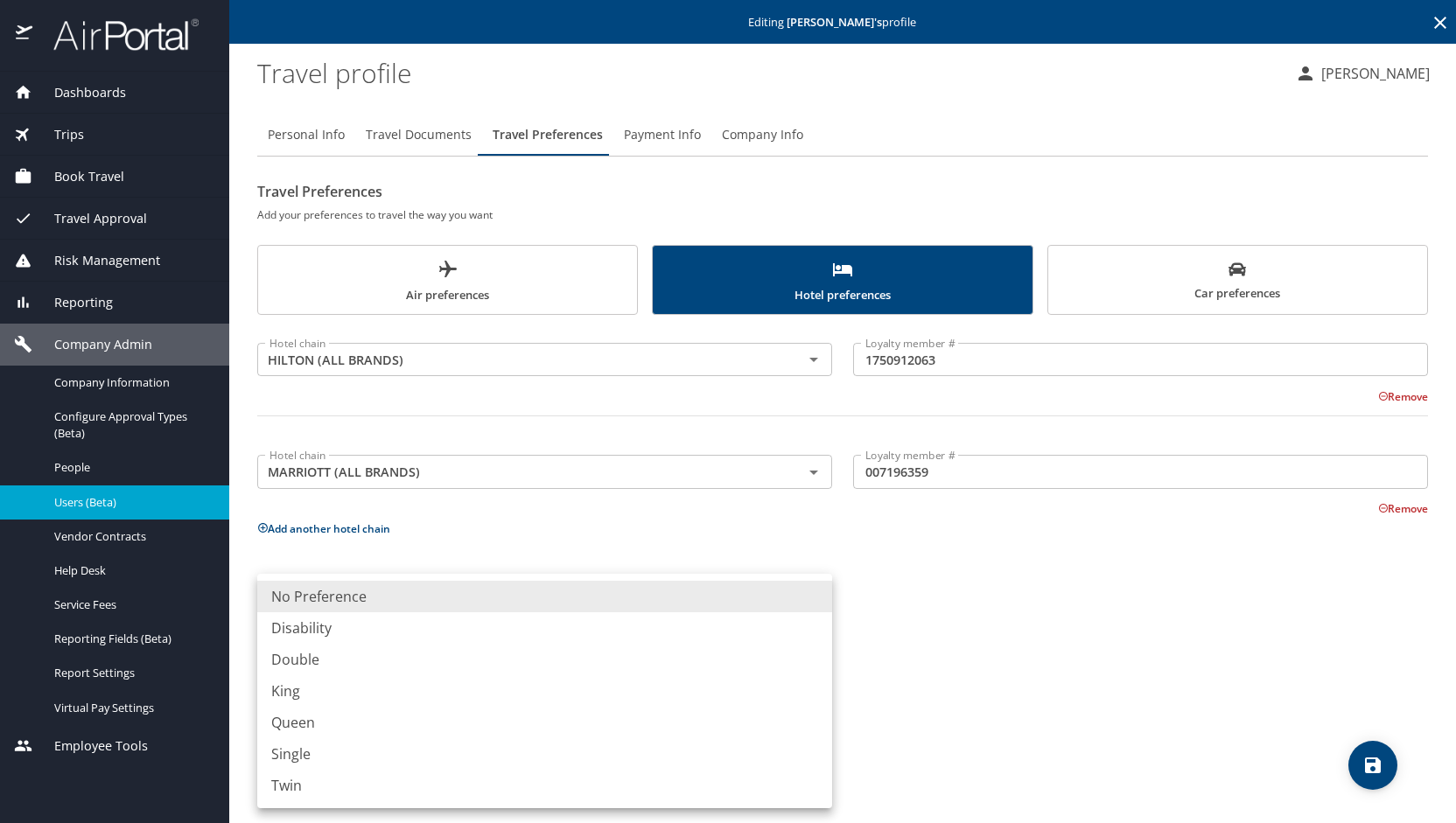
click at [424, 686] on li "King" at bounding box center [545, 690] width 575 height 31
type input "King"
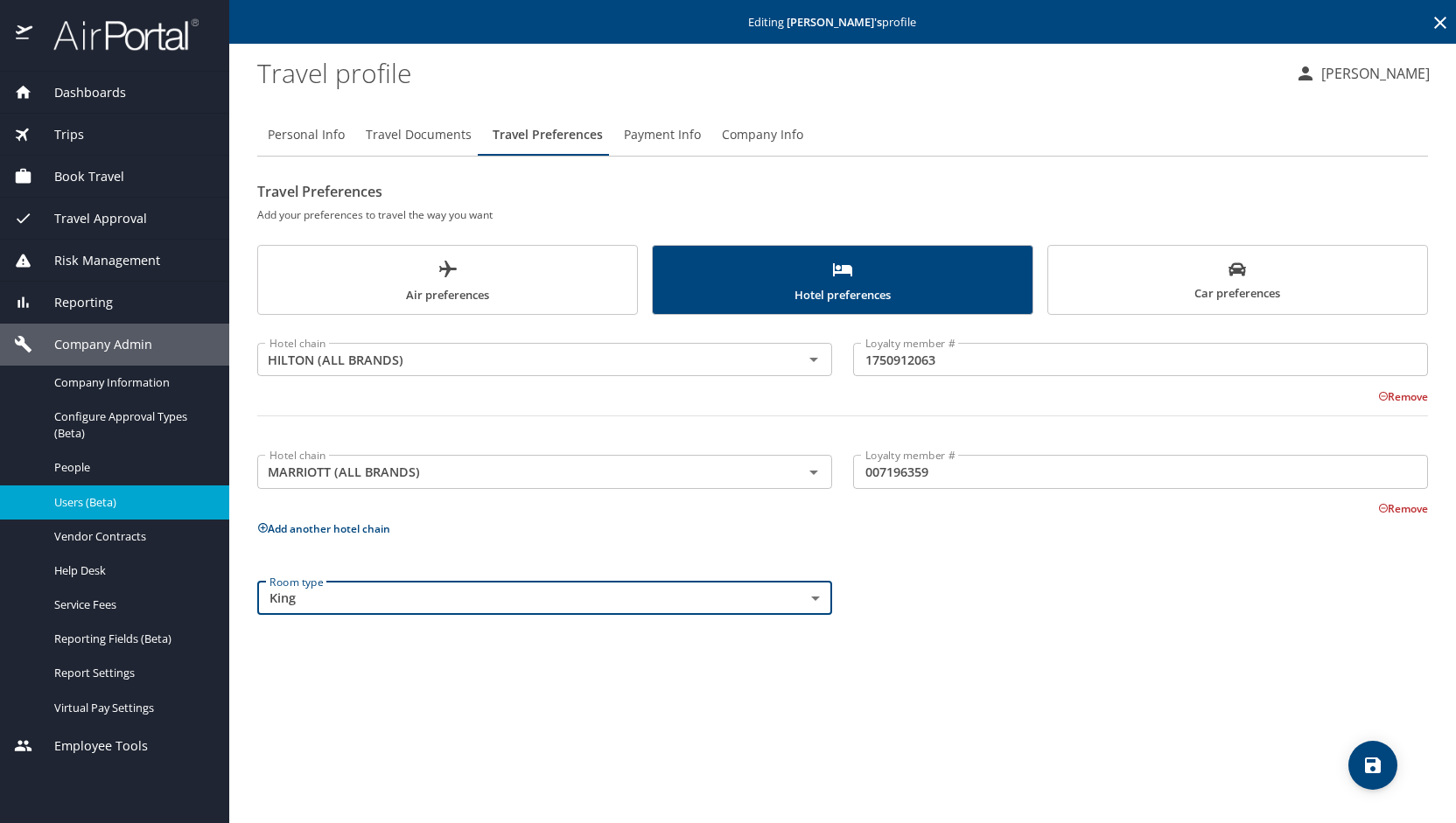
click at [1208, 273] on span "Car preferences" at bounding box center [1237, 282] width 358 height 43
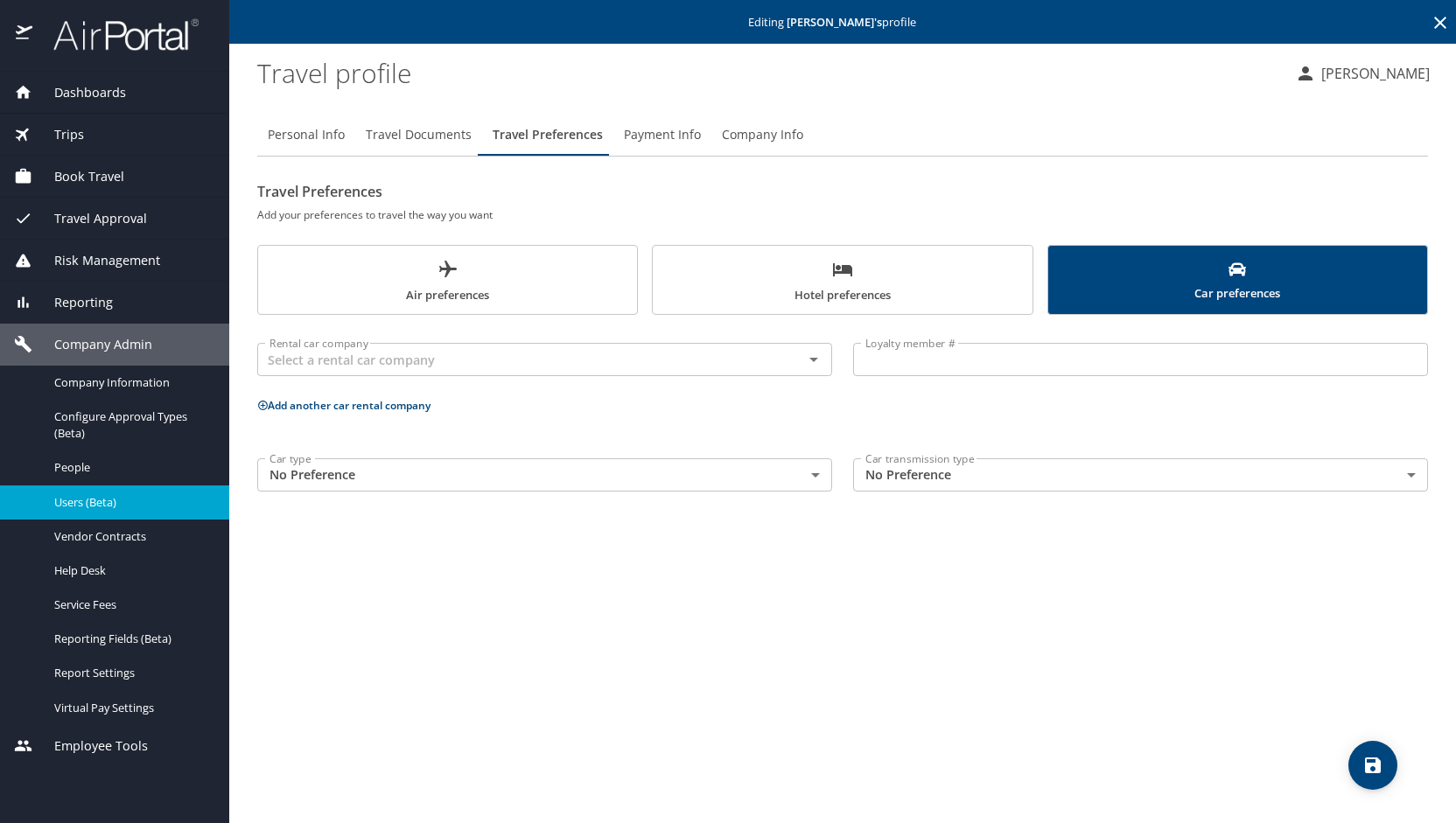
click at [918, 272] on span "Hotel preferences" at bounding box center [841, 282] width 358 height 47
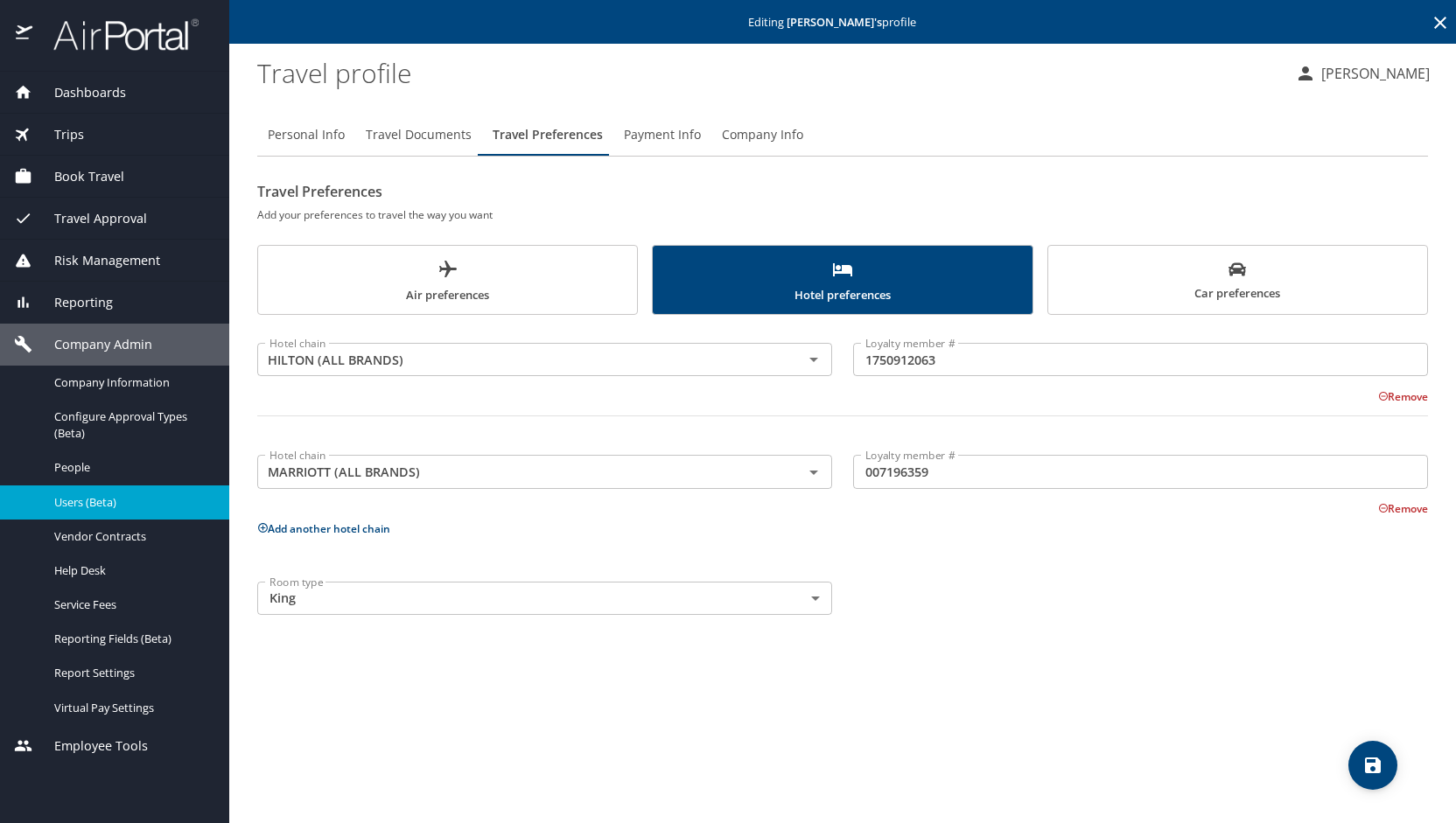
click at [1160, 296] on span "Car preferences" at bounding box center [1237, 282] width 358 height 43
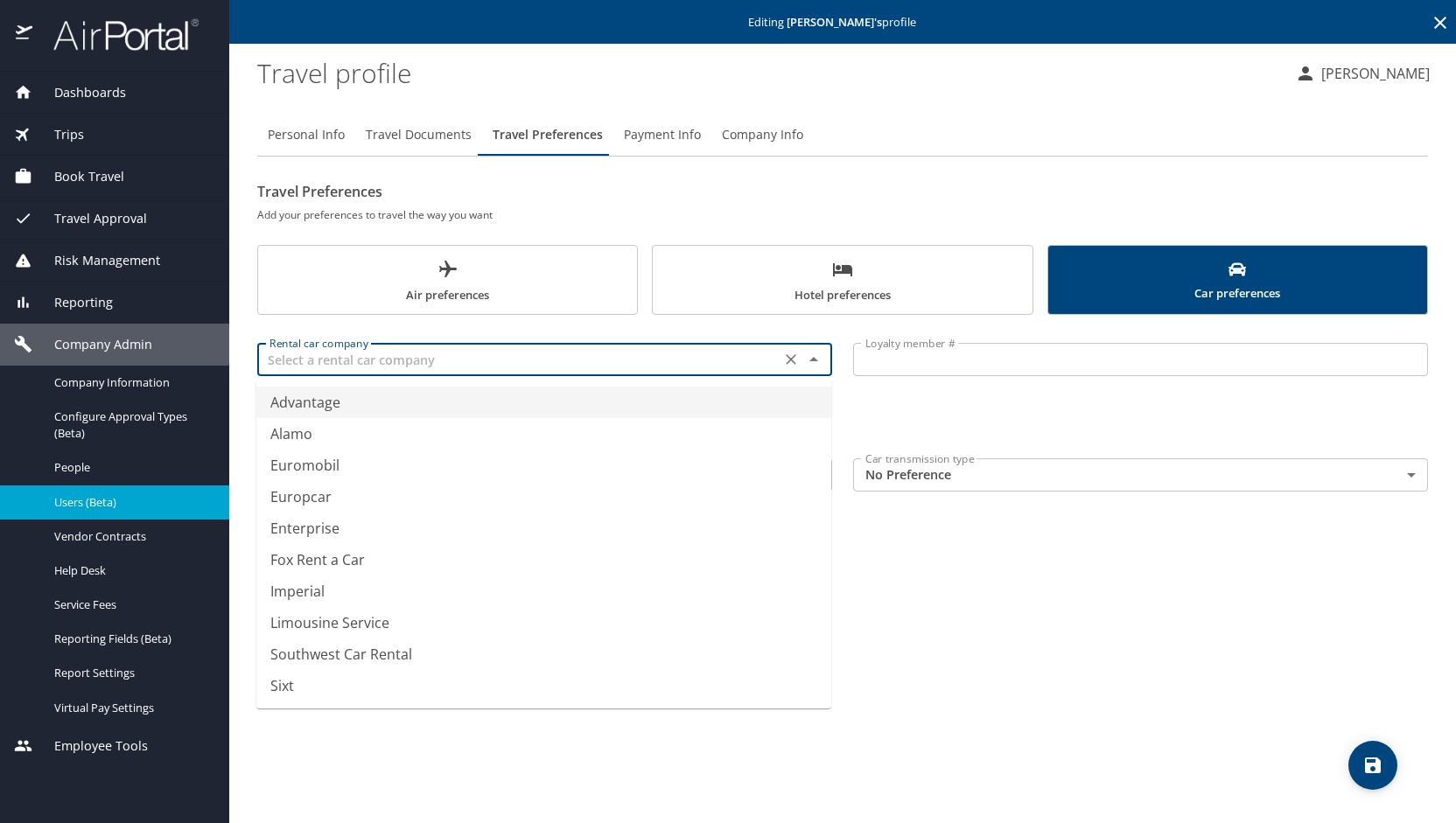
click at [511, 361] on input "text" at bounding box center [519, 359] width 513 height 22
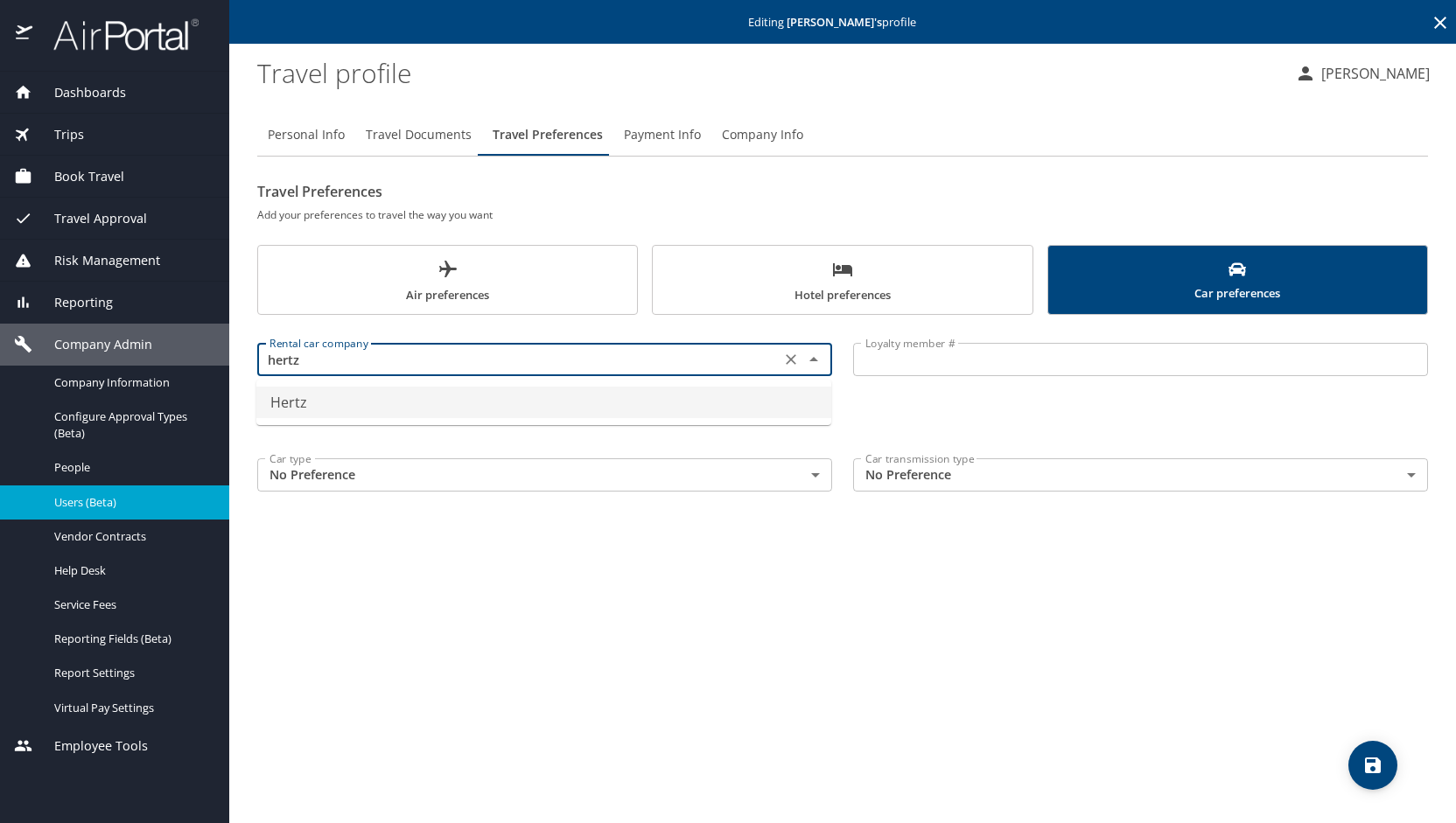
click at [503, 390] on li "Hertz" at bounding box center [544, 402] width 575 height 31
type input "Hertz"
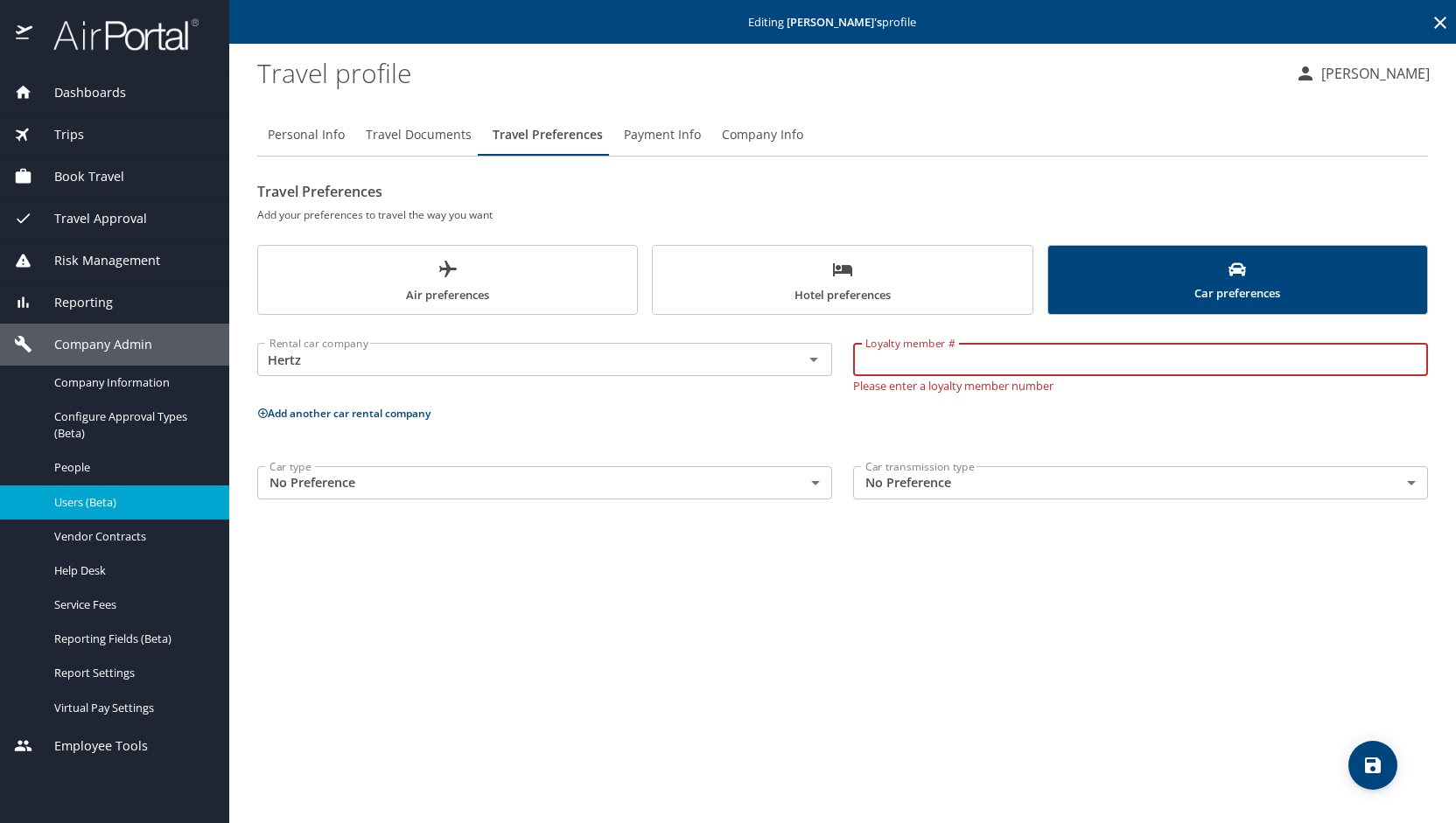
click at [926, 372] on input "Loyalty member #" at bounding box center [1141, 359] width 575 height 33
type input "399992778"
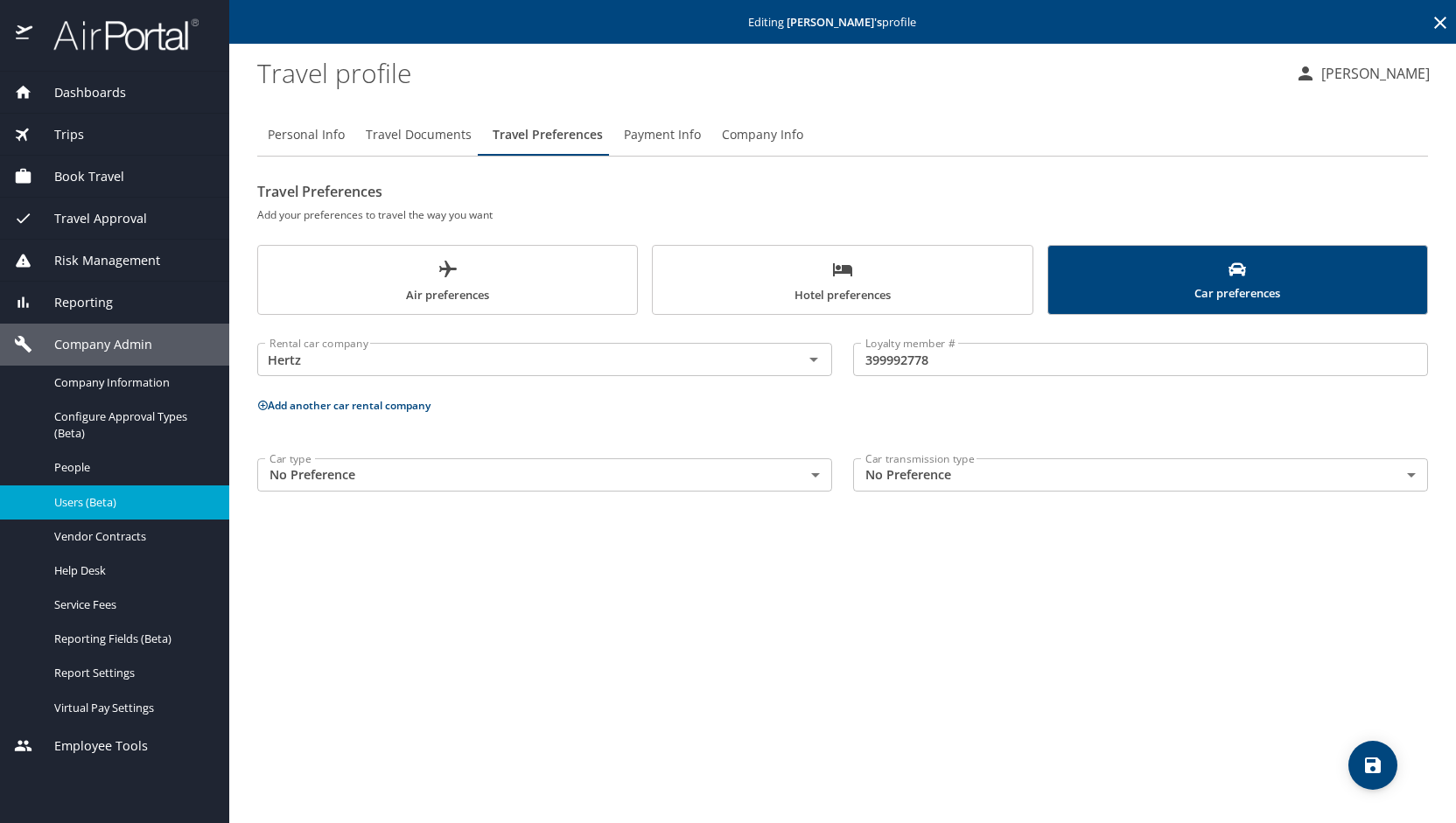
click at [415, 417] on div "Rental car company Hertz Rental car company Loyalty member # 399992778 Loyalty …" at bounding box center [842, 413] width 1171 height 176
click at [409, 409] on button "Add another car rental company" at bounding box center [343, 405] width 173 height 15
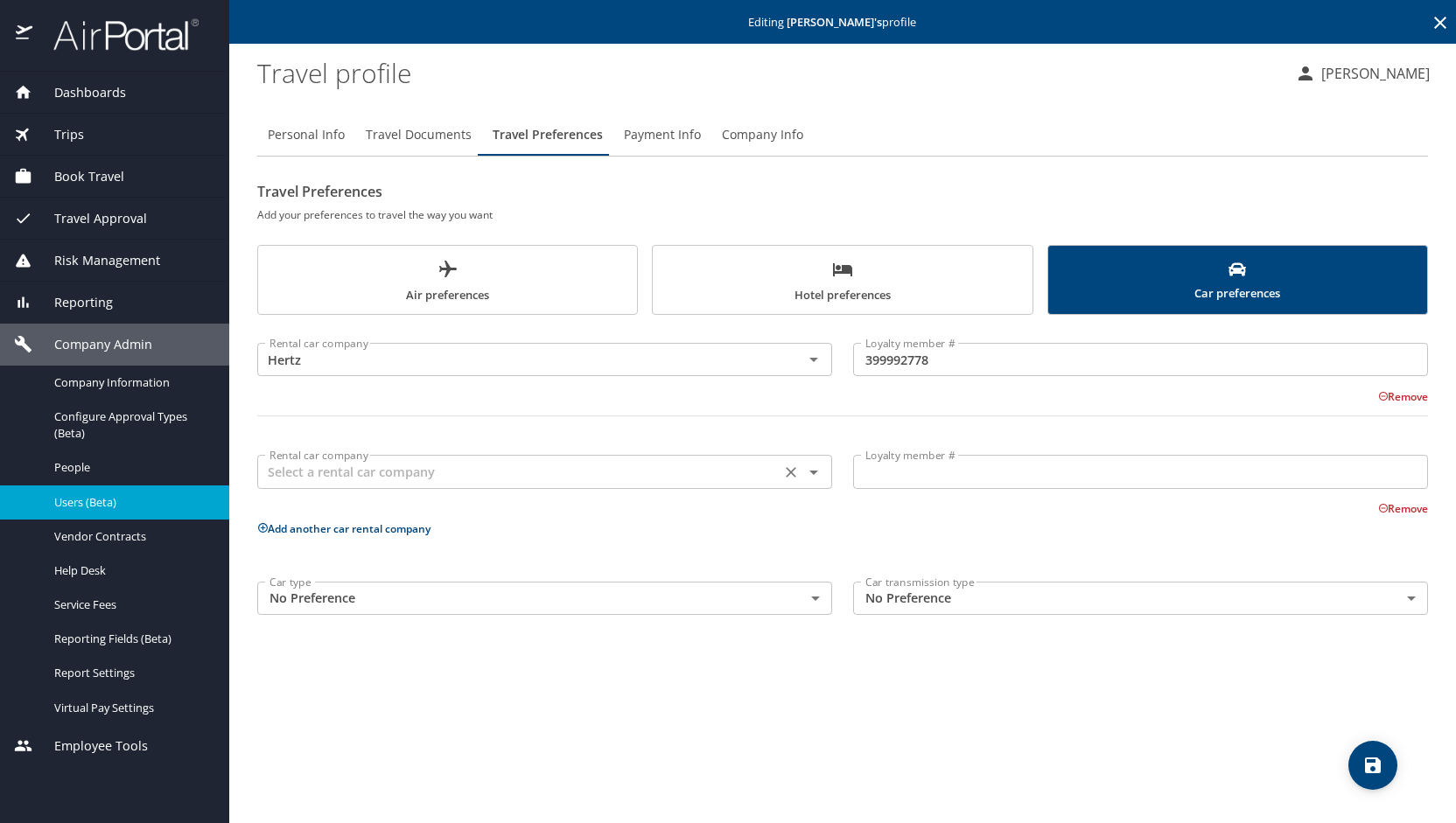
click at [397, 458] on div "Rental car company" at bounding box center [545, 471] width 575 height 33
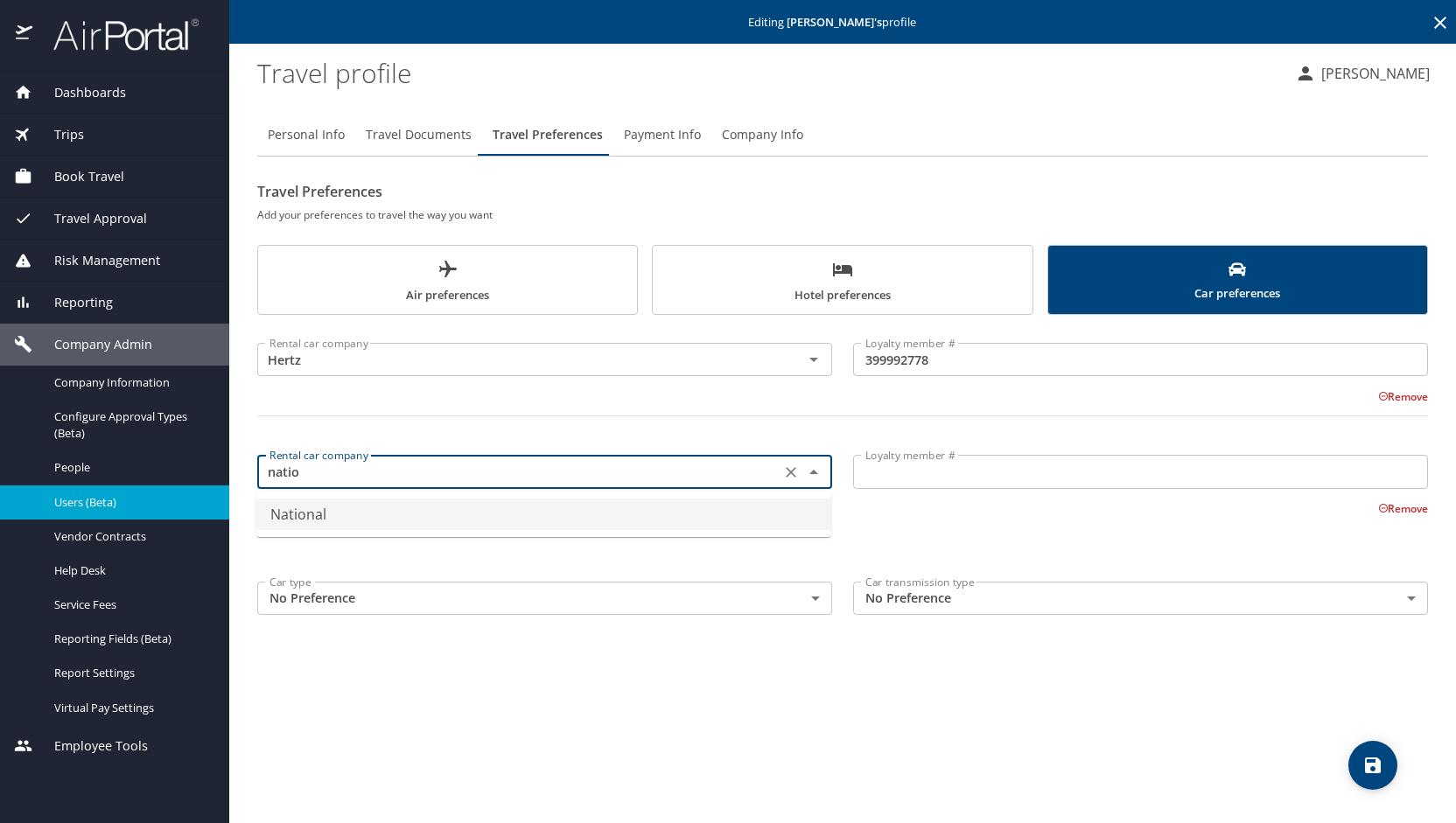
click at [380, 508] on li "National" at bounding box center [544, 514] width 575 height 31
type input "National"
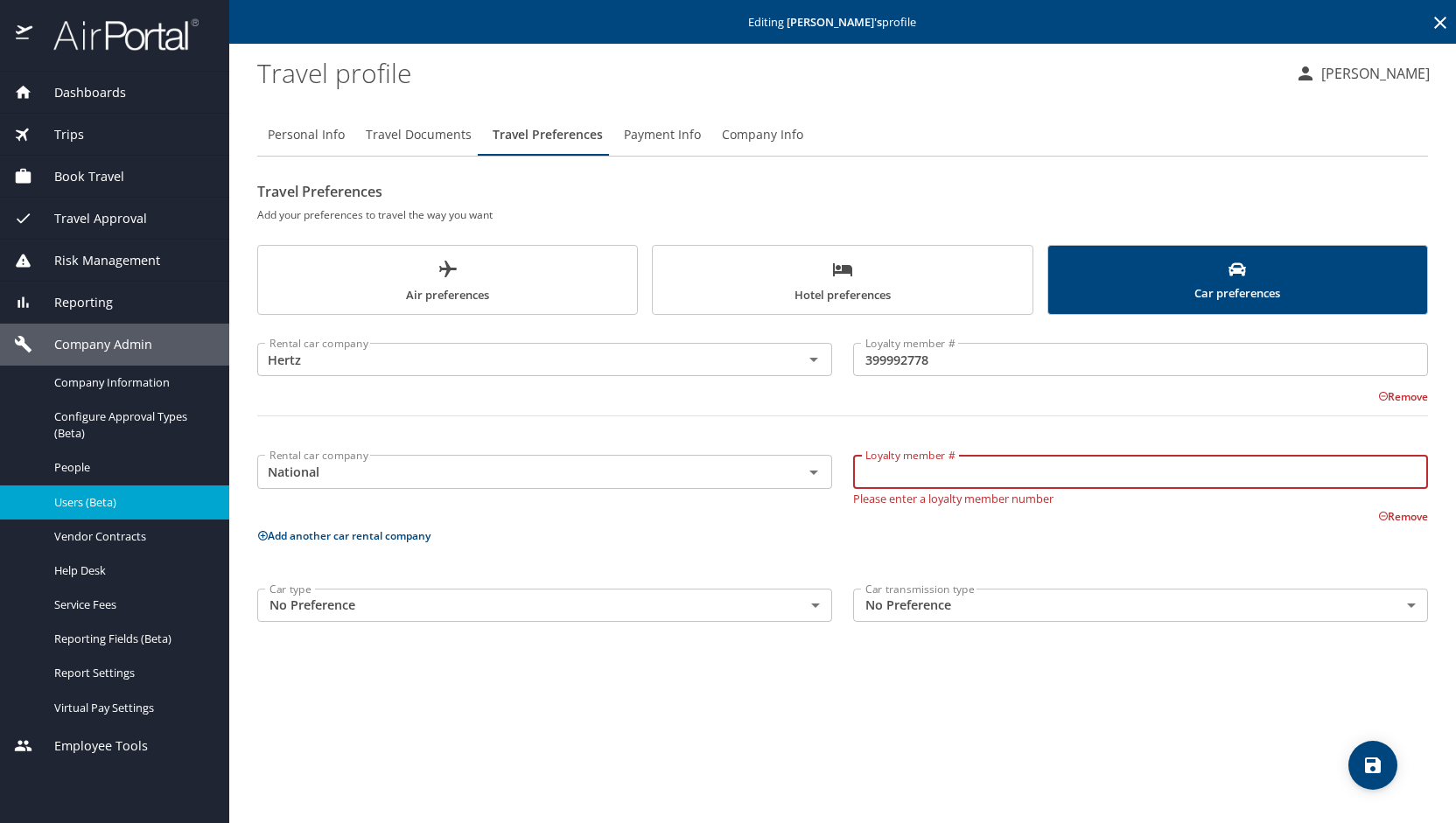
click at [901, 473] on input "Loyalty member #" at bounding box center [1141, 471] width 575 height 33
type input "921752930"
click at [818, 597] on body "Dashboards AirPortal 360™ Manager My Travel Dashboard Trips Airtinerary® Lookup…" at bounding box center [728, 411] width 1456 height 823
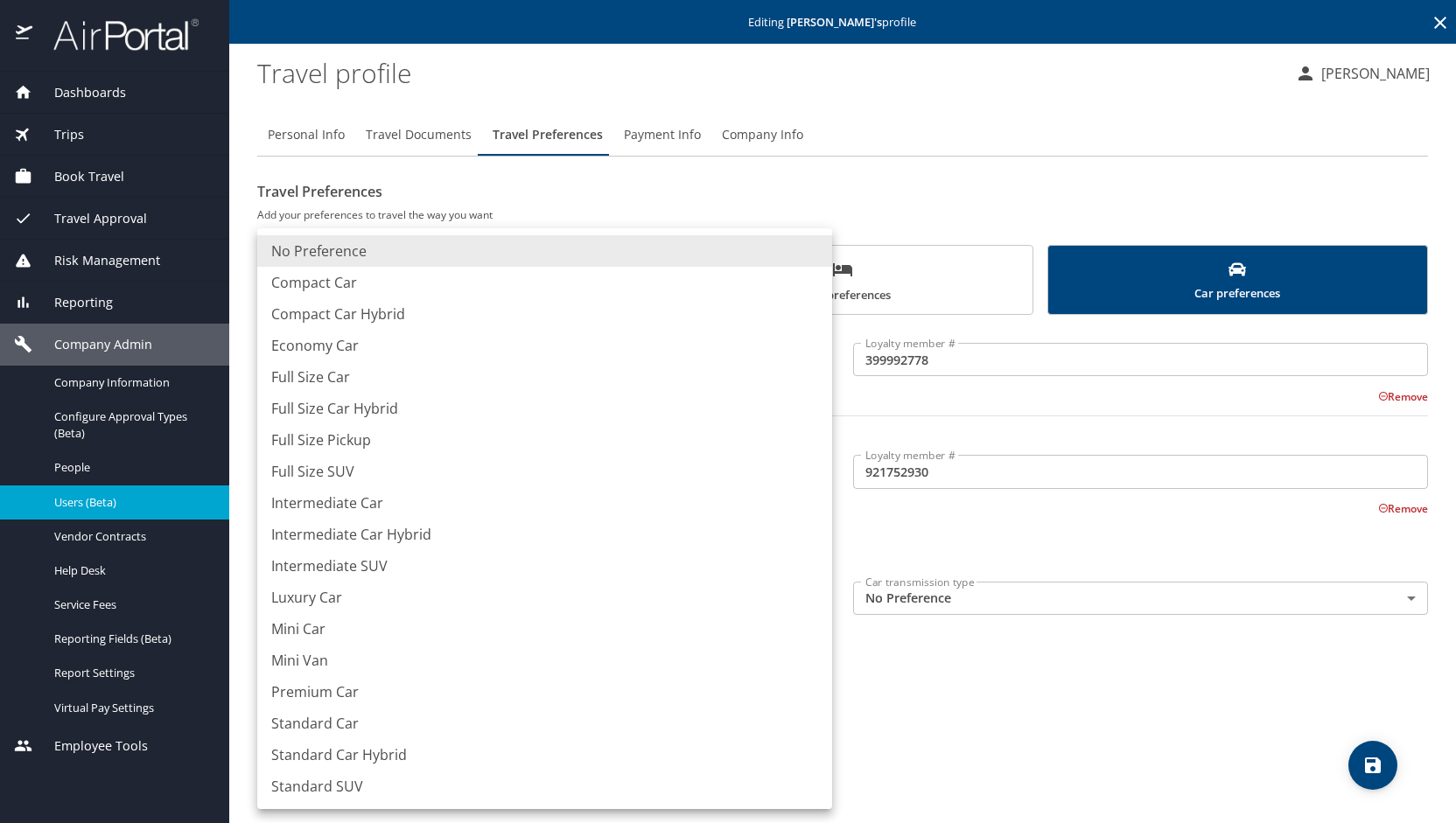
click at [360, 496] on li "Intermediate Car" at bounding box center [545, 502] width 575 height 31
type input "IntermediateCar"
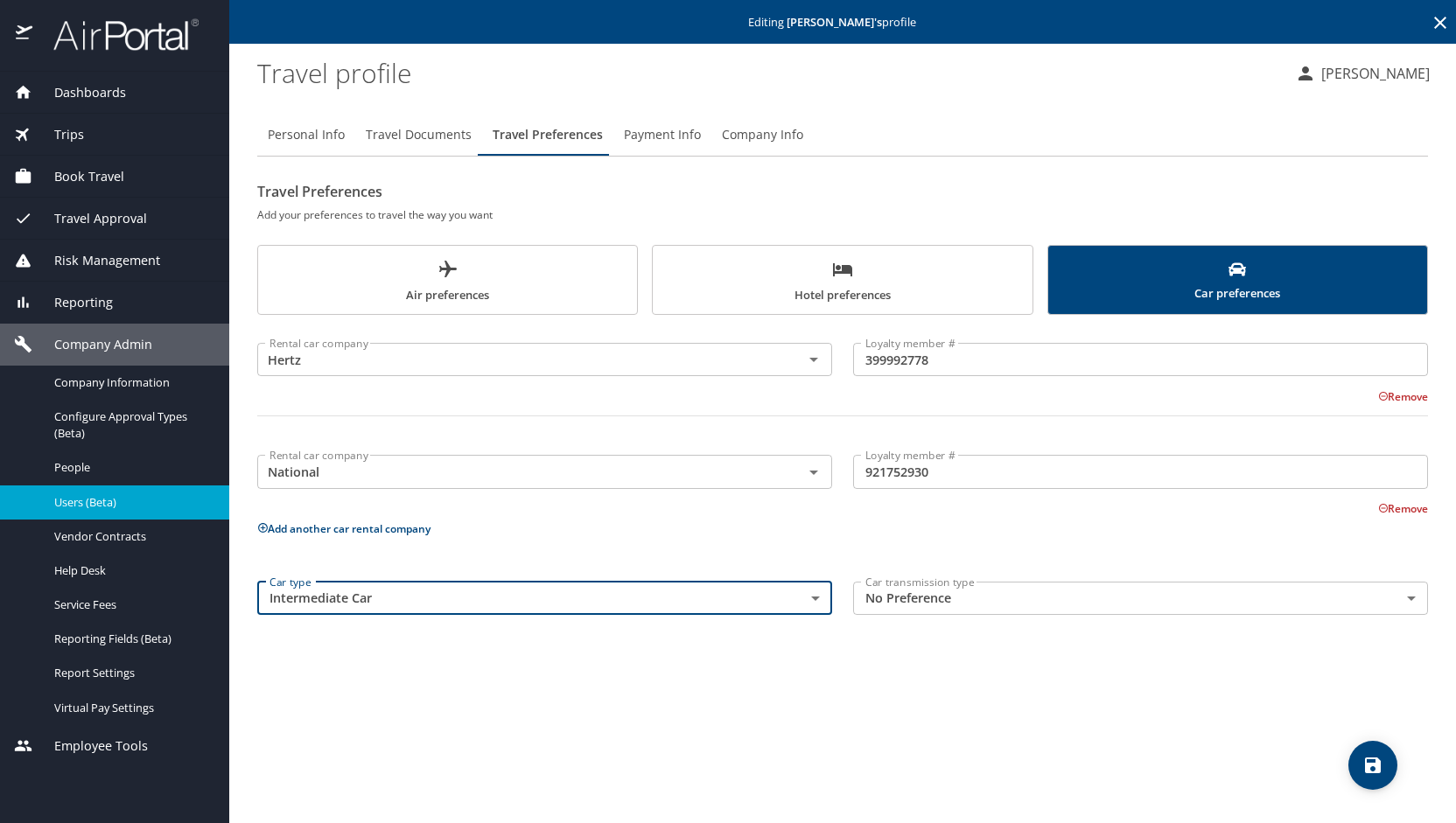
click at [1416, 588] on body "Dashboards AirPortal 360™ Manager My Travel Dashboard Trips Airtinerary® Lookup…" at bounding box center [728, 411] width 1456 height 823
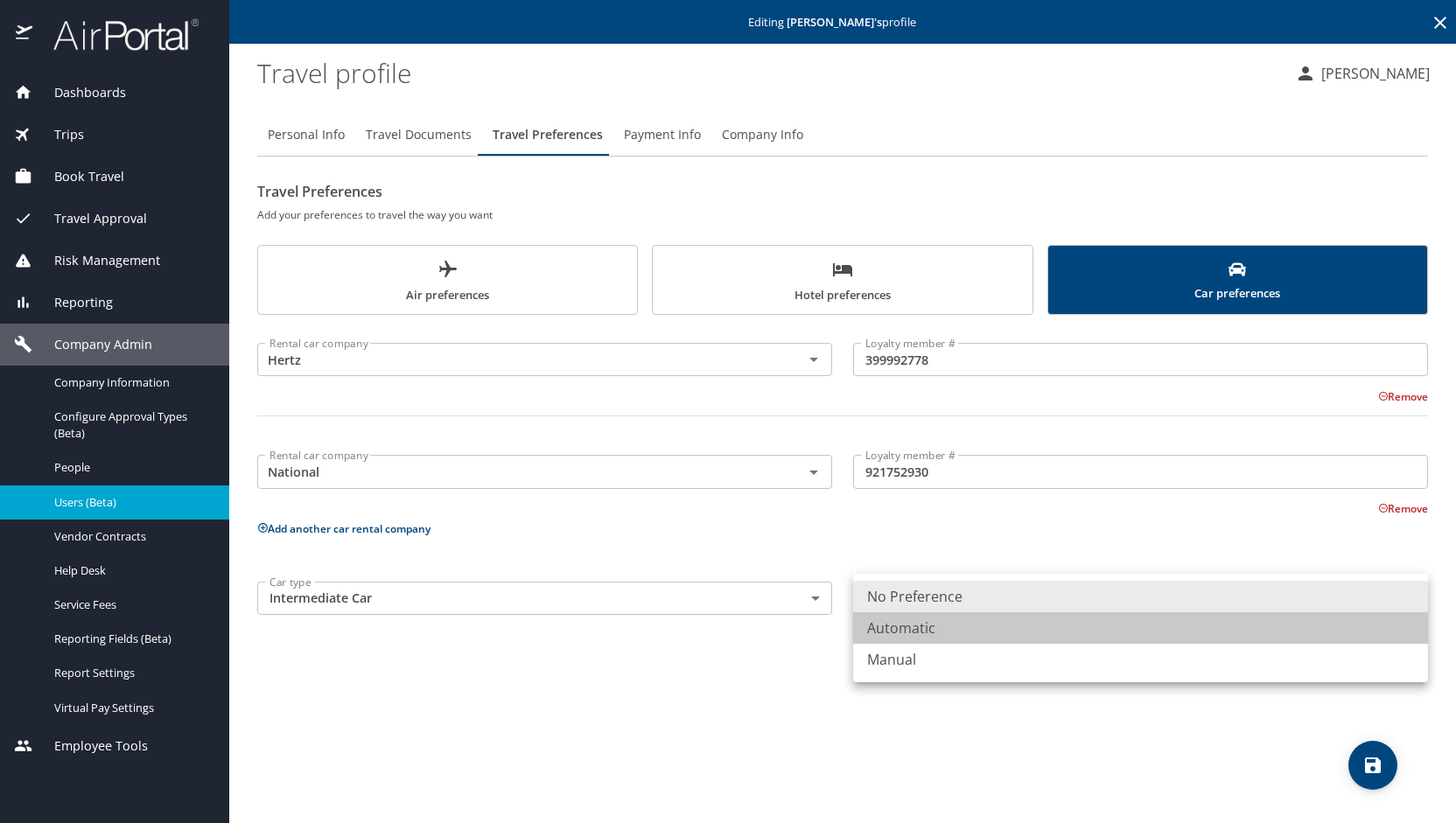
click at [1014, 630] on li "Automatic" at bounding box center [1141, 628] width 575 height 31
type input "Automatic"
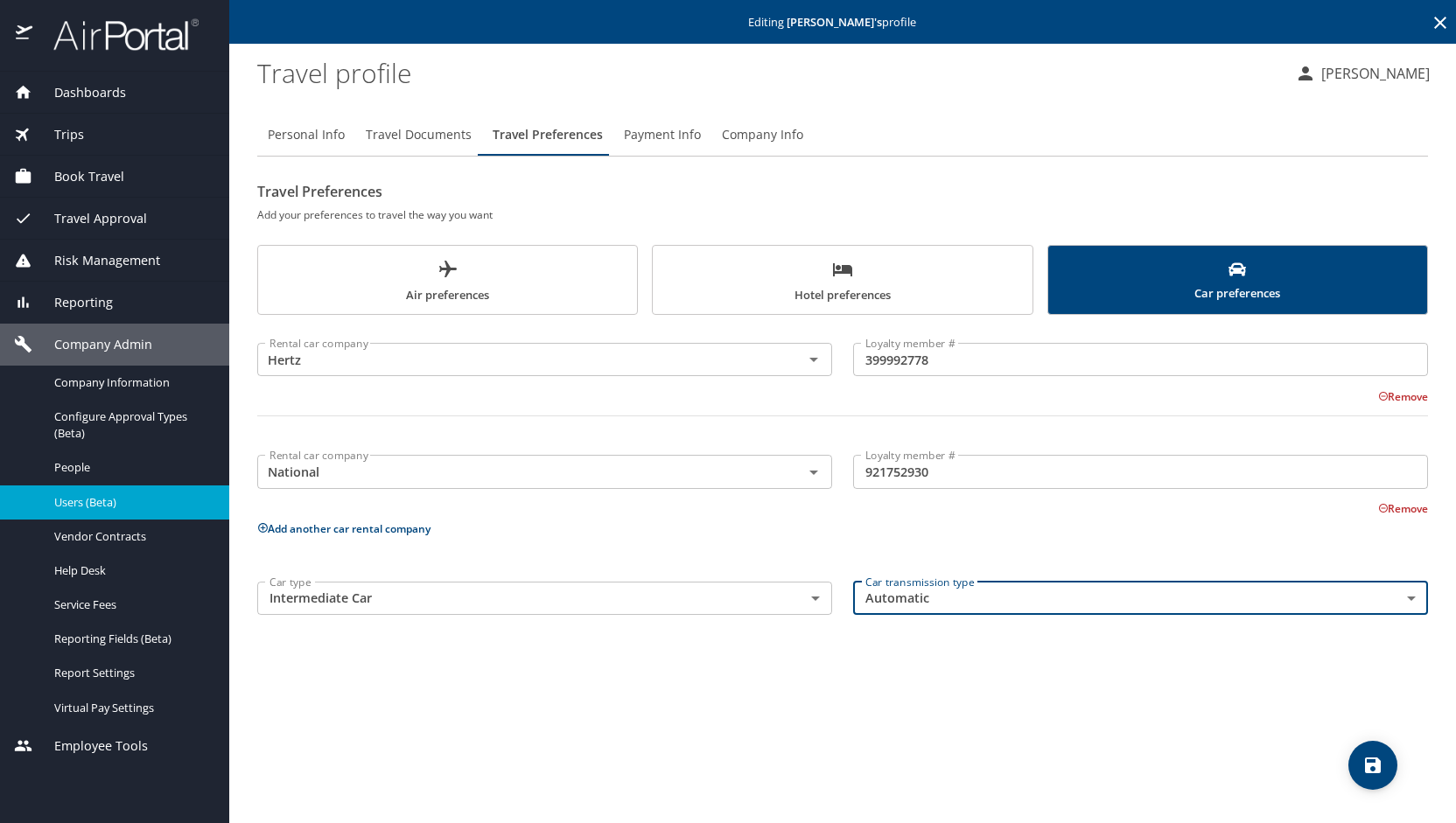
click at [1367, 767] on icon "save" at bounding box center [1374, 766] width 16 height 16
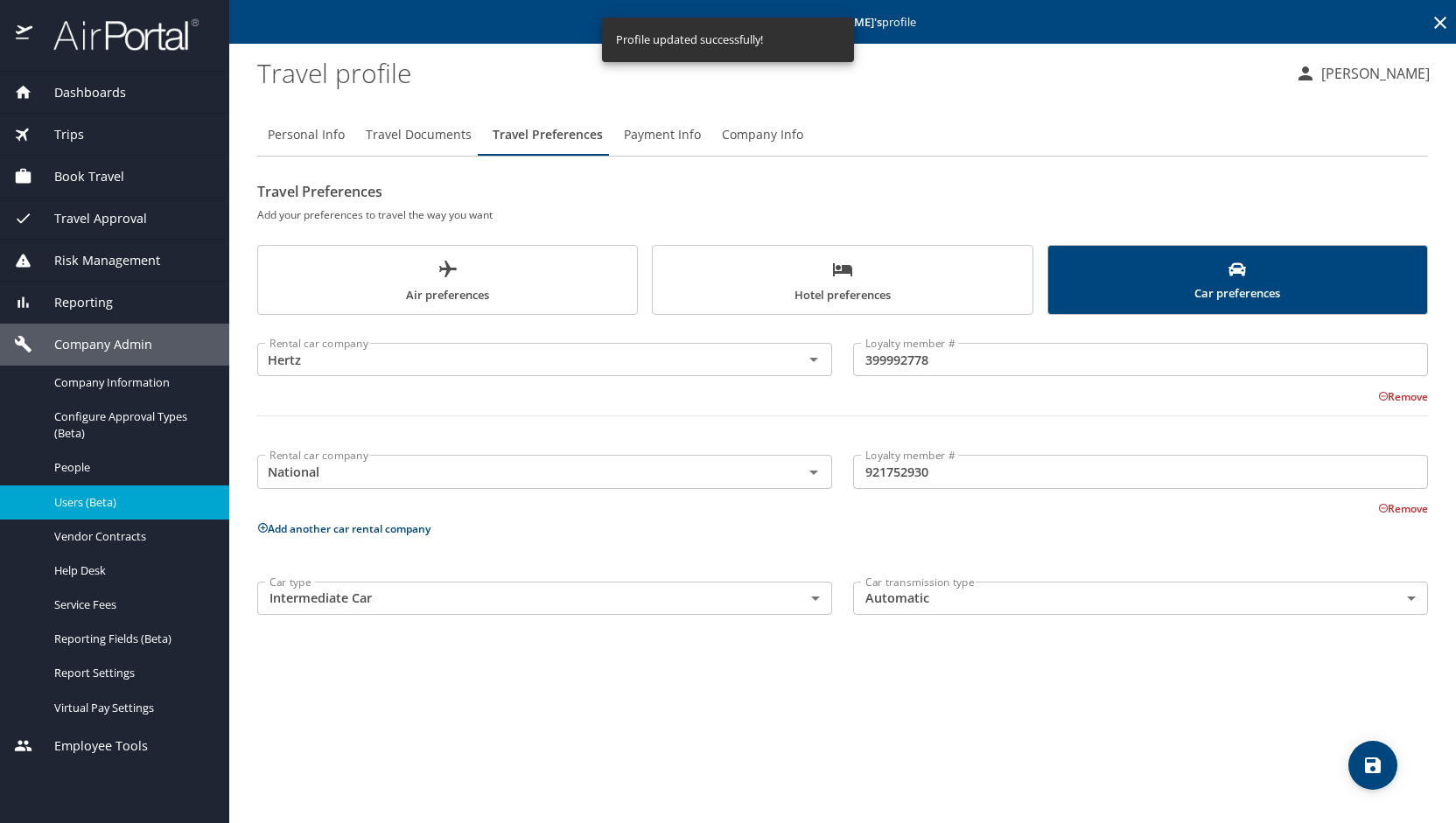
click at [668, 143] on span "Payment Info" at bounding box center [662, 135] width 77 height 21
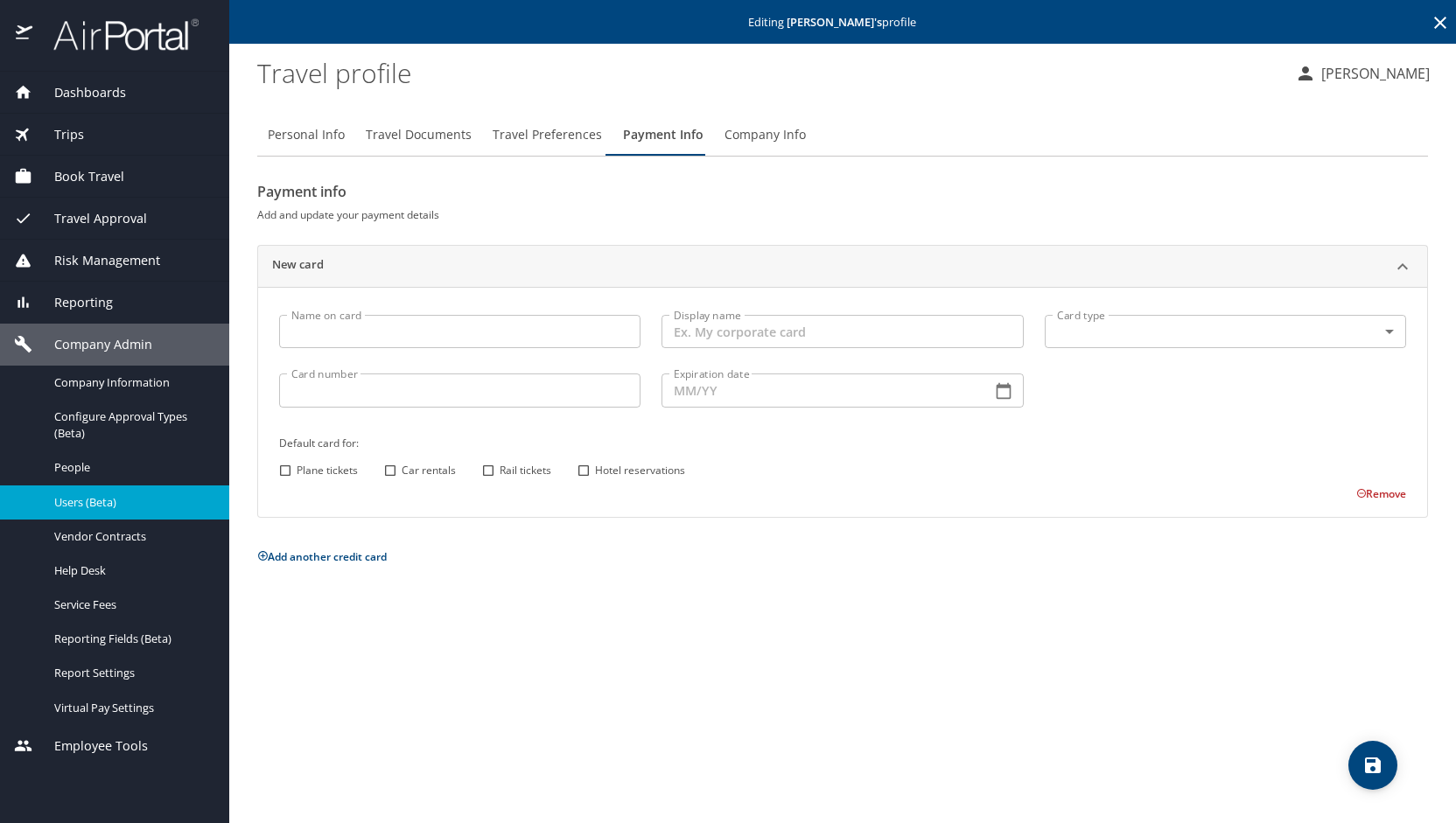
click at [486, 326] on input "Name on card" at bounding box center [460, 331] width 361 height 33
type input "[PERSON_NAME]"
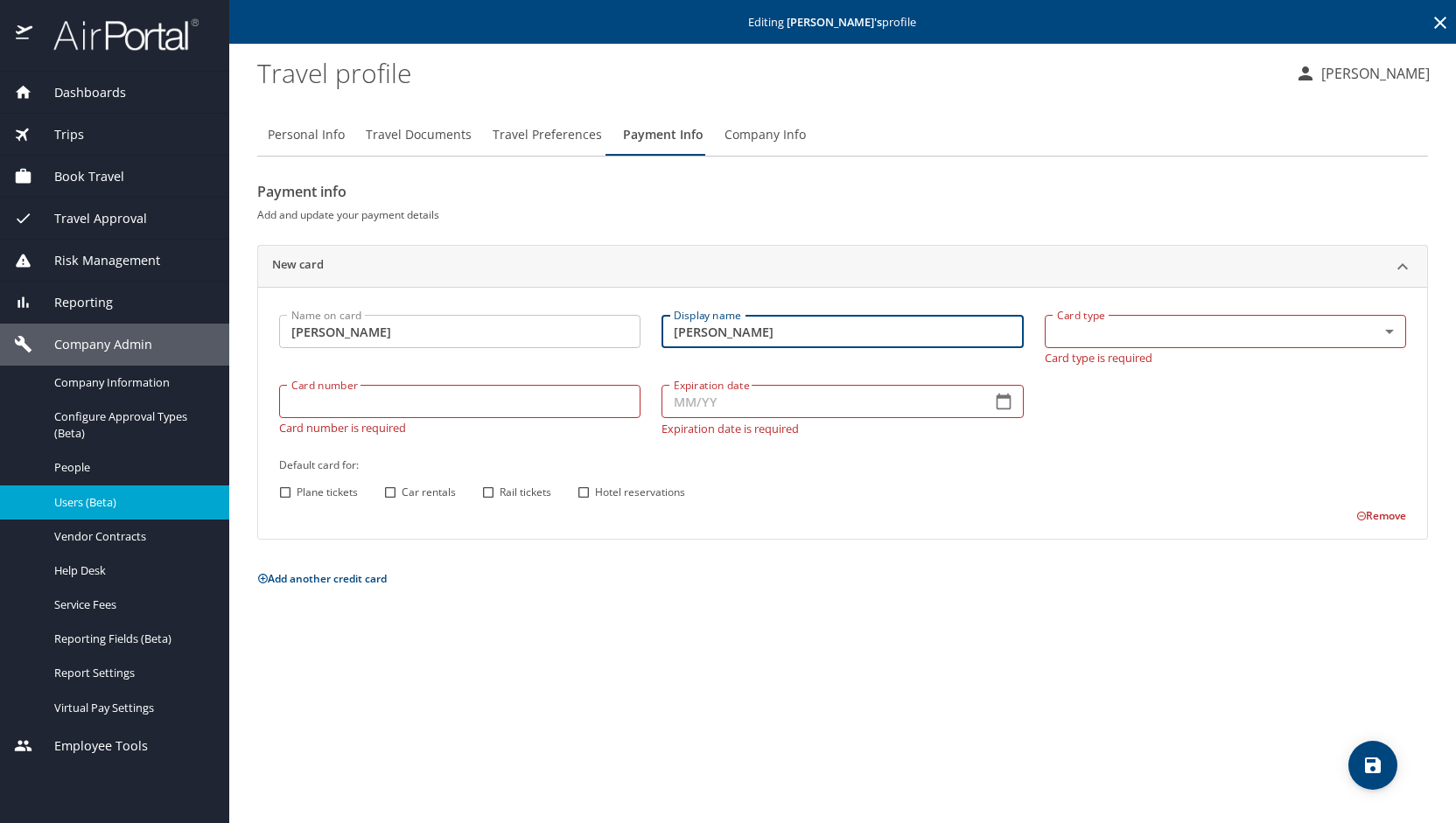
type input "[PERSON_NAME]"
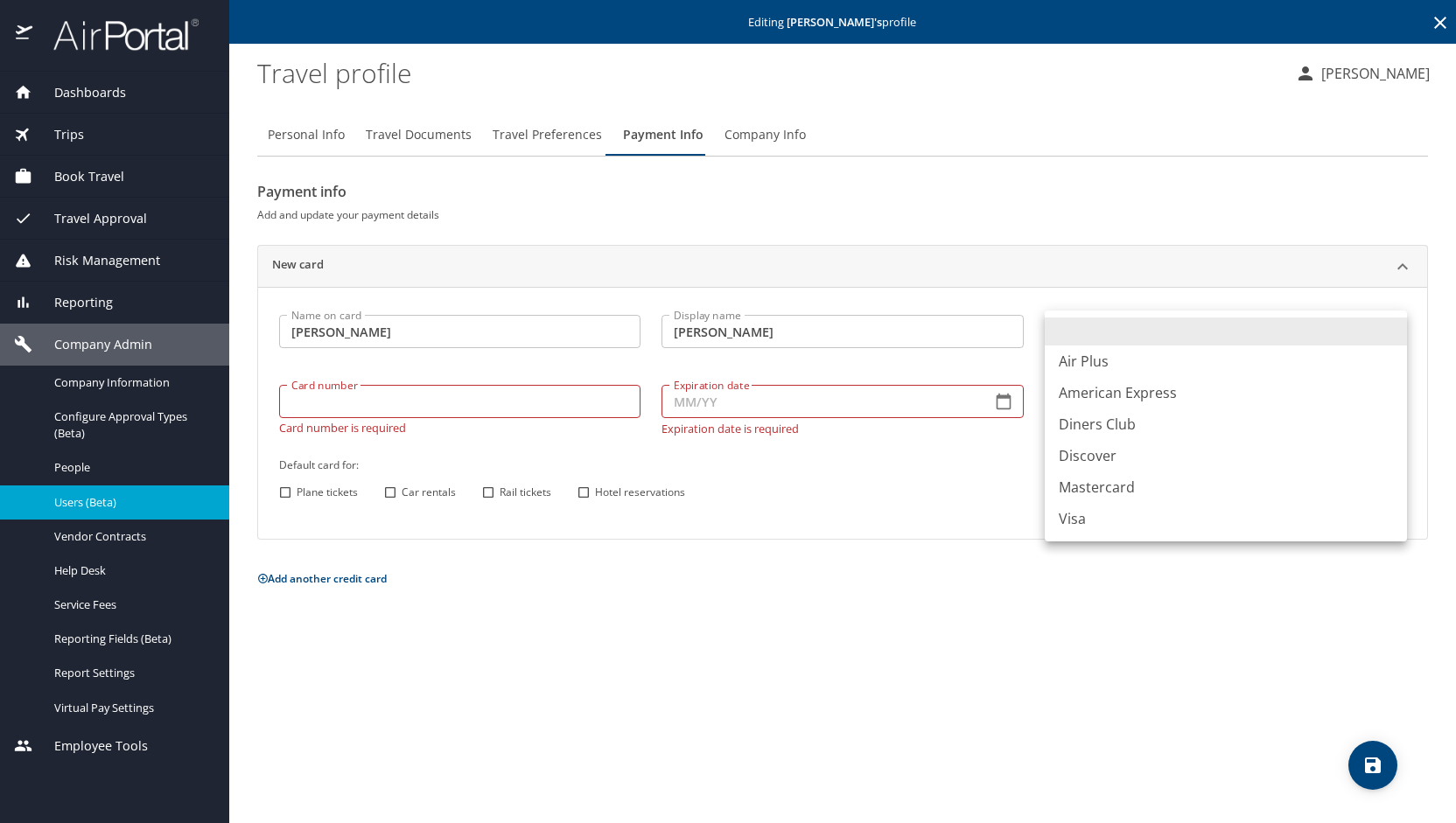
click at [1397, 330] on body "Dashboards AirPortal 360™ Manager My Travel Dashboard Trips Airtinerary® Lookup…" at bounding box center [728, 411] width 1456 height 823
click at [1160, 393] on li "American Express" at bounding box center [1226, 392] width 362 height 31
type input "AX"
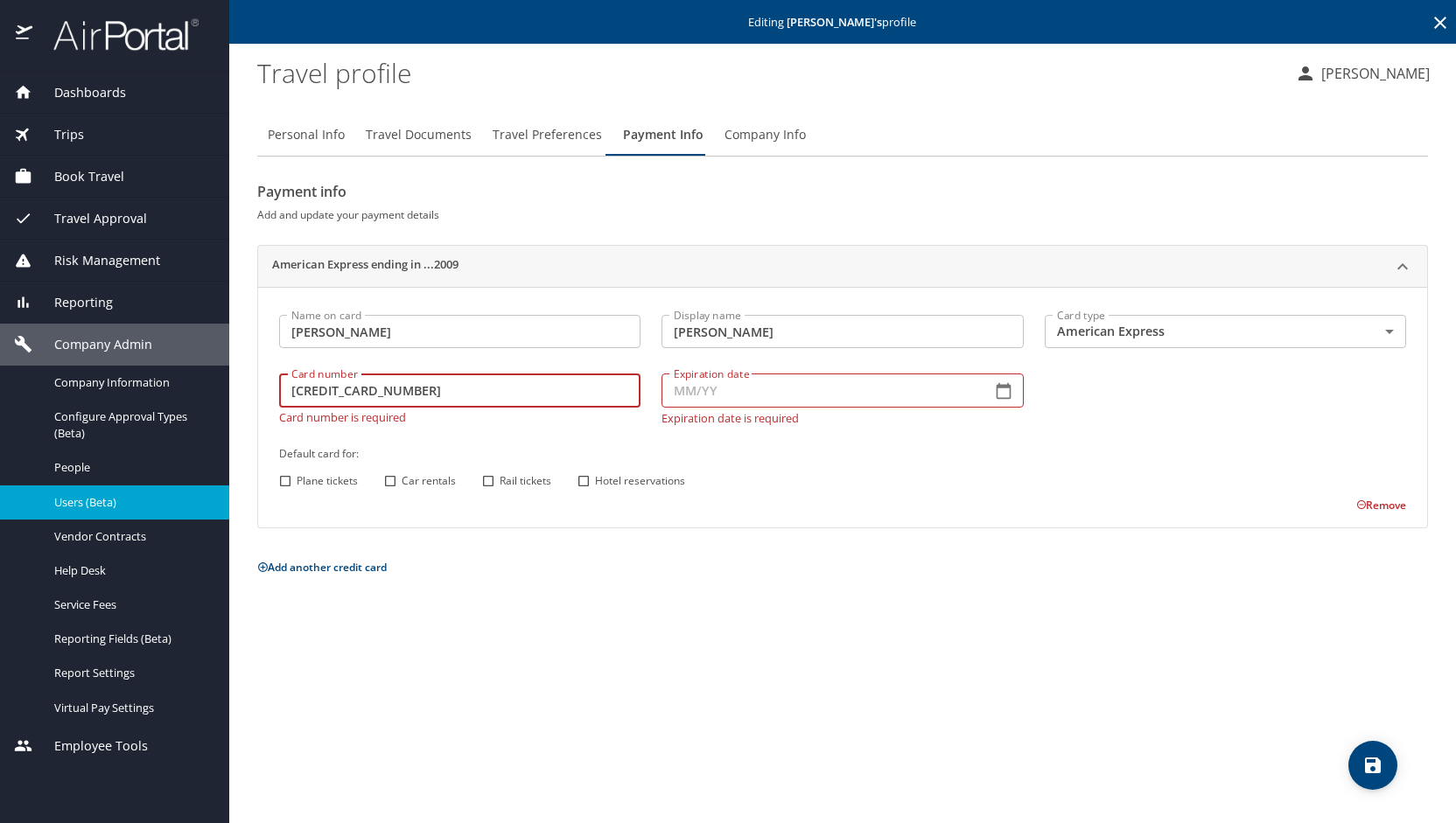
type input "[CREDIT_CARD_NUMBER]"
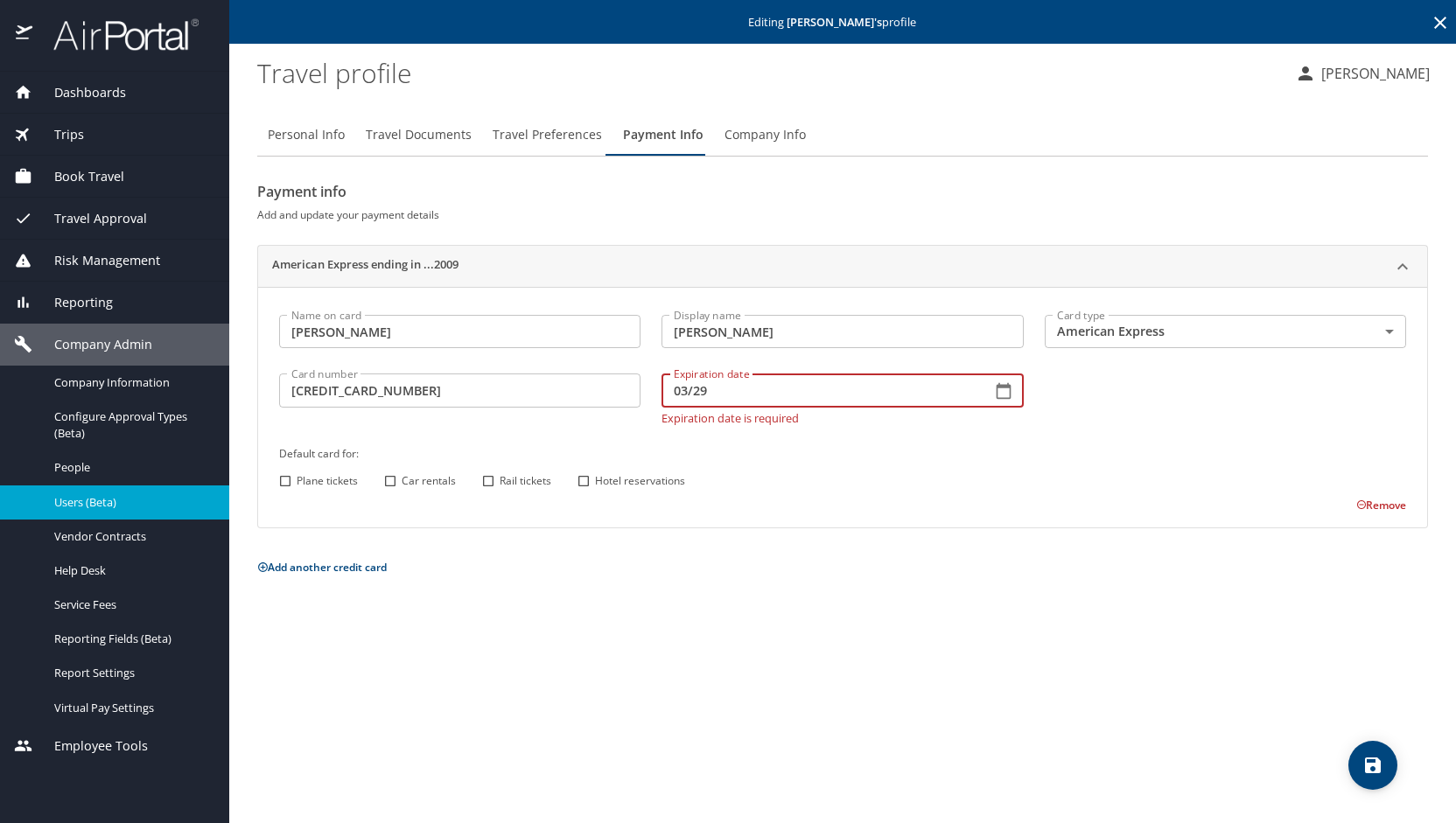
type input "03/29"
click at [393, 480] on input "Car rentals" at bounding box center [390, 480] width 22 height 22
checkbox input "true"
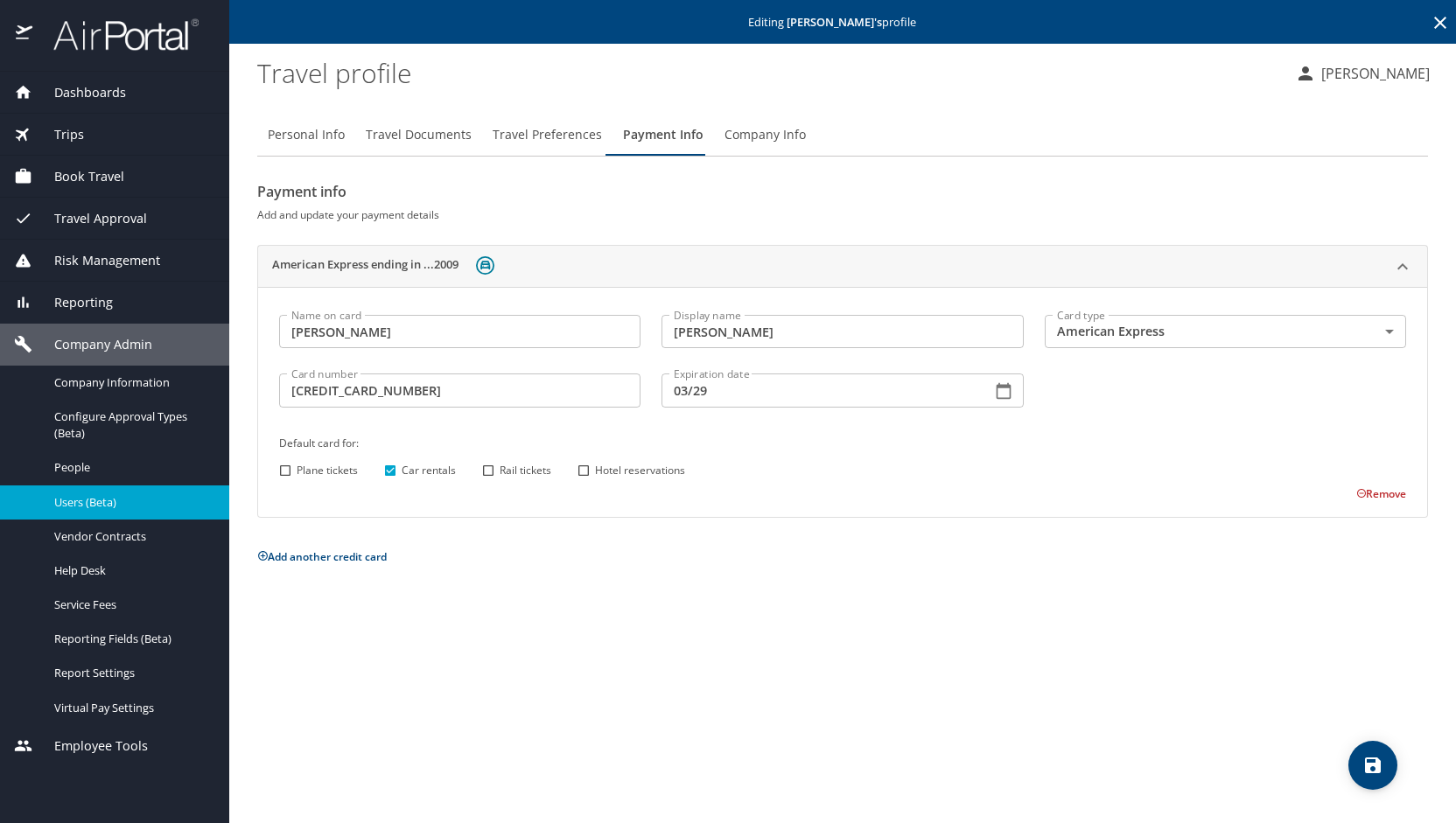
click at [582, 474] on input "Hotel reservations" at bounding box center [583, 470] width 22 height 22
checkbox input "true"
click at [1374, 759] on icon "save" at bounding box center [1374, 766] width 16 height 16
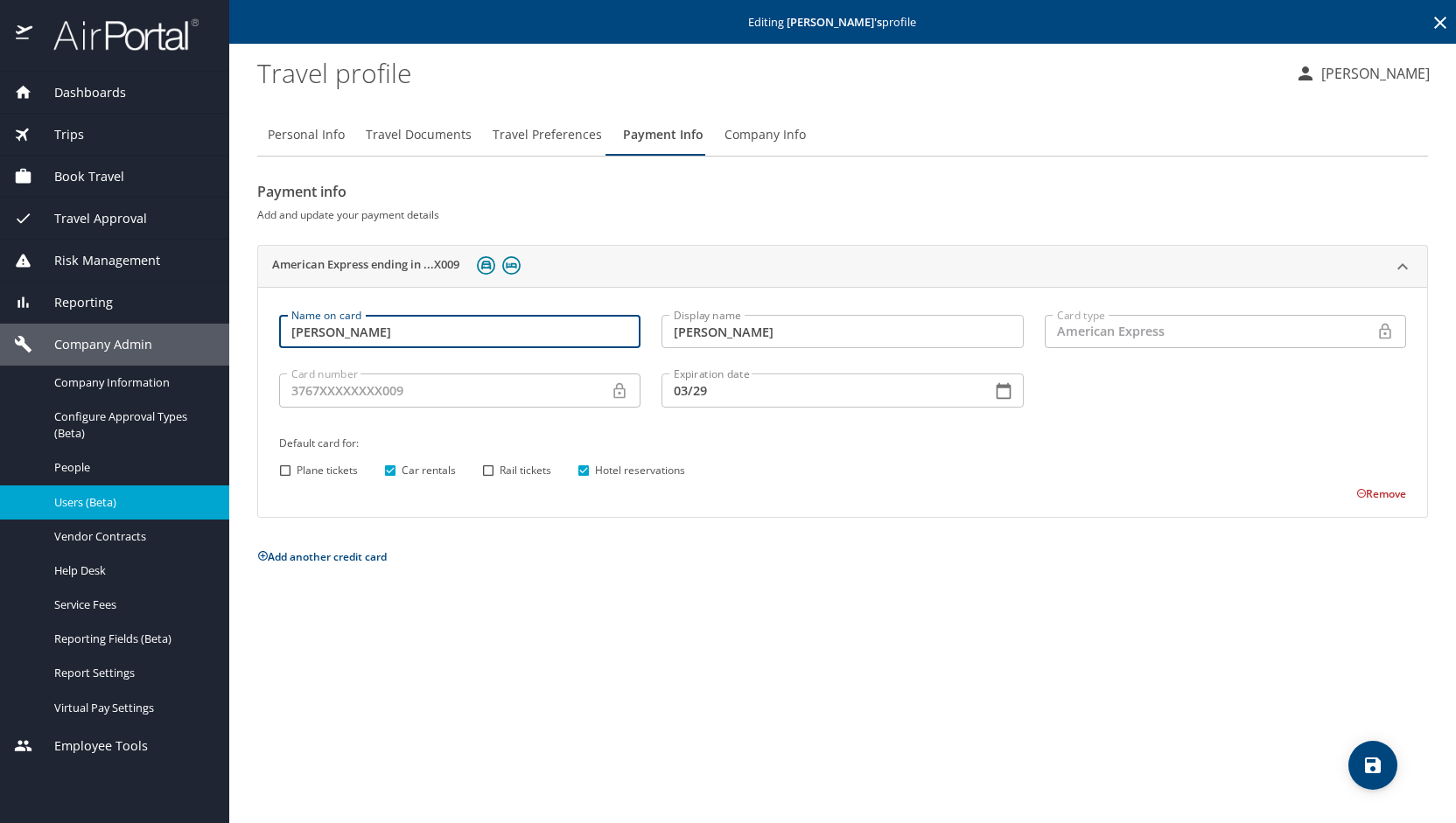
click at [325, 326] on input "[PERSON_NAME]" at bounding box center [460, 331] width 361 height 33
type input "[PERSON_NAME]"
click at [706, 337] on input "[PERSON_NAME]" at bounding box center [841, 331] width 361 height 33
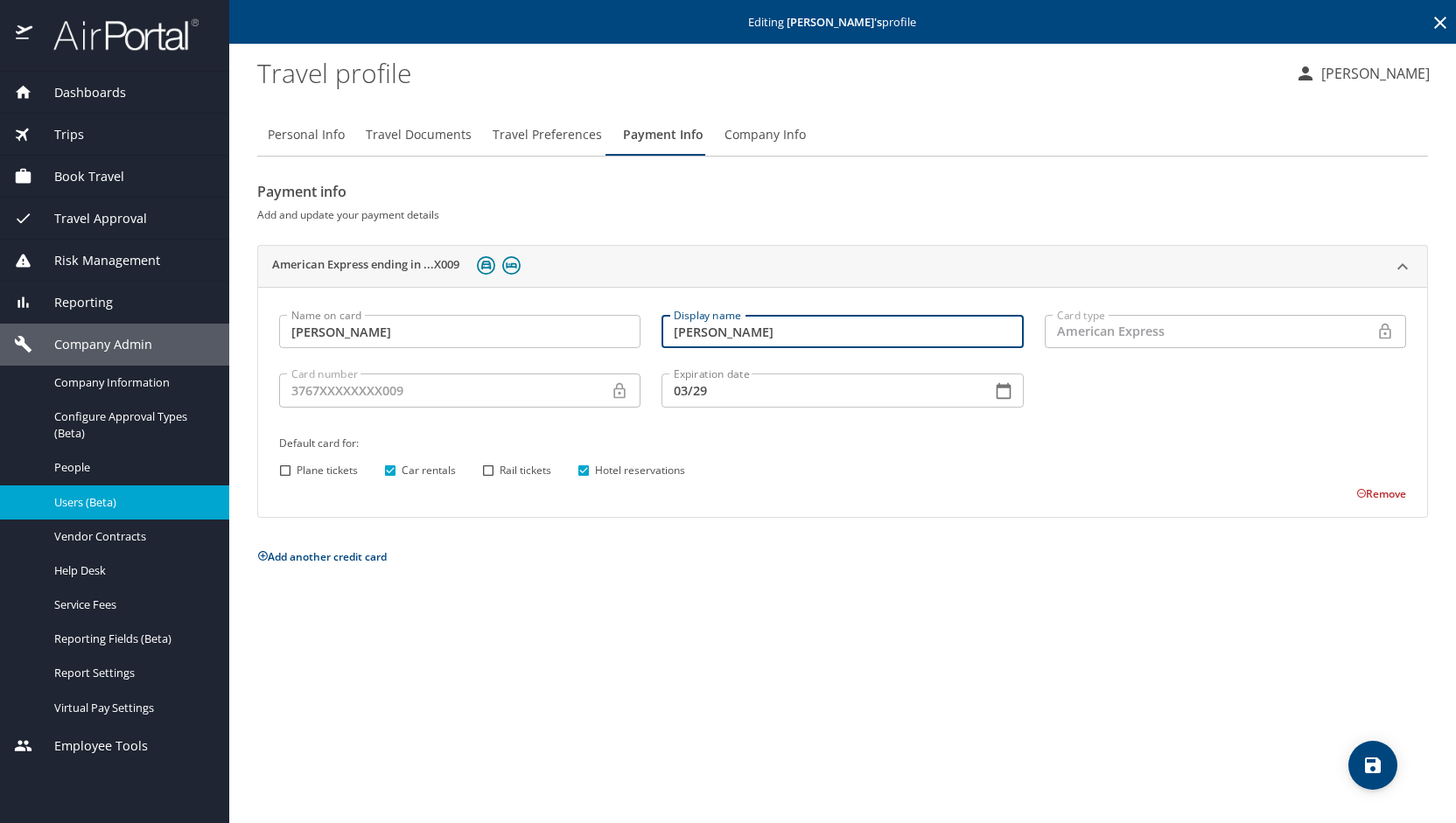
type input "[PERSON_NAME]"
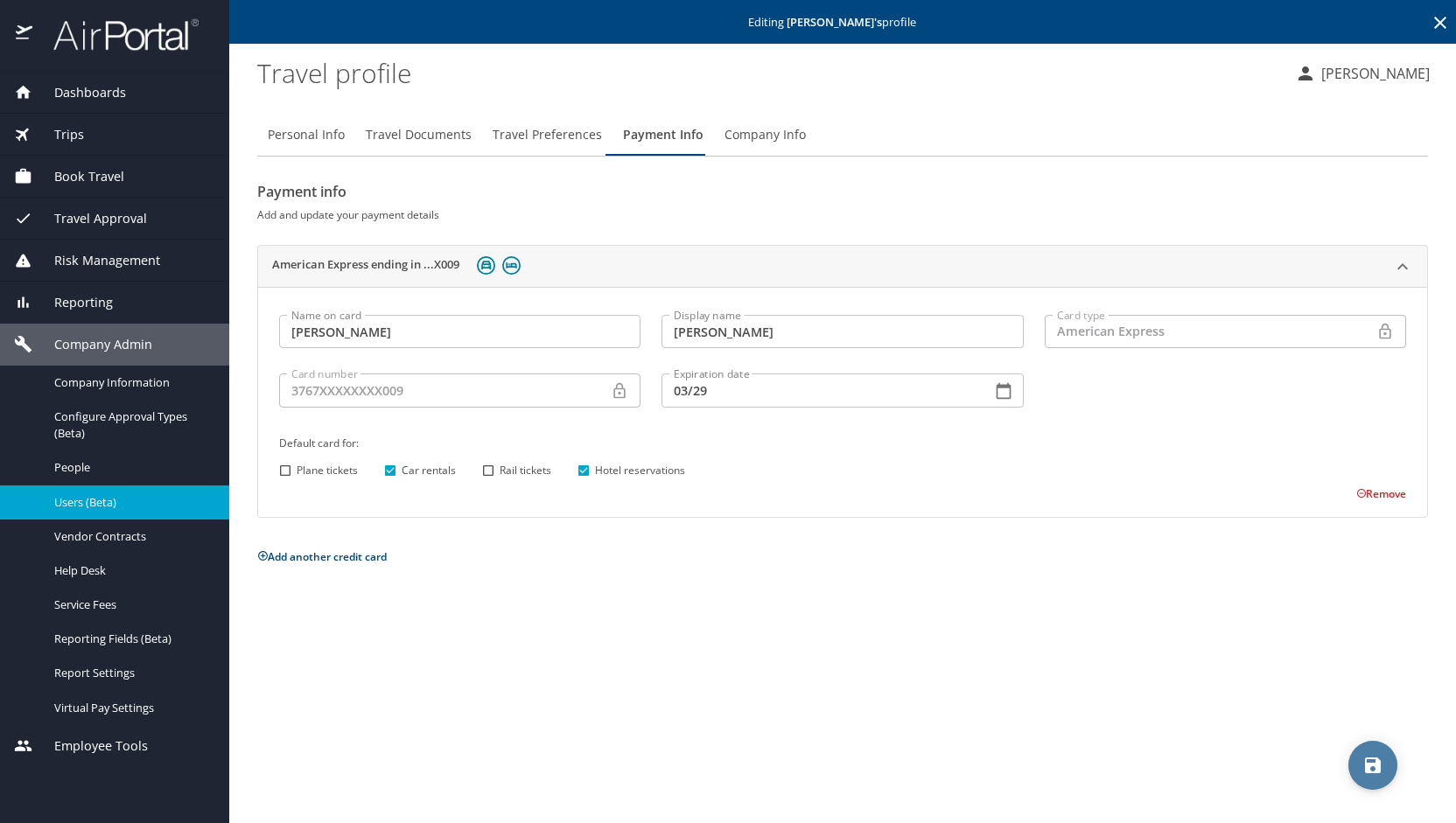
click at [1368, 767] on icon "save" at bounding box center [1374, 766] width 16 height 16
click at [1360, 759] on span "save" at bounding box center [1373, 765] width 49 height 21
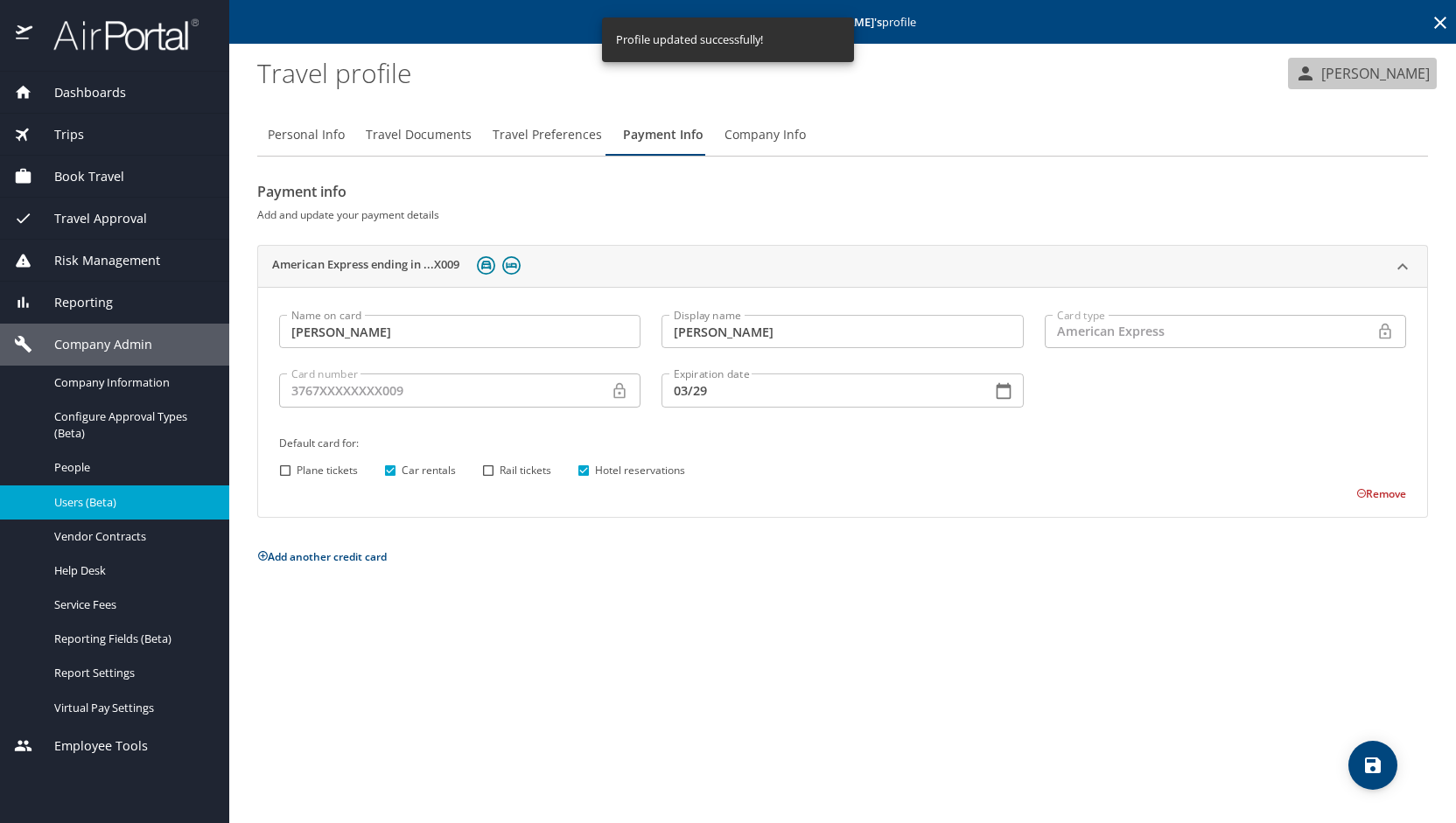
click at [1397, 71] on p "[PERSON_NAME]" at bounding box center [1373, 73] width 114 height 21
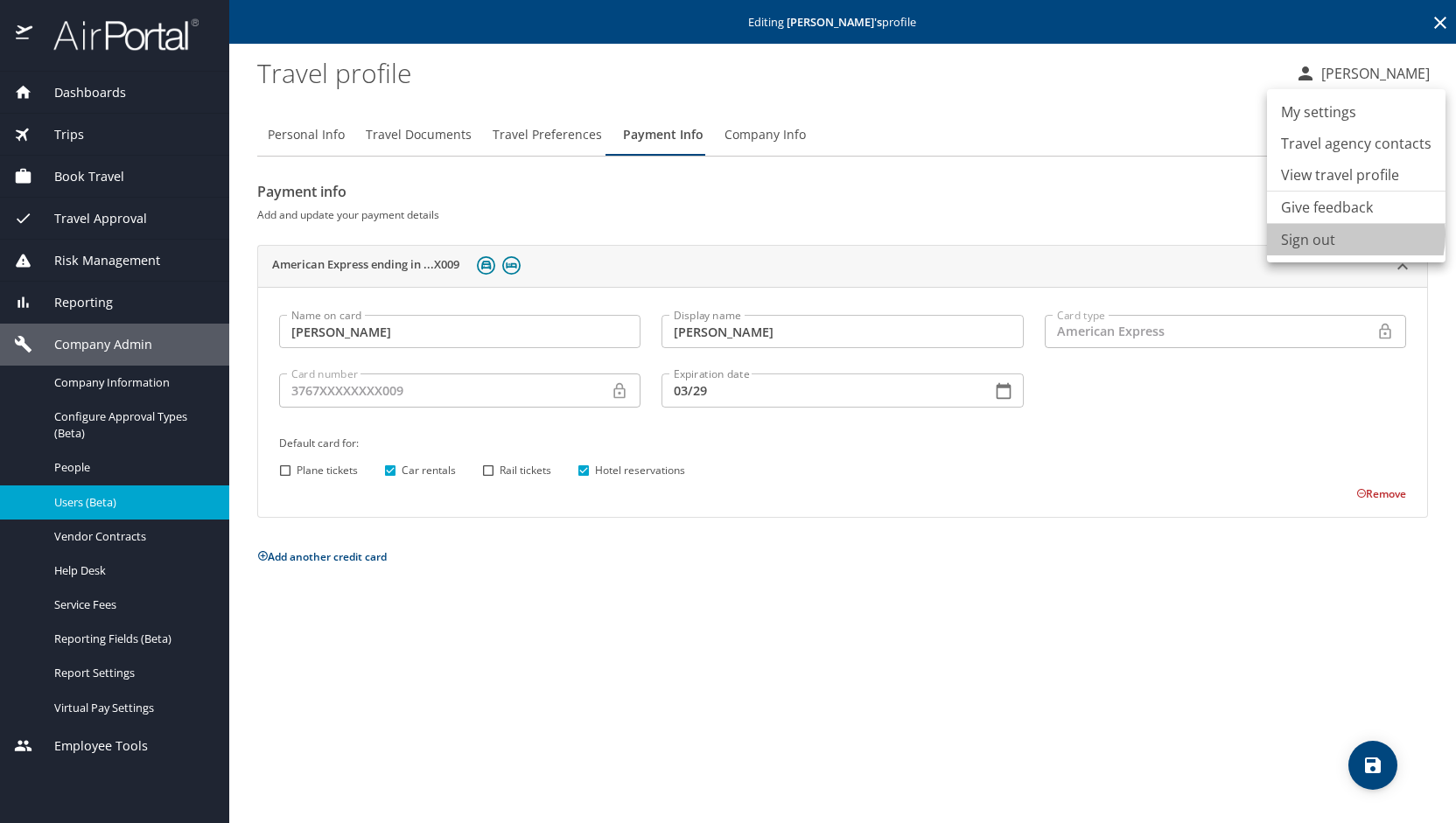
click at [1341, 235] on li "Sign out" at bounding box center [1356, 239] width 178 height 31
